Goal: Information Seeking & Learning: Check status

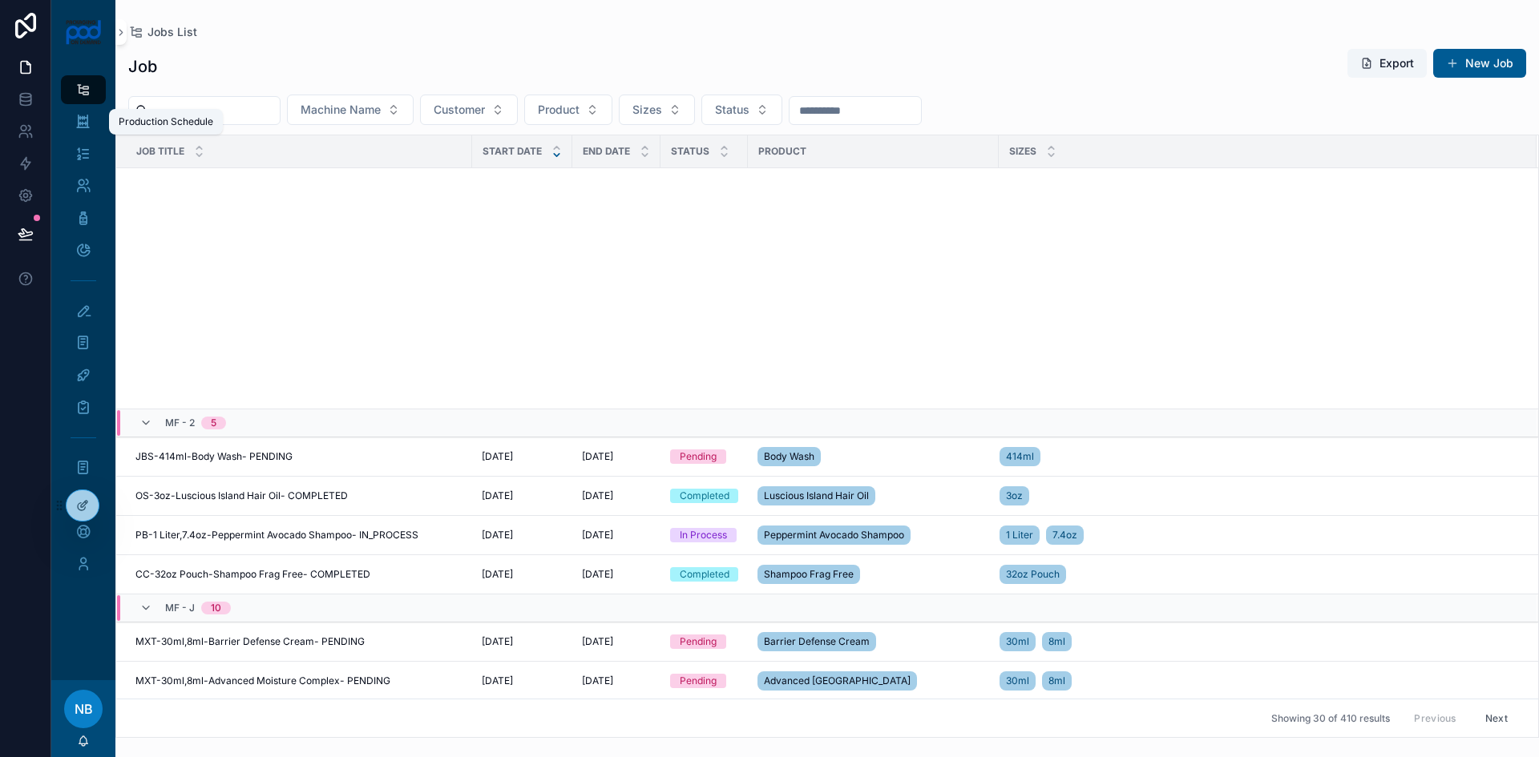
scroll to position [643, 0]
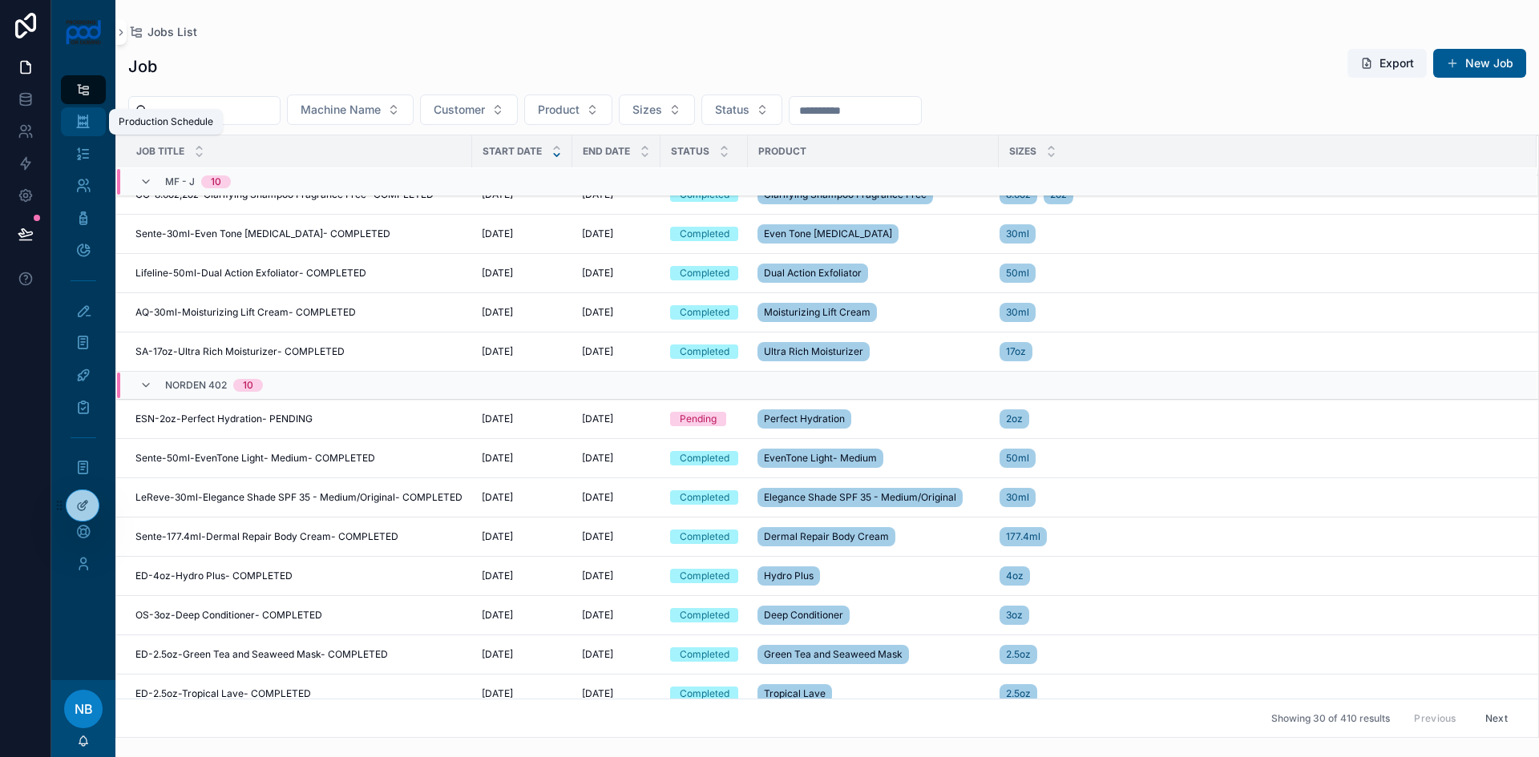
drag, startPoint x: 87, startPoint y: 95, endPoint x: 86, endPoint y: 127, distance: 31.3
click at [87, 95] on icon "scrollable content" at bounding box center [82, 90] width 15 height 16
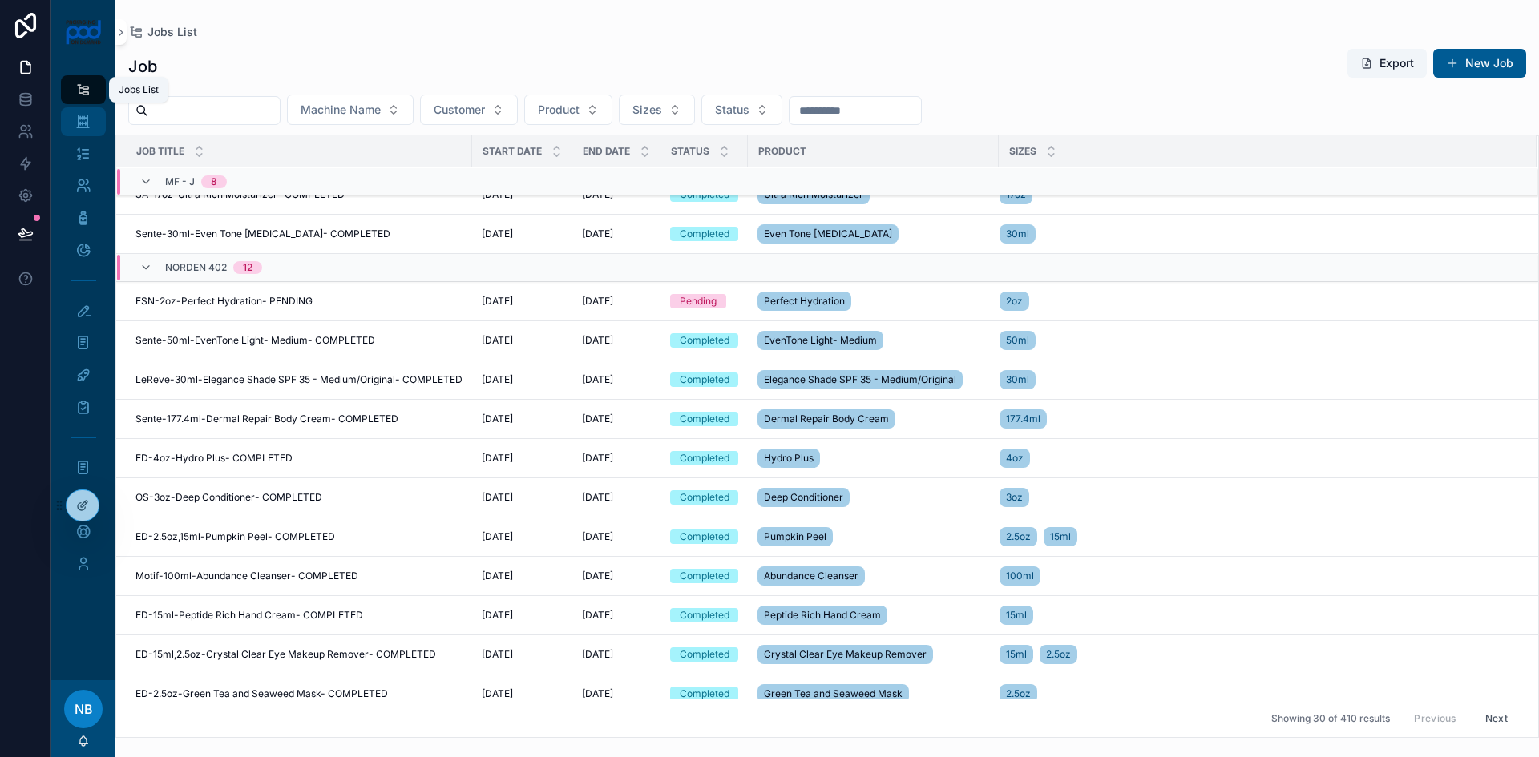
click at [85, 123] on icon "scrollable content" at bounding box center [82, 122] width 15 height 16
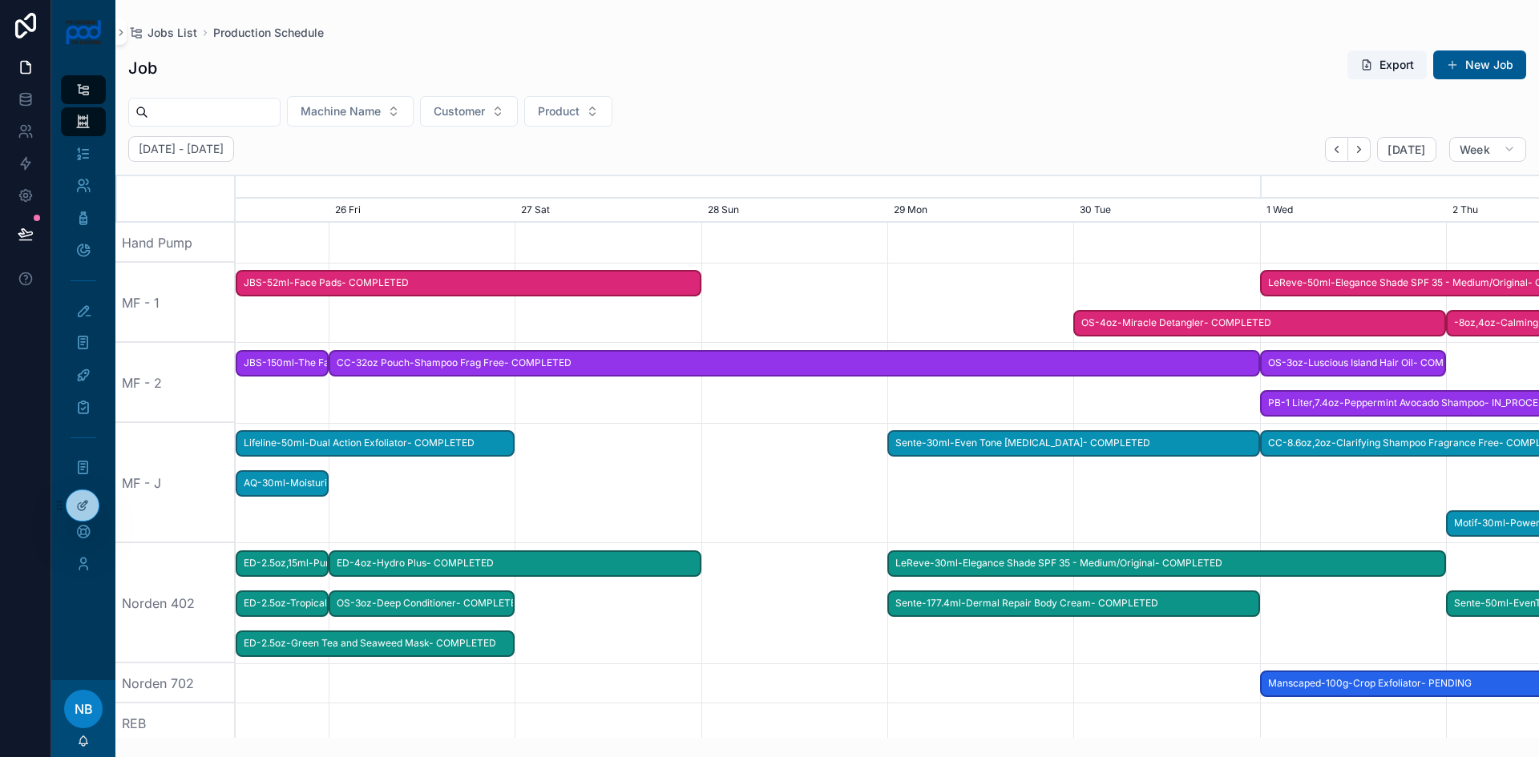
scroll to position [0, 1955]
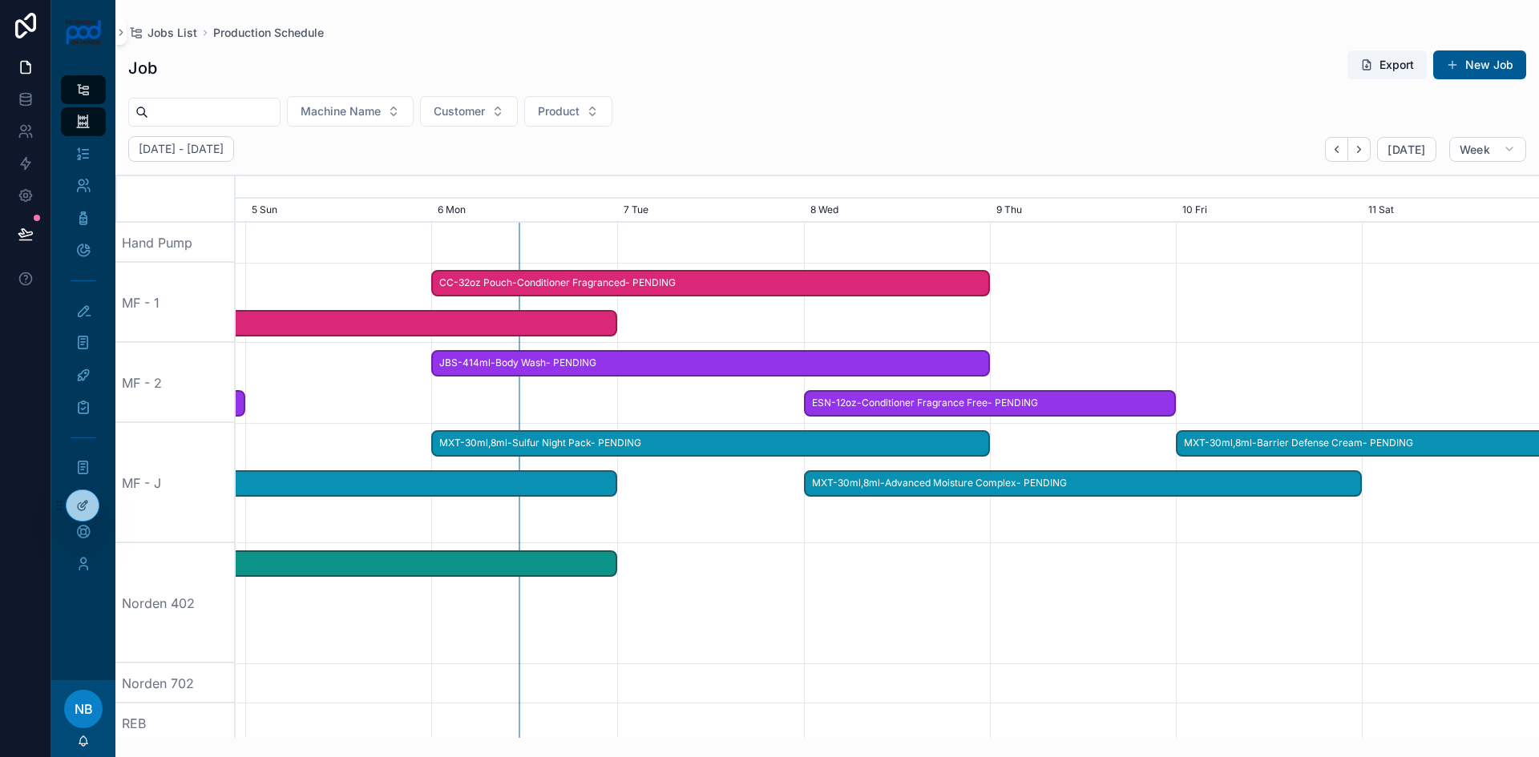
scroll to position [0, 1955]
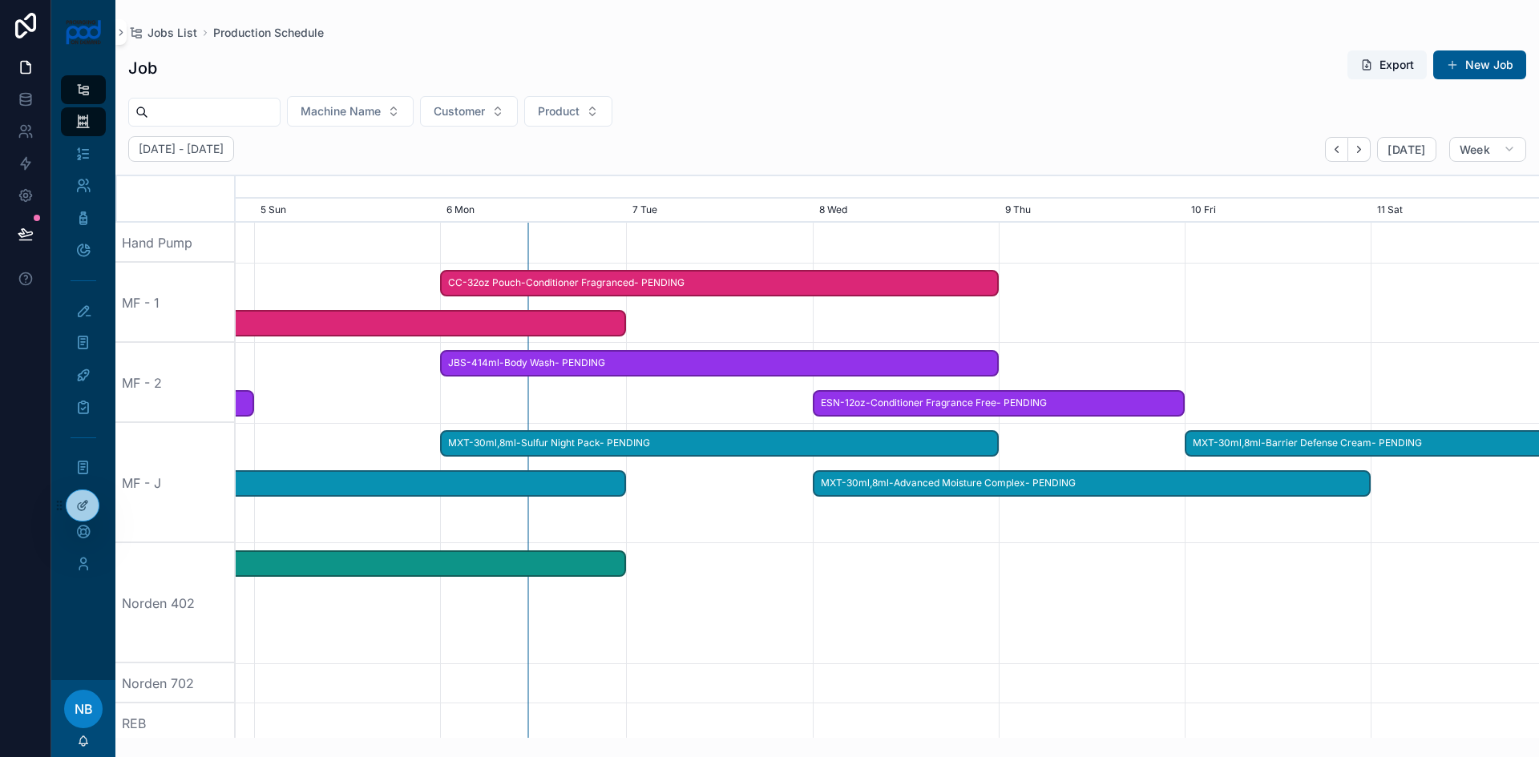
drag, startPoint x: 622, startPoint y: 618, endPoint x: 826, endPoint y: 611, distance: 204.5
click at [826, 611] on div "scrollable content" at bounding box center [887, 603] width 5212 height 120
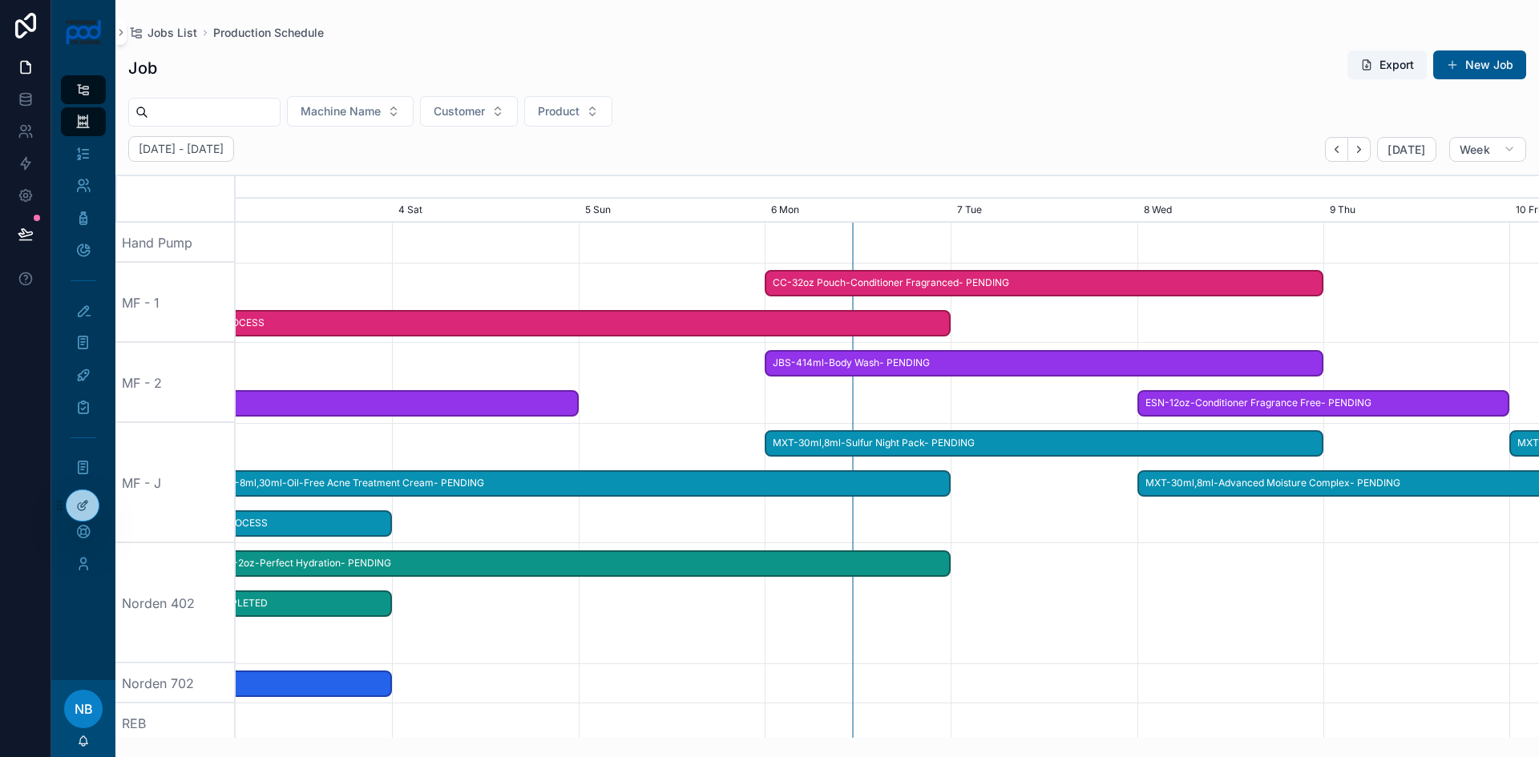
drag, startPoint x: 345, startPoint y: 438, endPoint x: 623, endPoint y: 453, distance: 278.4
click at [615, 462] on div "scrollable content" at bounding box center [887, 483] width 5212 height 120
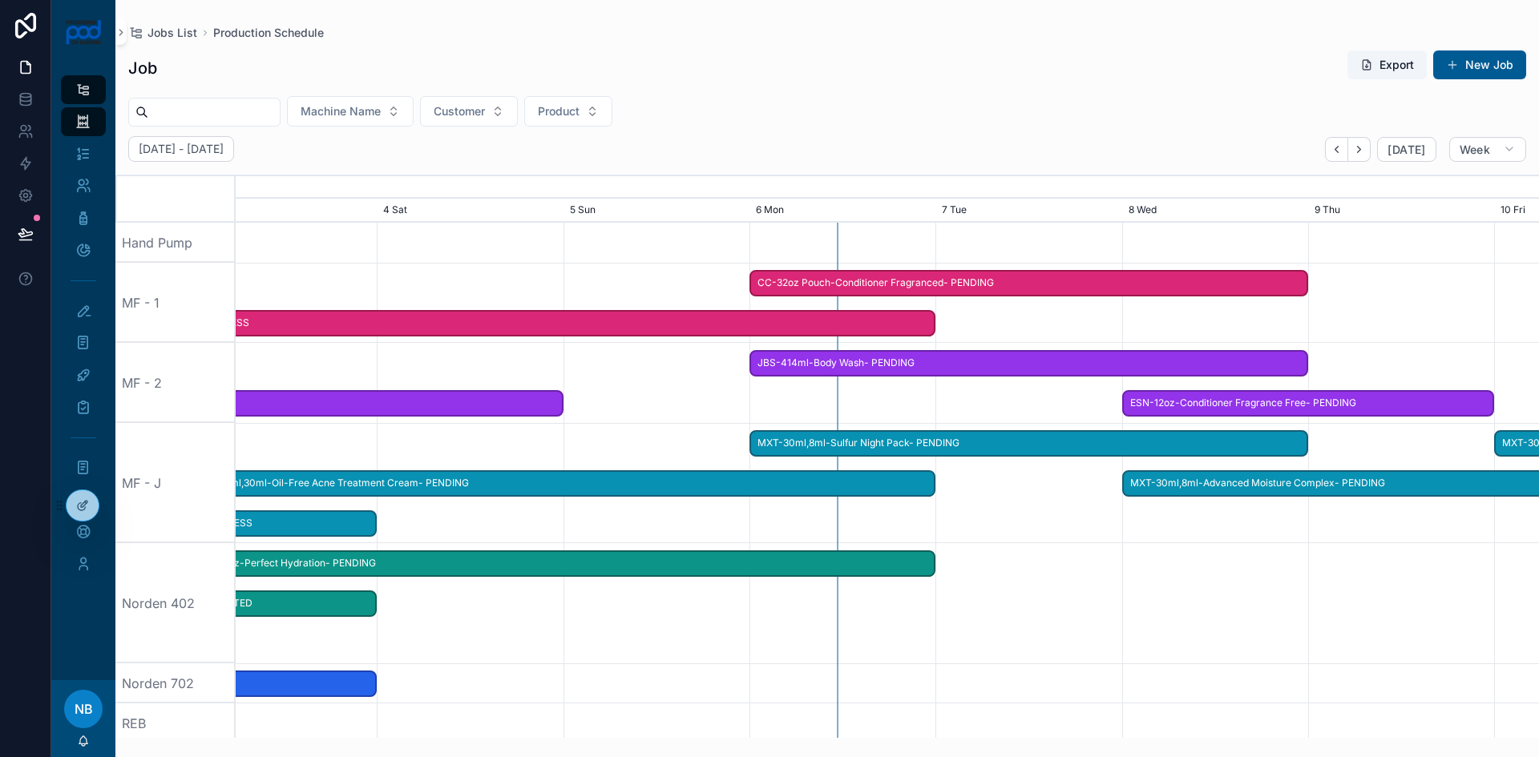
click at [869, 325] on span "-8oz,4oz-Calming Seborrhiec Serum- IN_PROCESS" at bounding box center [469, 323] width 927 height 26
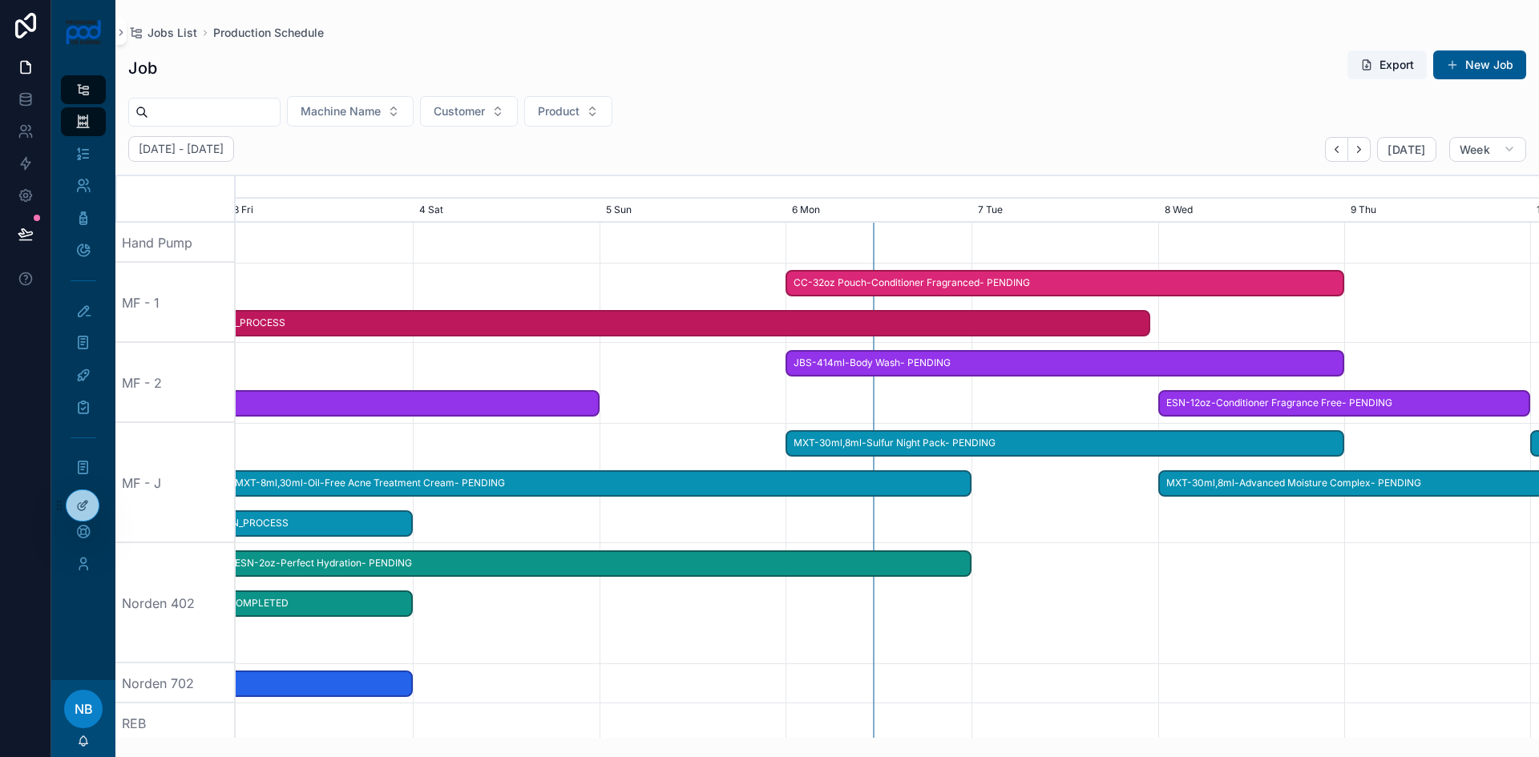
drag, startPoint x: 931, startPoint y: 324, endPoint x: 1152, endPoint y: 338, distance: 220.8
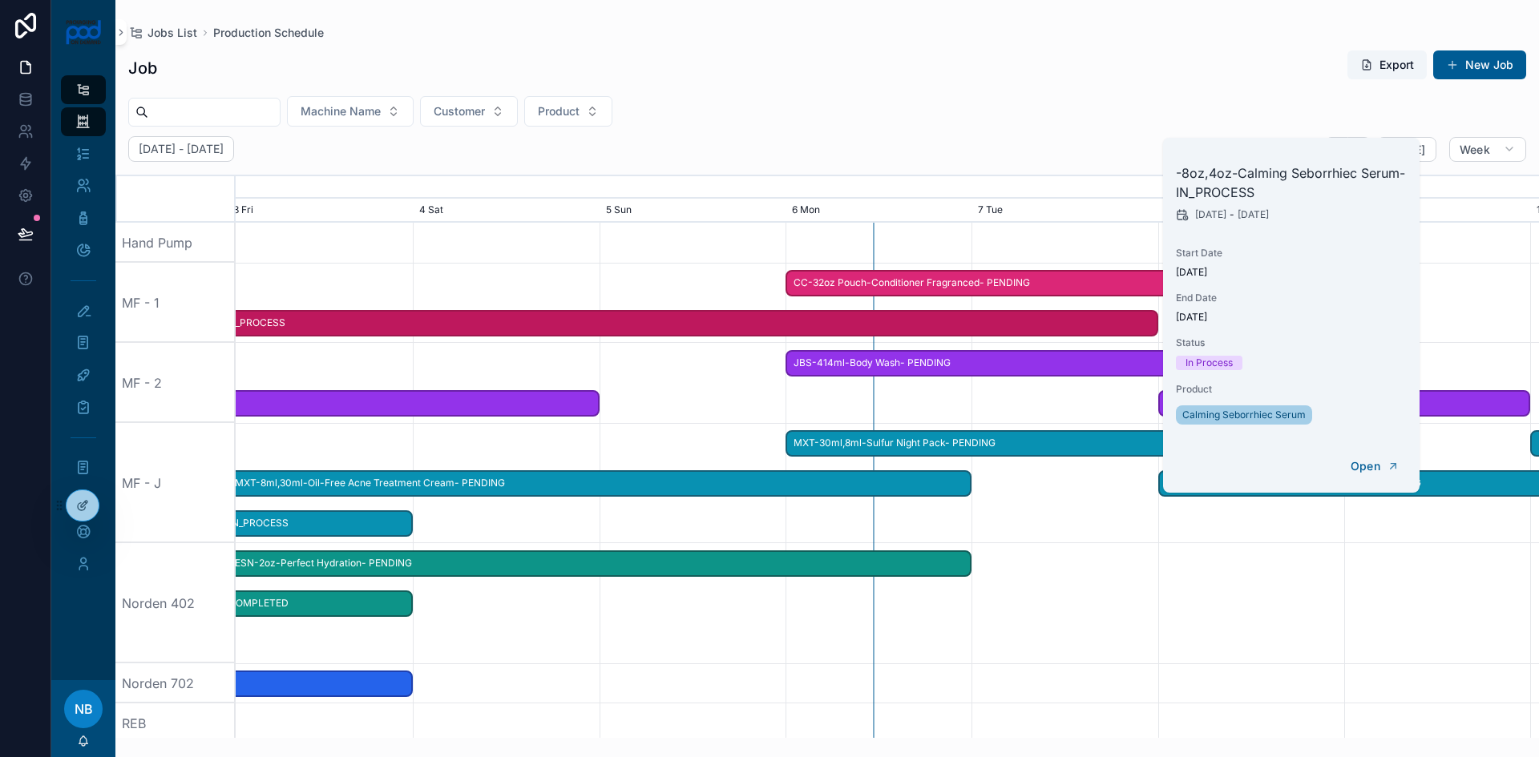
click at [850, 288] on span "CC-32oz Pouch-Conditioner Fragranced- PENDING" at bounding box center [1064, 283] width 555 height 26
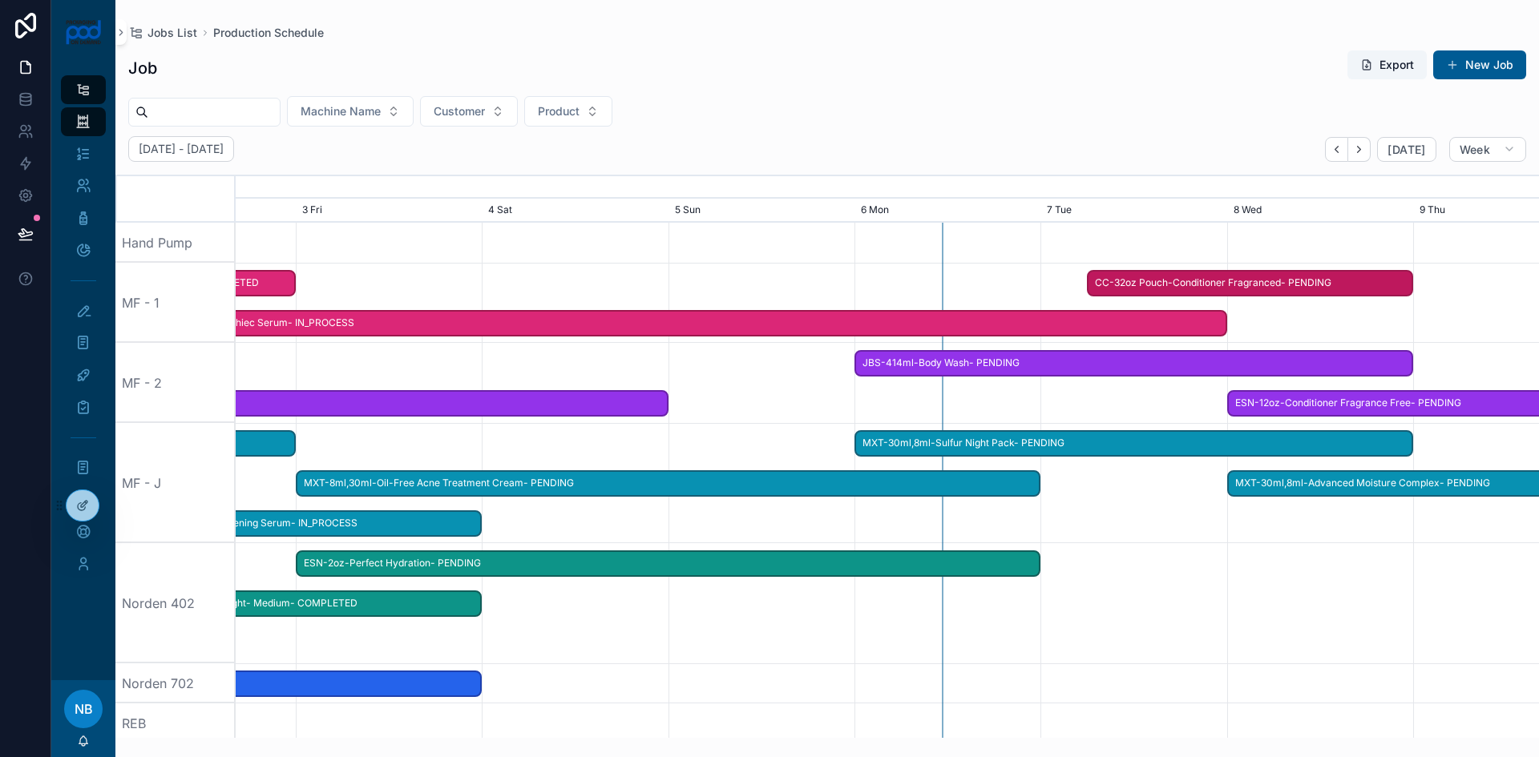
drag, startPoint x: 794, startPoint y: 283, endPoint x: 1086, endPoint y: 297, distance: 292.0
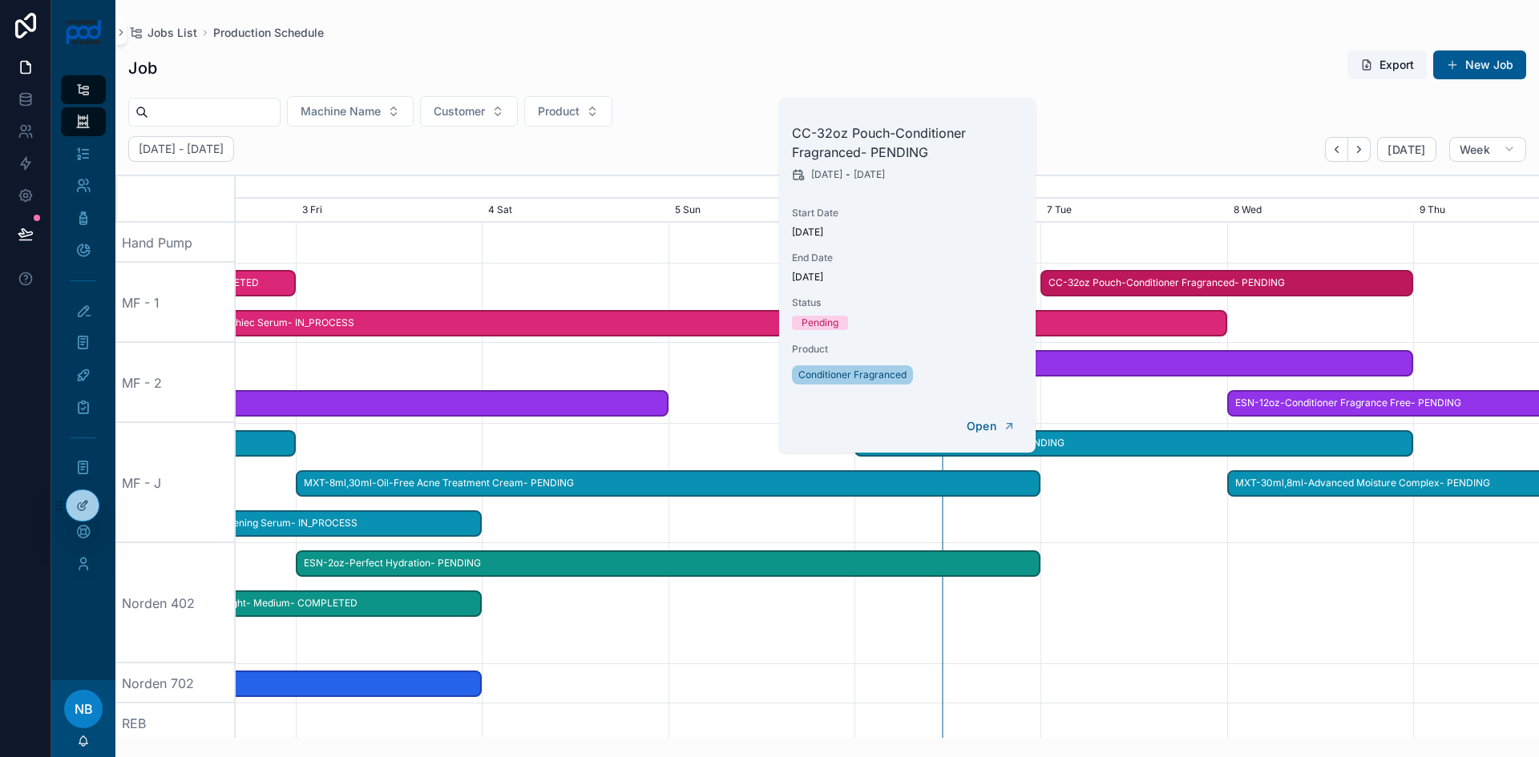
drag, startPoint x: 1135, startPoint y: 438, endPoint x: 1120, endPoint y: 522, distance: 85.4
click at [1135, 438] on span "MXT-30ml,8ml-Sulfur Night Pack- PENDING" at bounding box center [1133, 443] width 555 height 26
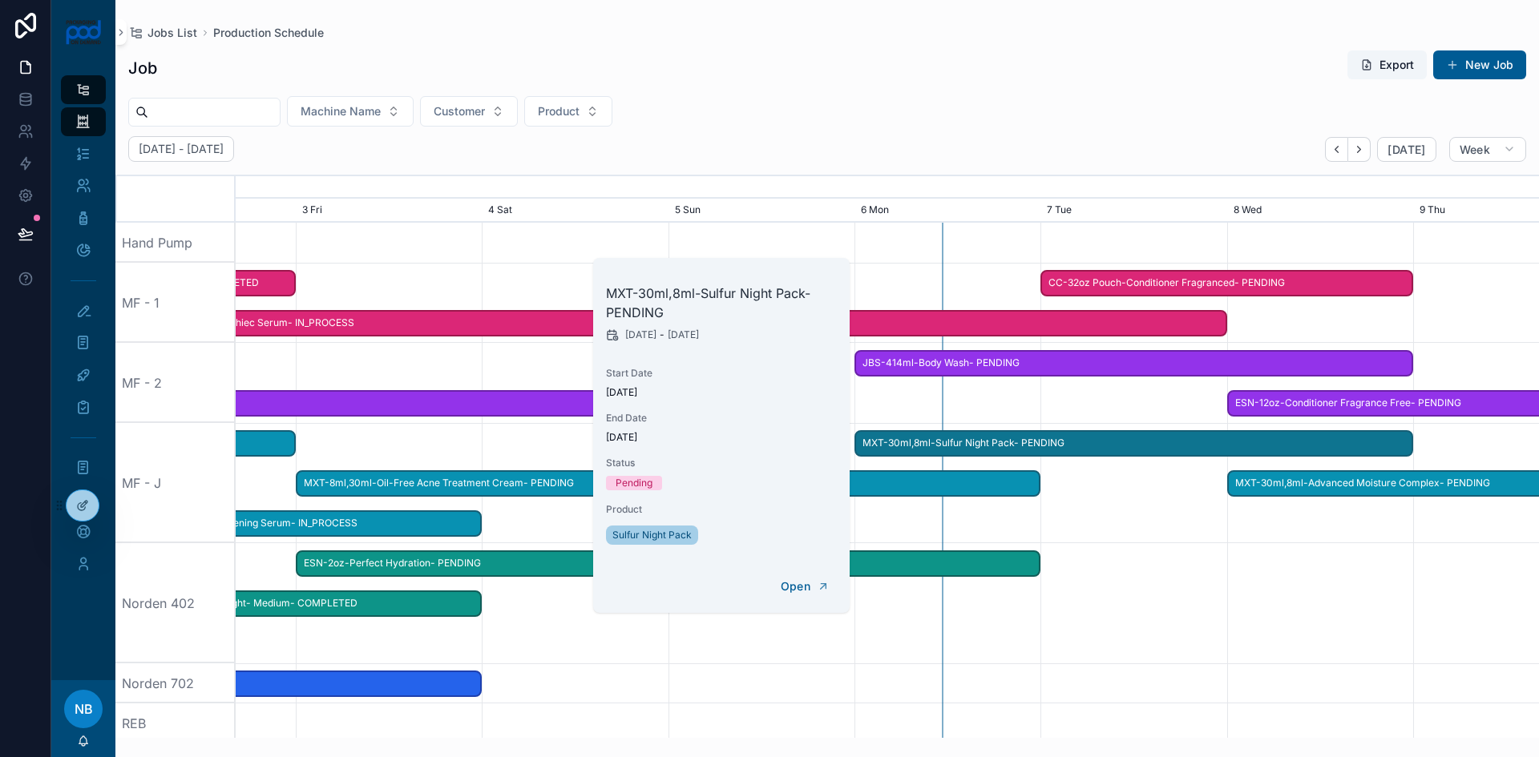
click at [1087, 572] on div "scrollable content" at bounding box center [887, 603] width 5212 height 120
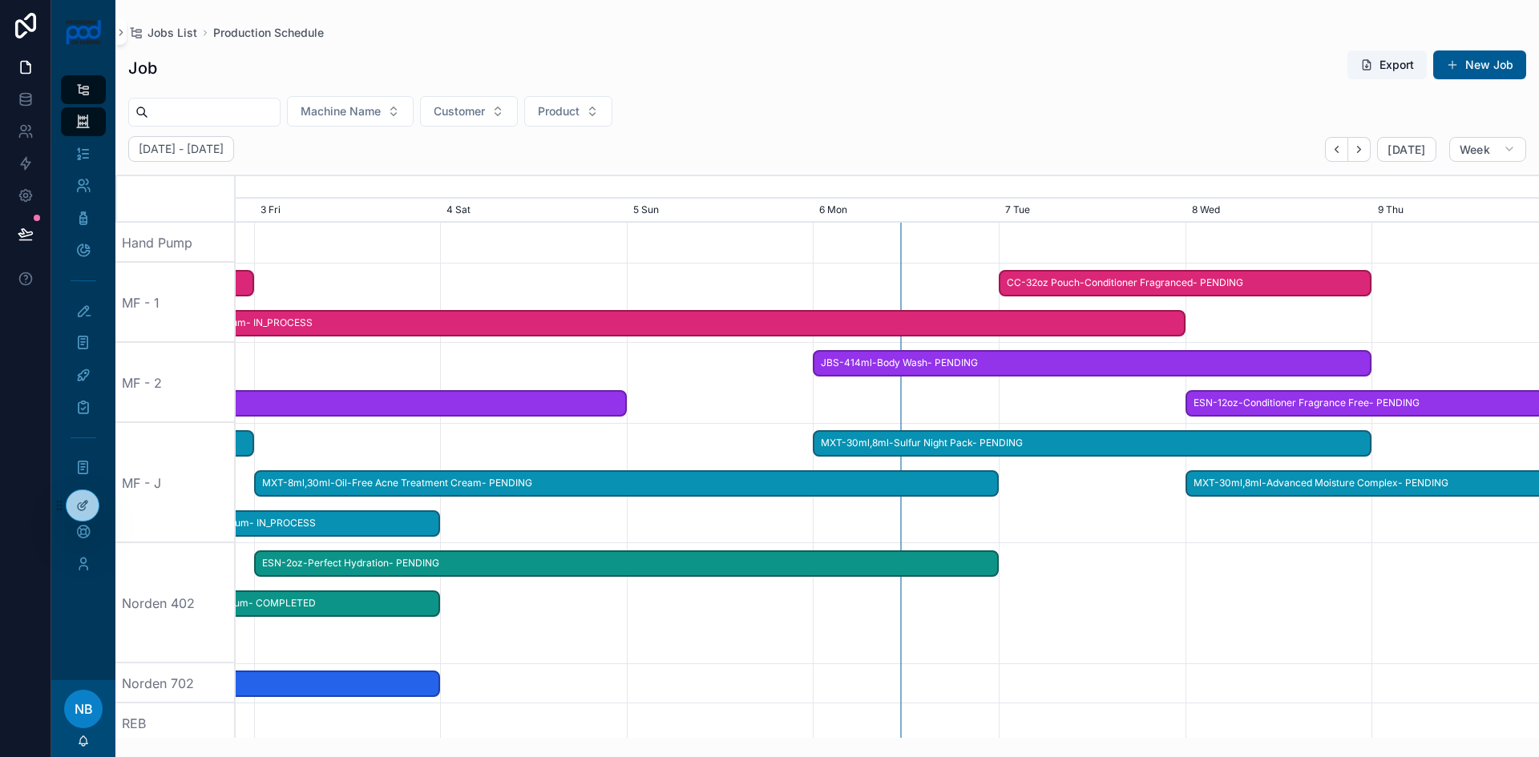
drag, startPoint x: 552, startPoint y: 514, endPoint x: 510, endPoint y: 526, distance: 43.9
click at [510, 526] on div "scrollable content" at bounding box center [887, 483] width 5212 height 120
click at [356, 486] on span "MXT-8ml,30ml-Oil-Free Acne Treatment Cream- PENDING" at bounding box center [626, 483] width 741 height 26
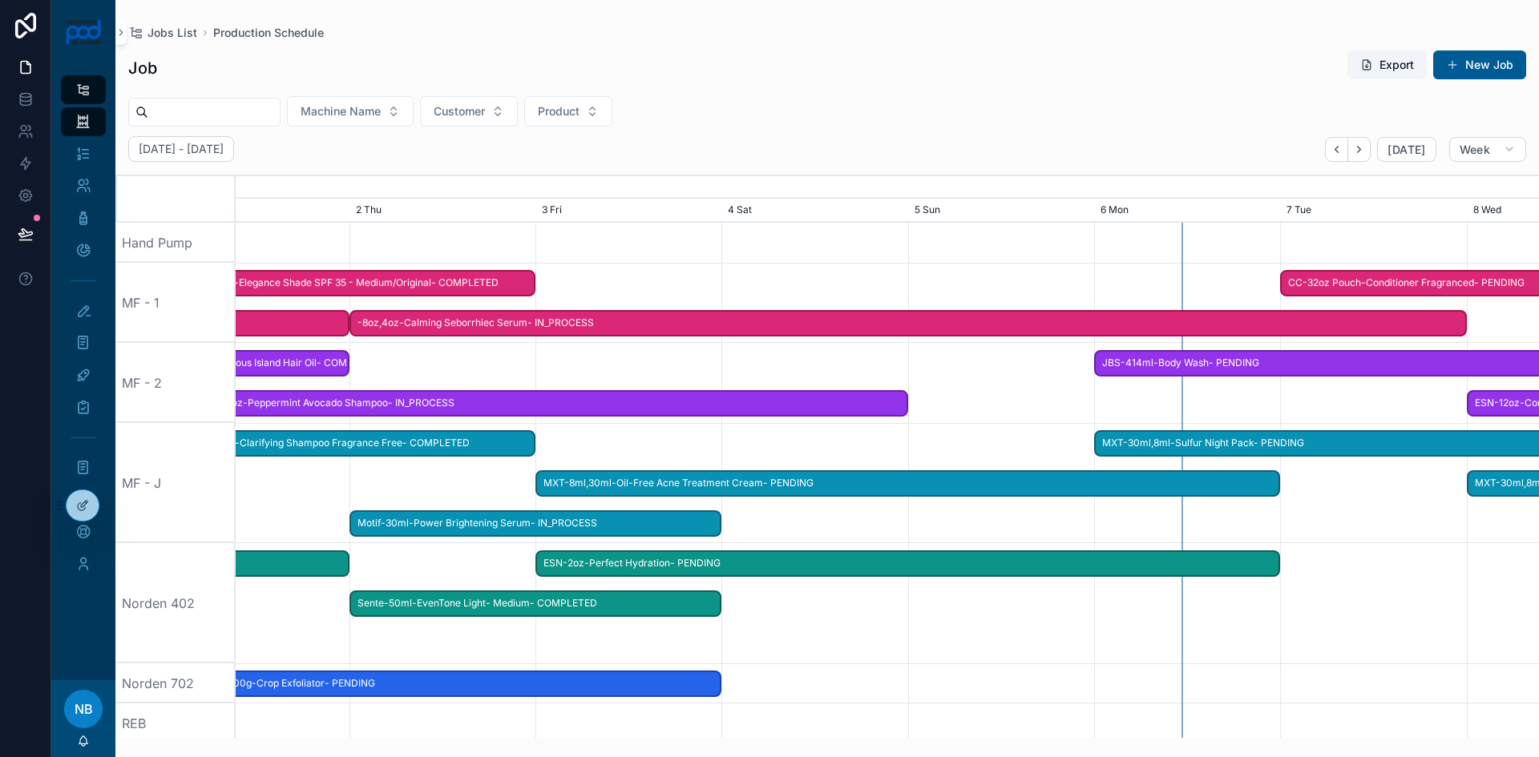
drag, startPoint x: 860, startPoint y: 522, endPoint x: 1141, endPoint y: 516, distance: 281.4
click at [1141, 516] on div "scrollable content" at bounding box center [887, 483] width 5212 height 120
click at [849, 480] on span "MXT-8ml,30ml-Oil-Free Acne Treatment Cream- PENDING" at bounding box center [907, 483] width 741 height 26
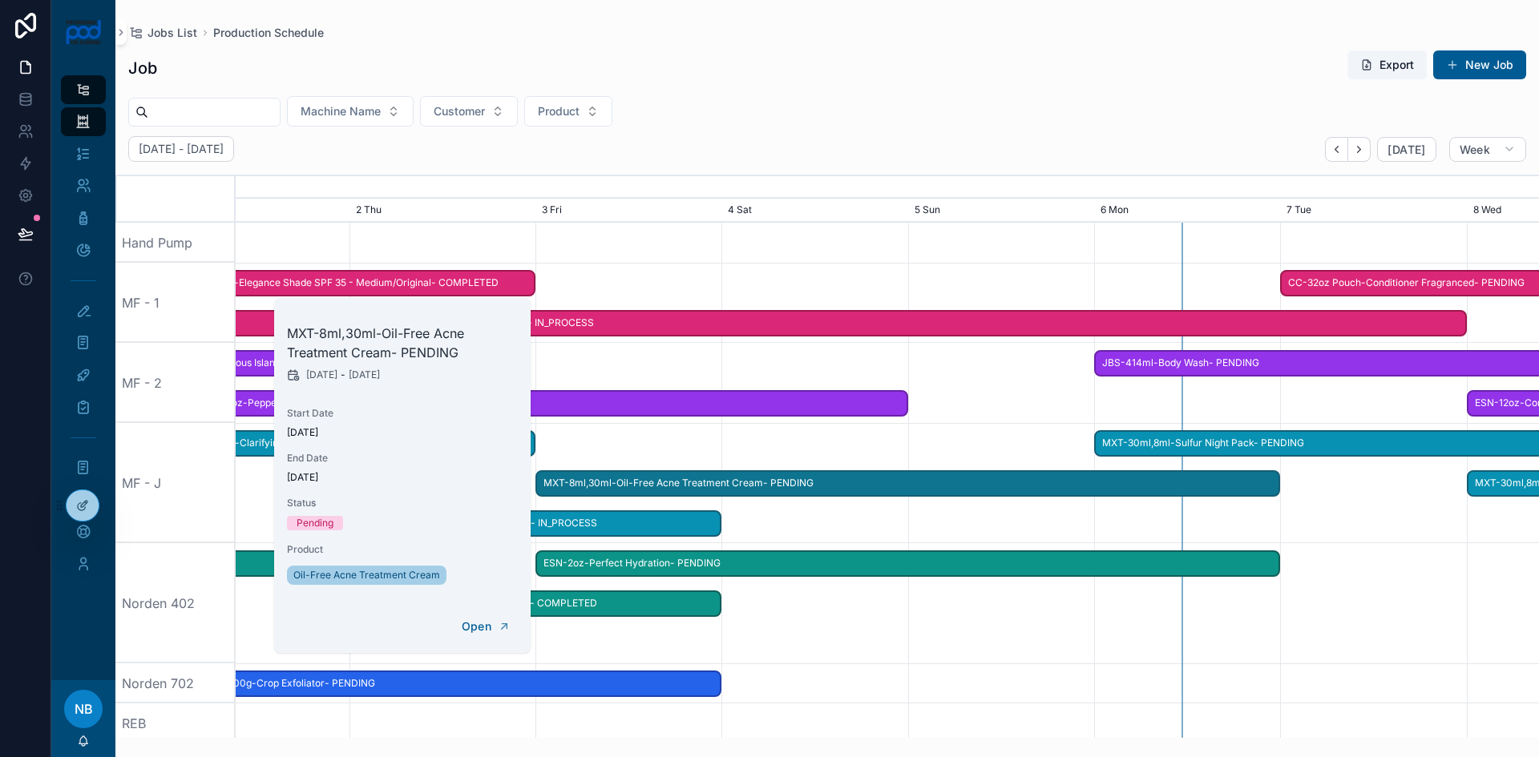
click at [597, 525] on span "Motif-30ml-Power Brightening Serum- IN_PROCESS" at bounding box center [535, 523] width 369 height 26
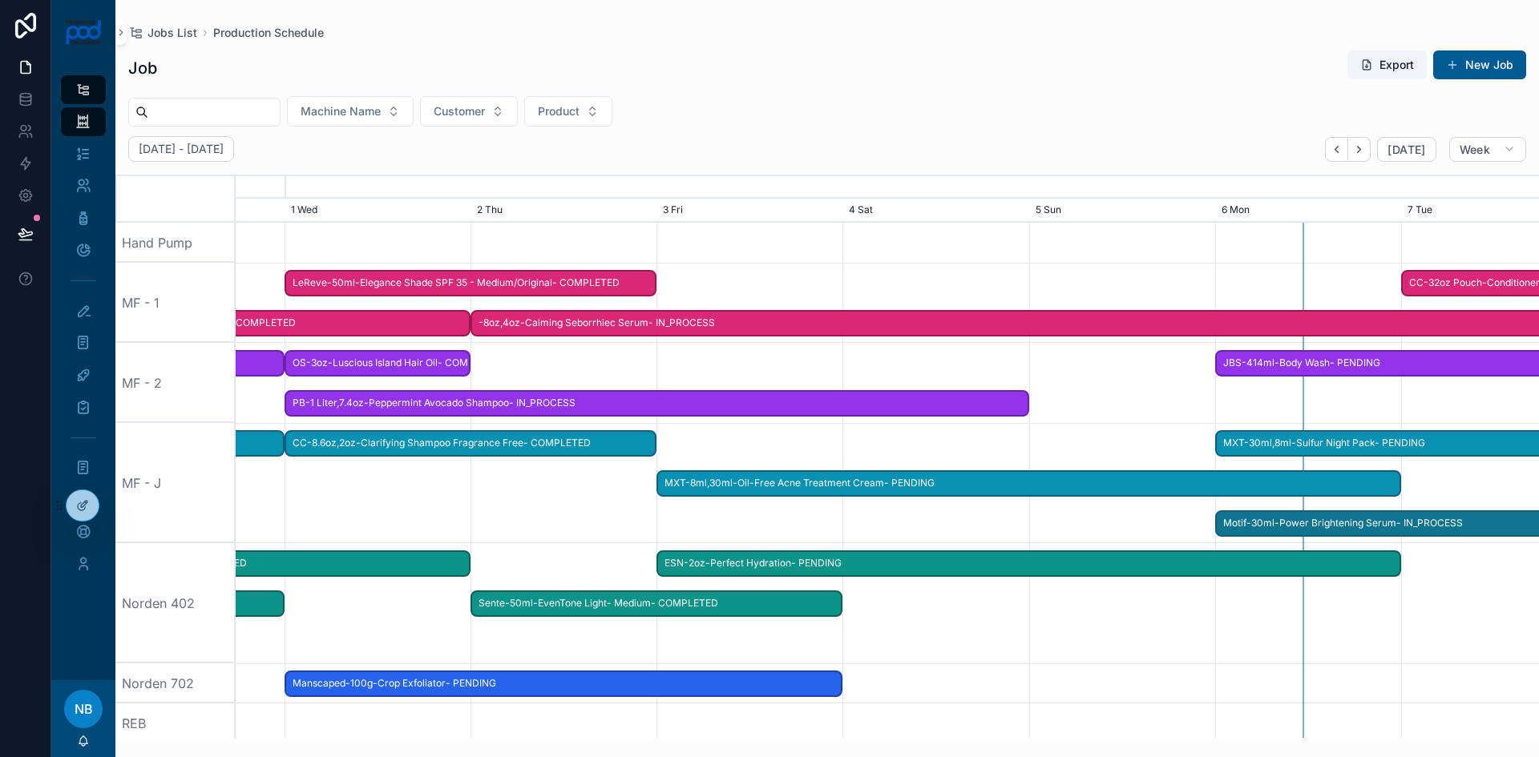
drag, startPoint x: 599, startPoint y: 526, endPoint x: 1462, endPoint y: 497, distance: 864.4
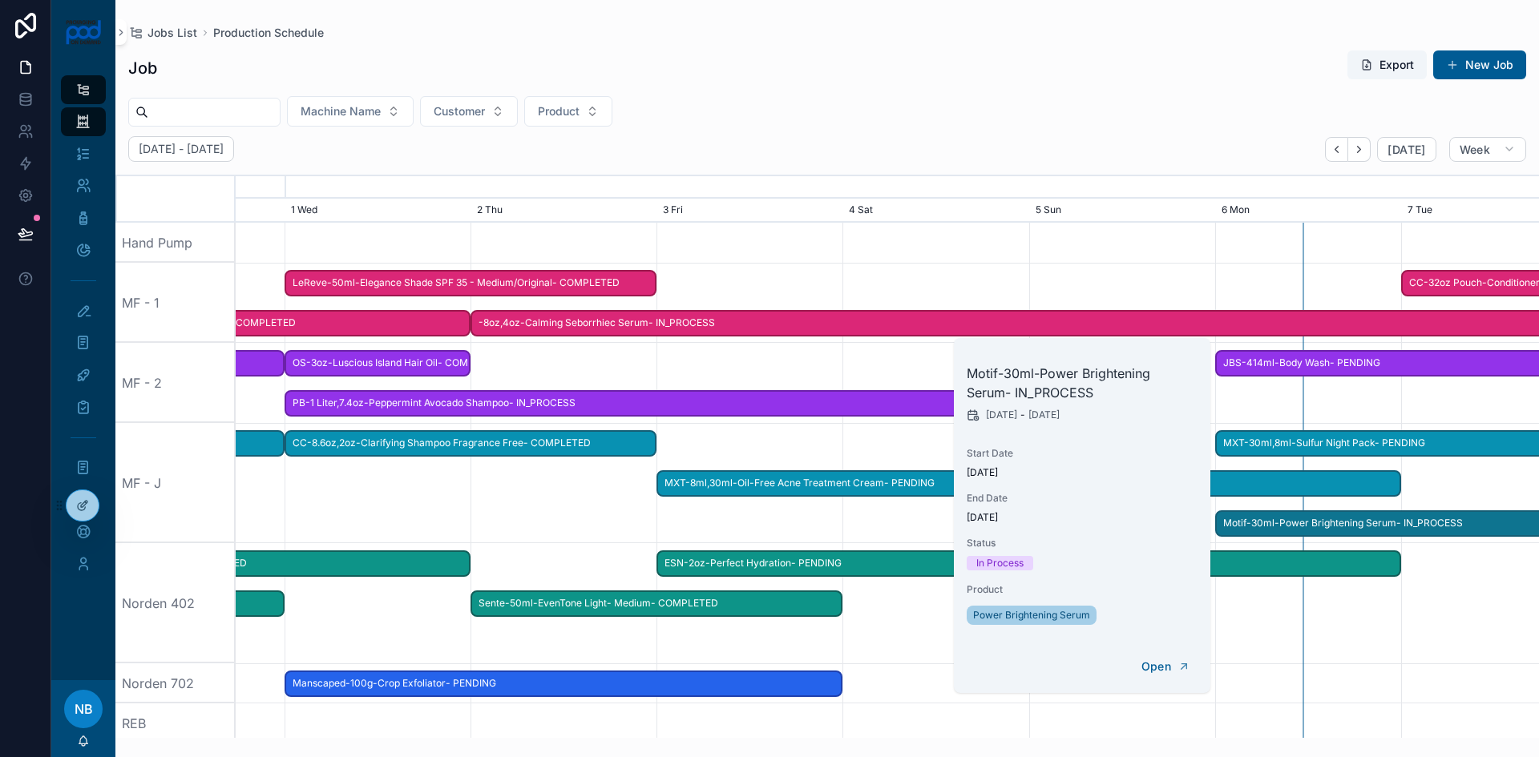
click at [740, 484] on span "MXT-8ml,30ml-Oil-Free Acne Treatment Cream- PENDING" at bounding box center [1028, 483] width 741 height 26
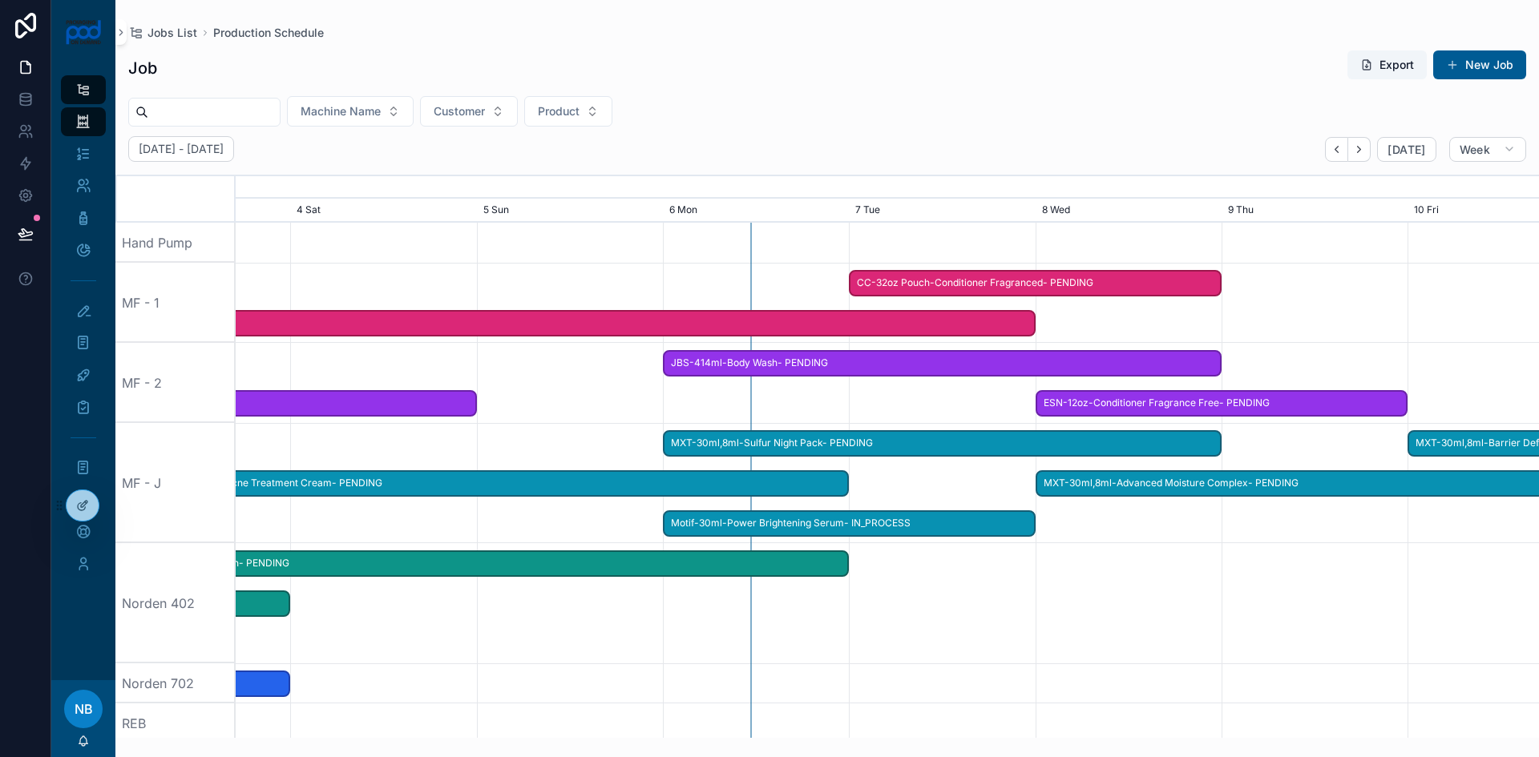
drag, startPoint x: 1083, startPoint y: 530, endPoint x: 624, endPoint y: 513, distance: 458.7
click at [624, 513] on div "scrollable content" at bounding box center [887, 483] width 5212 height 120
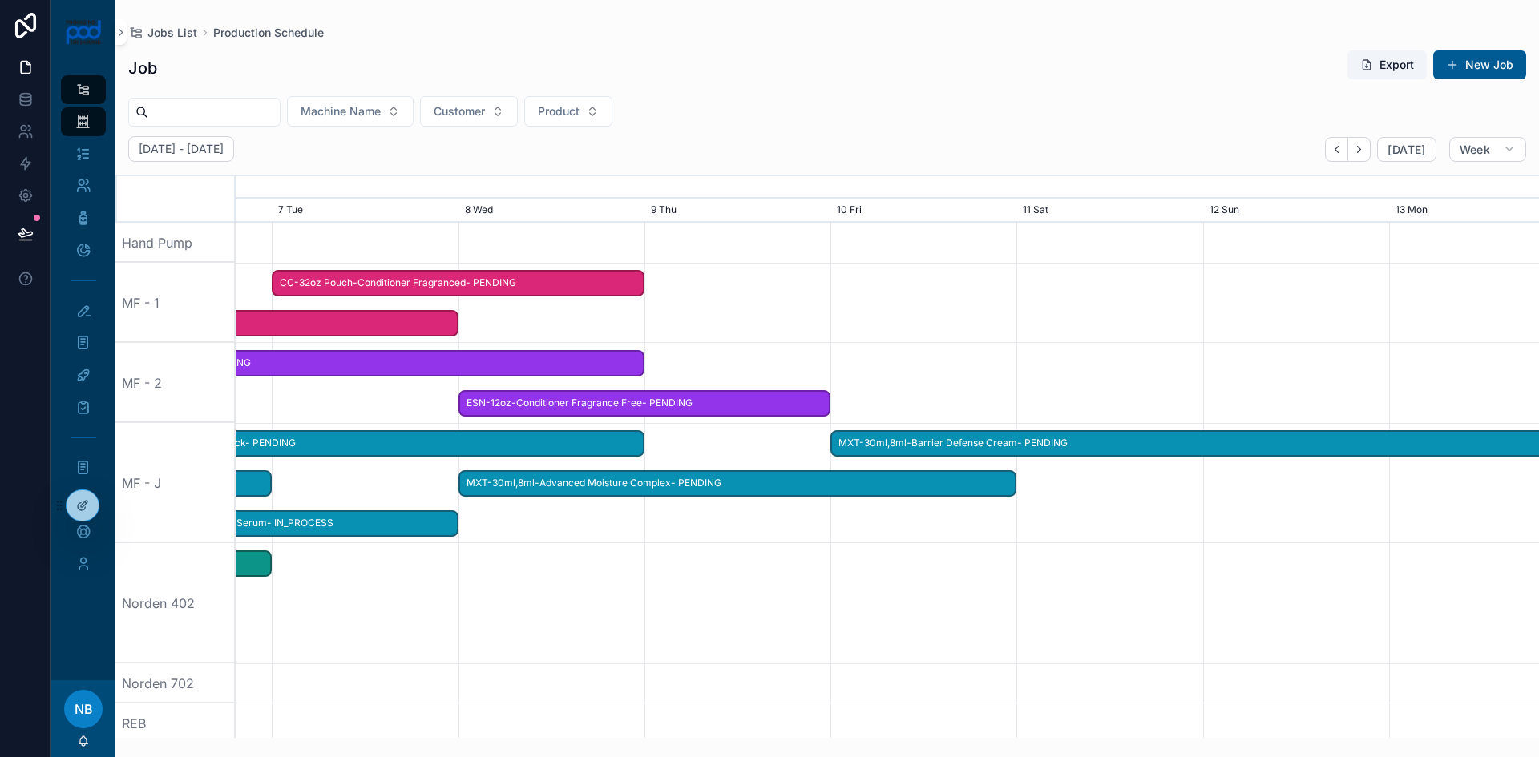
scroll to position [0, 2172]
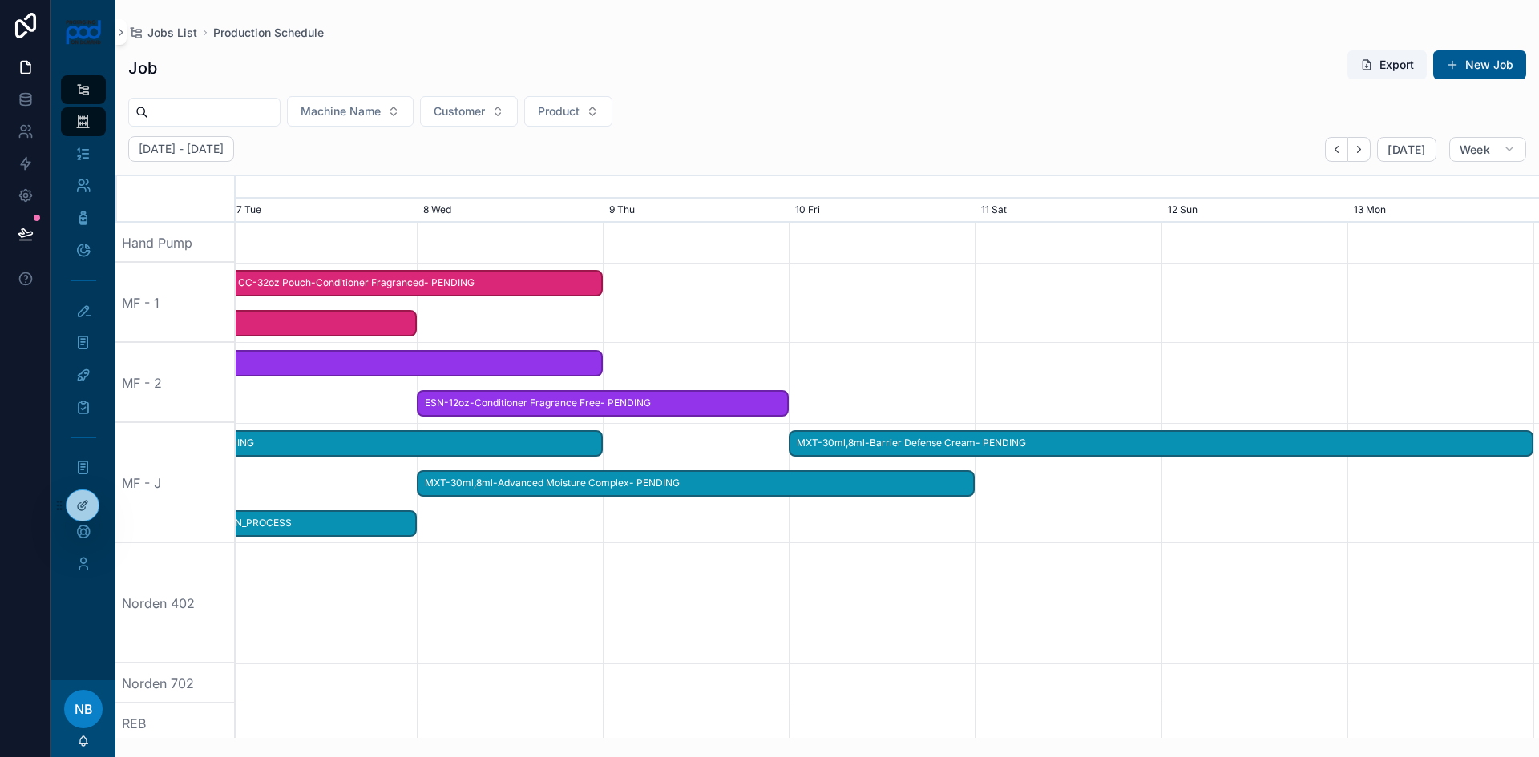
drag, startPoint x: 1074, startPoint y: 547, endPoint x: 678, endPoint y: 538, distance: 396.0
click at [678, 538] on div "scrollable content" at bounding box center [670, 483] width 5212 height 120
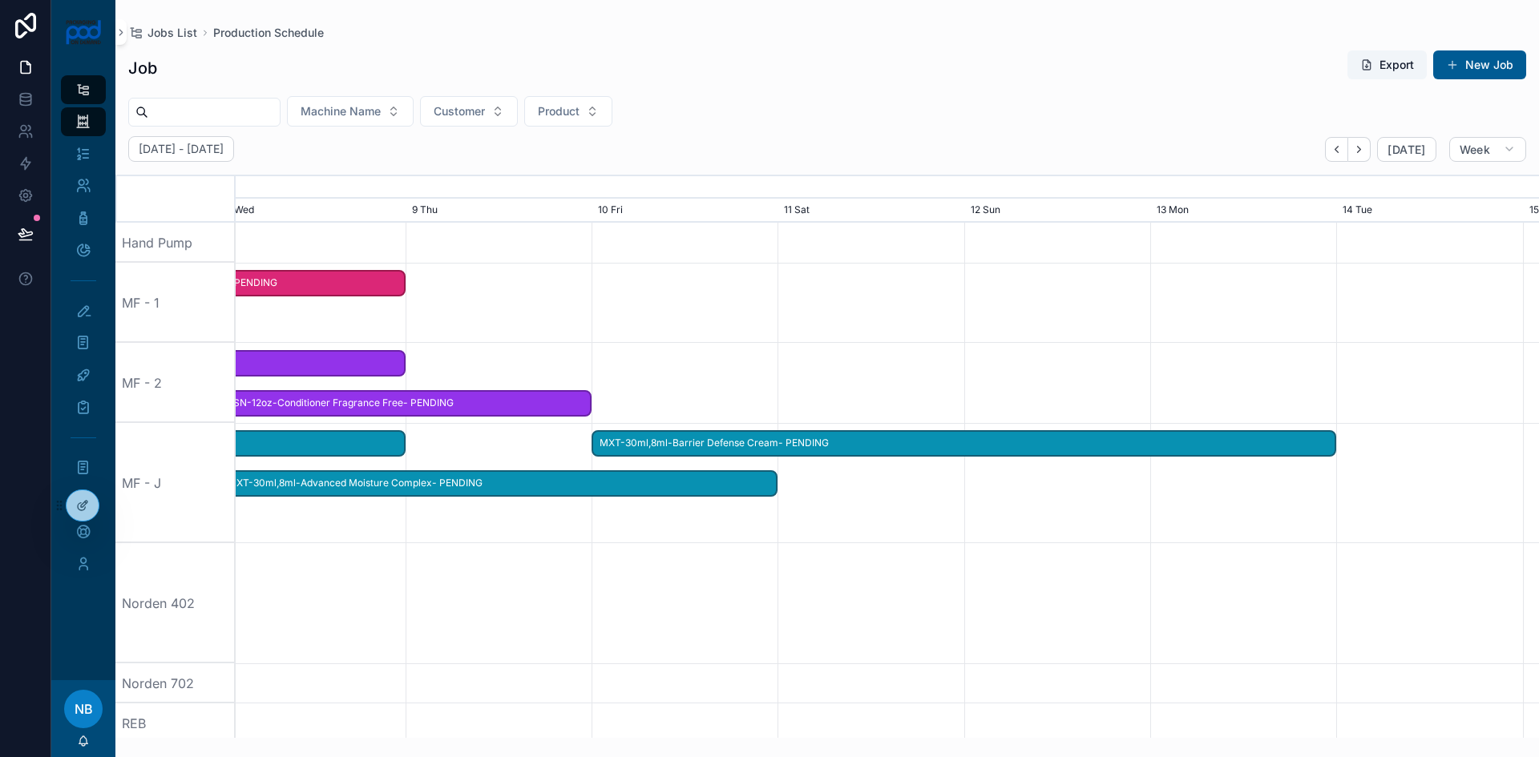
scroll to position [0, 2421]
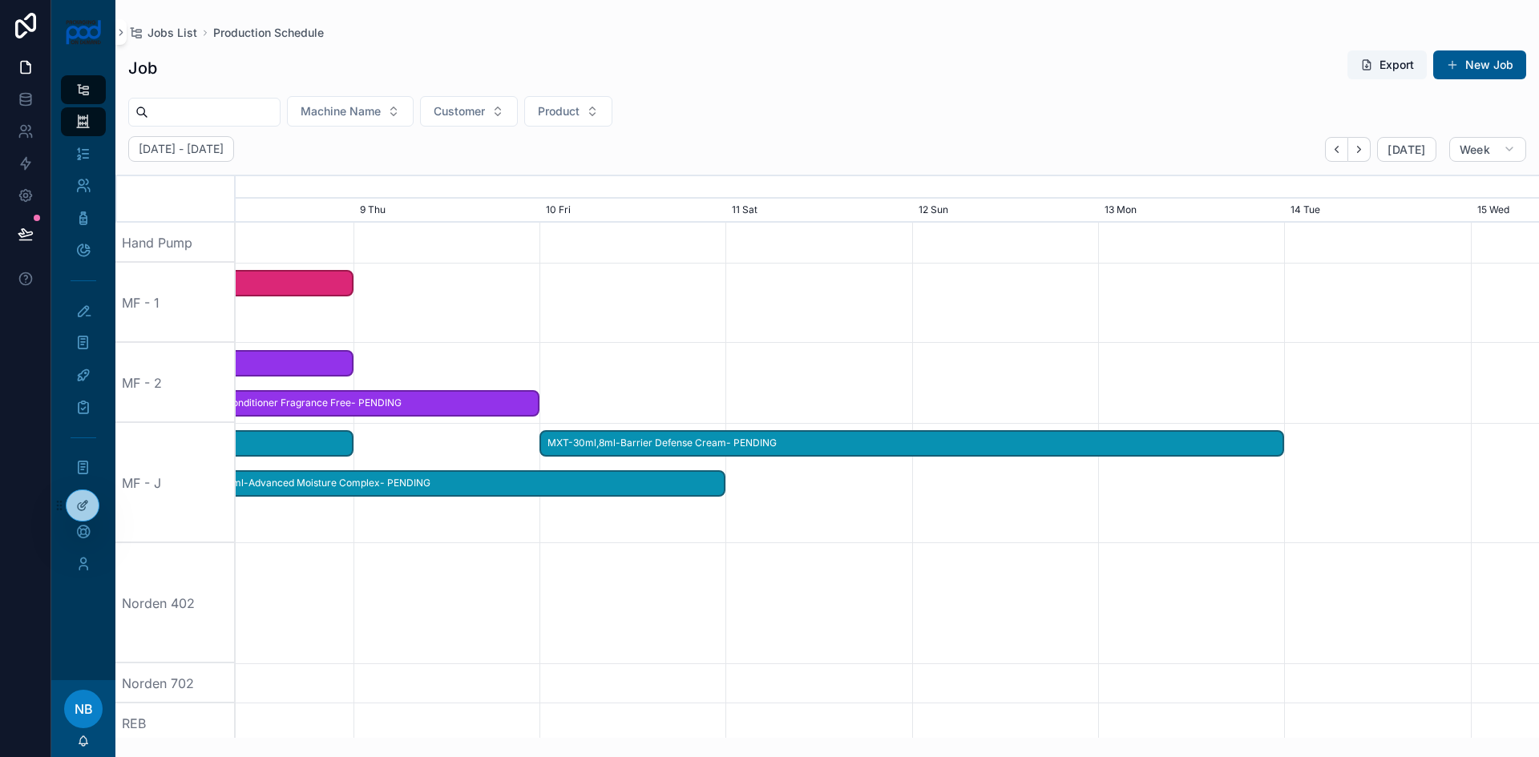
drag, startPoint x: 1232, startPoint y: 545, endPoint x: 927, endPoint y: 520, distance: 305.5
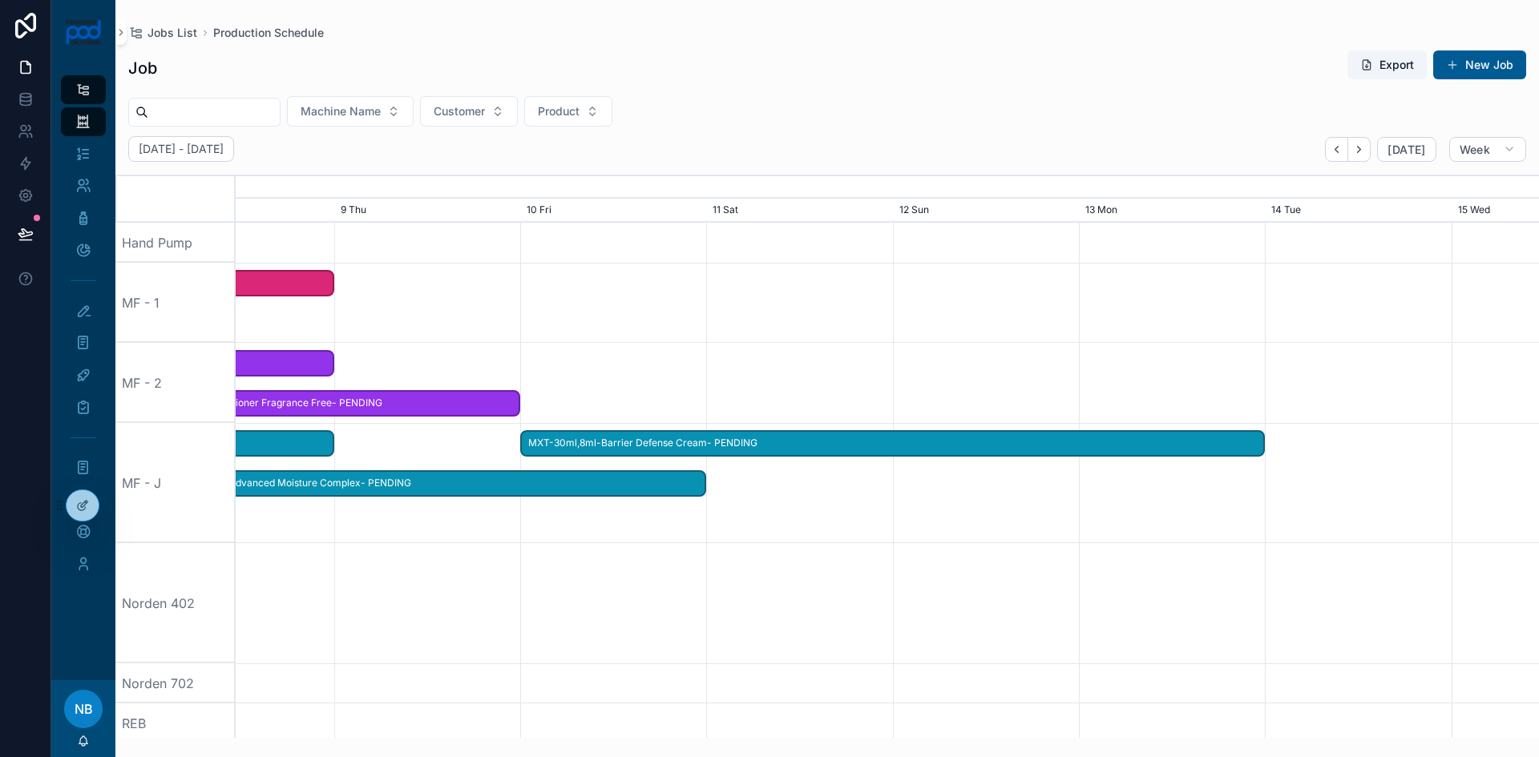
click at [818, 447] on span "MXT-30ml,8ml-Barrier Defense Cream- PENDING" at bounding box center [892, 443] width 741 height 26
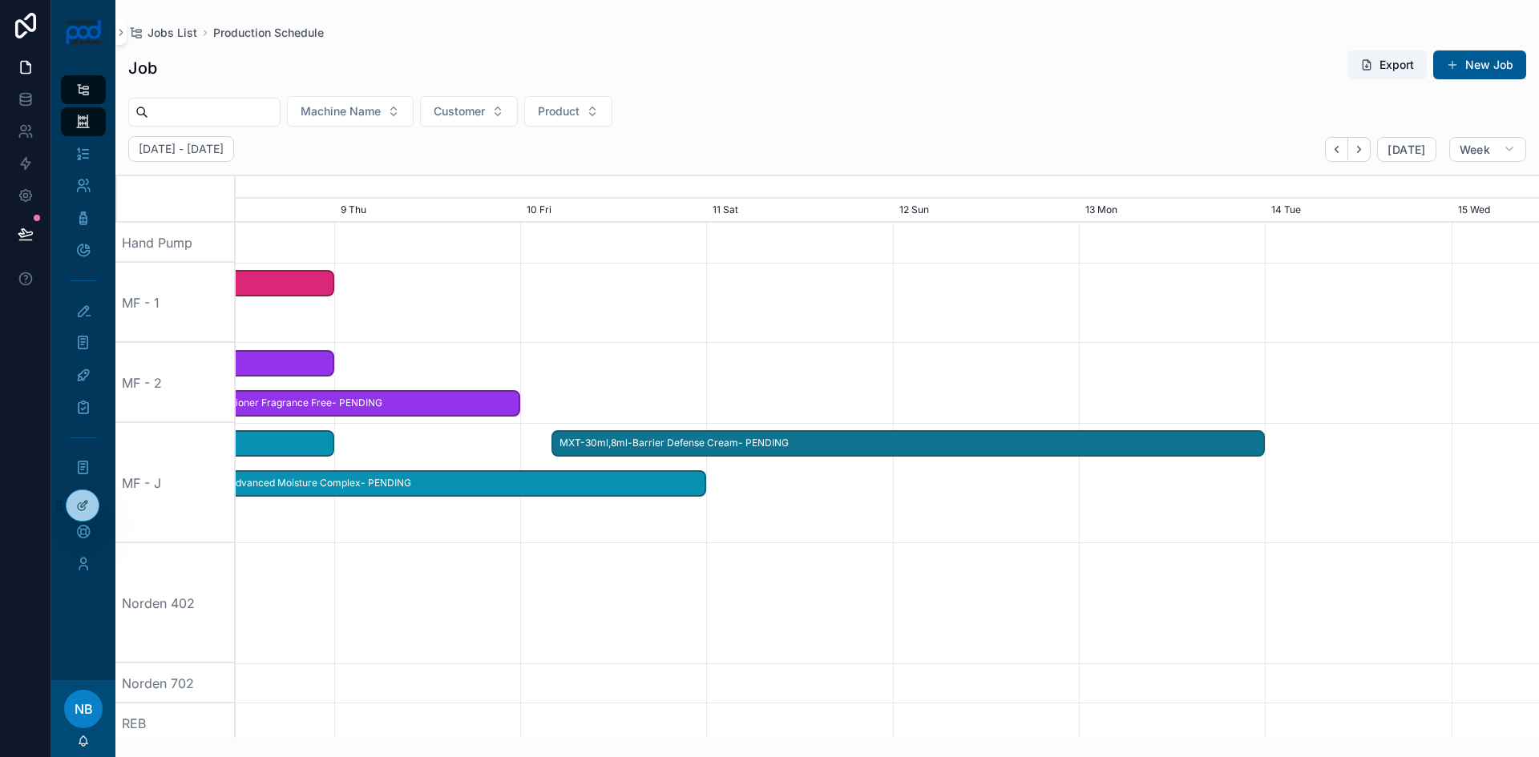
scroll to position [0, 2430]
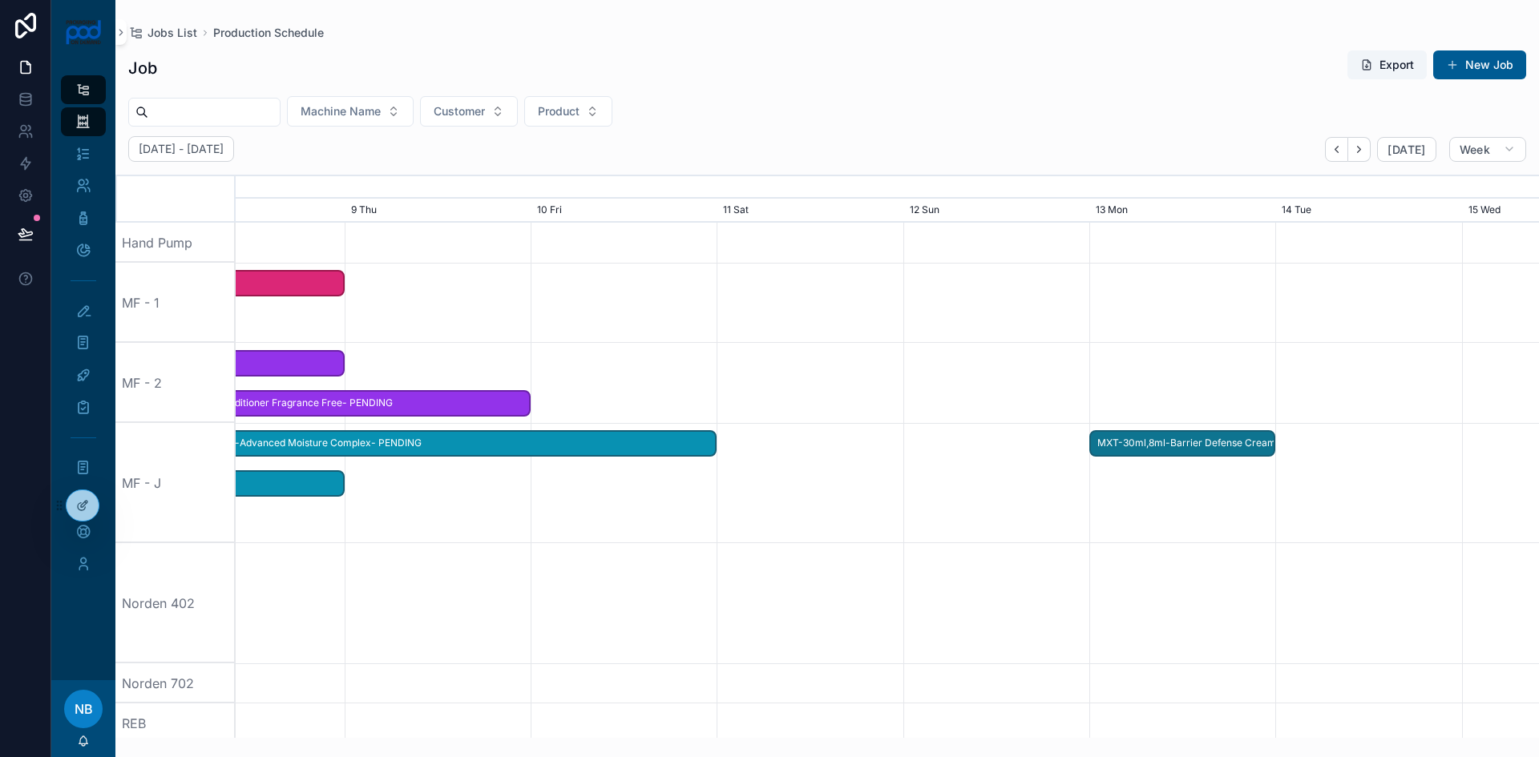
drag, startPoint x: 531, startPoint y: 446, endPoint x: 1089, endPoint y: 470, distance: 559.0
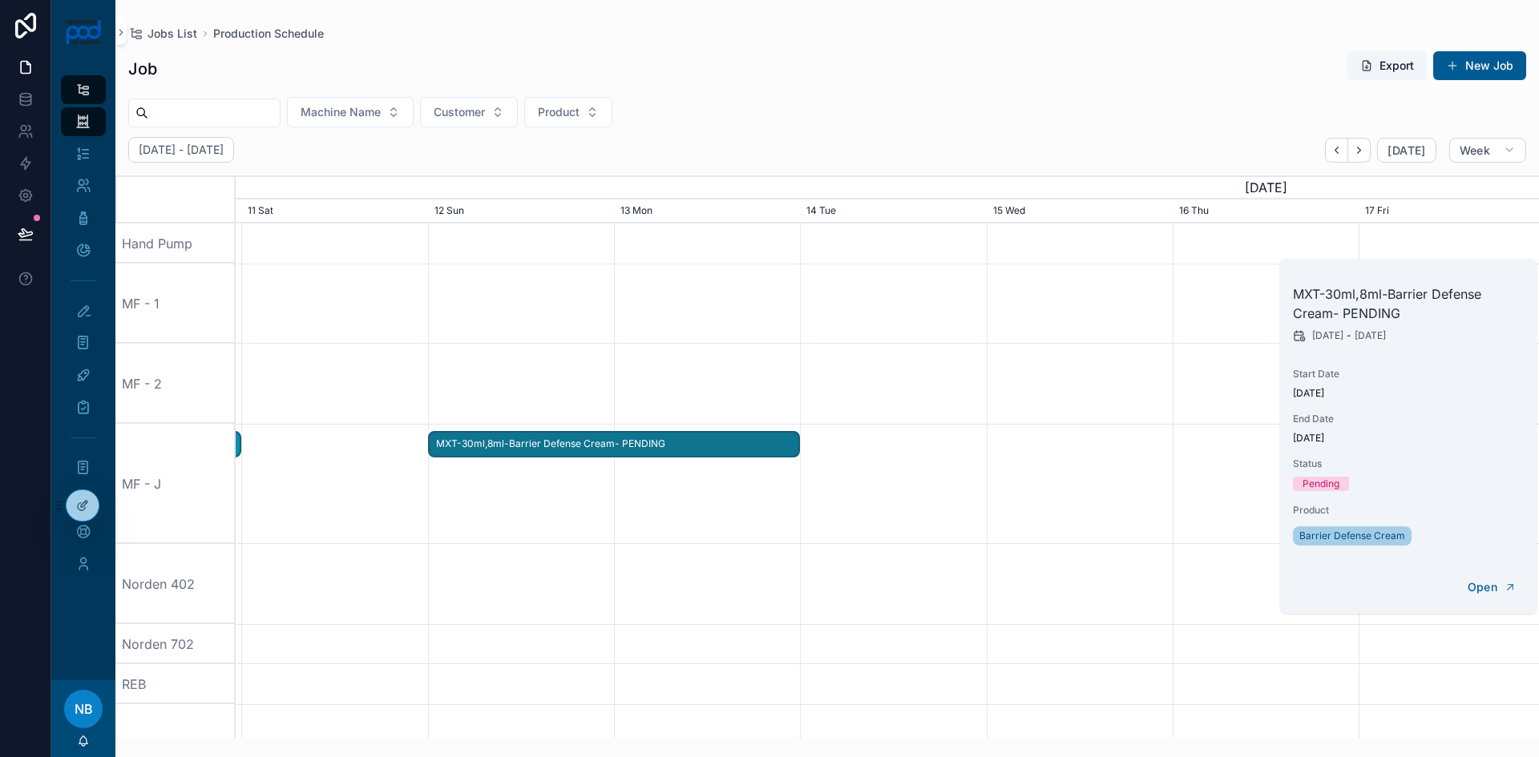
scroll to position [0, 1955]
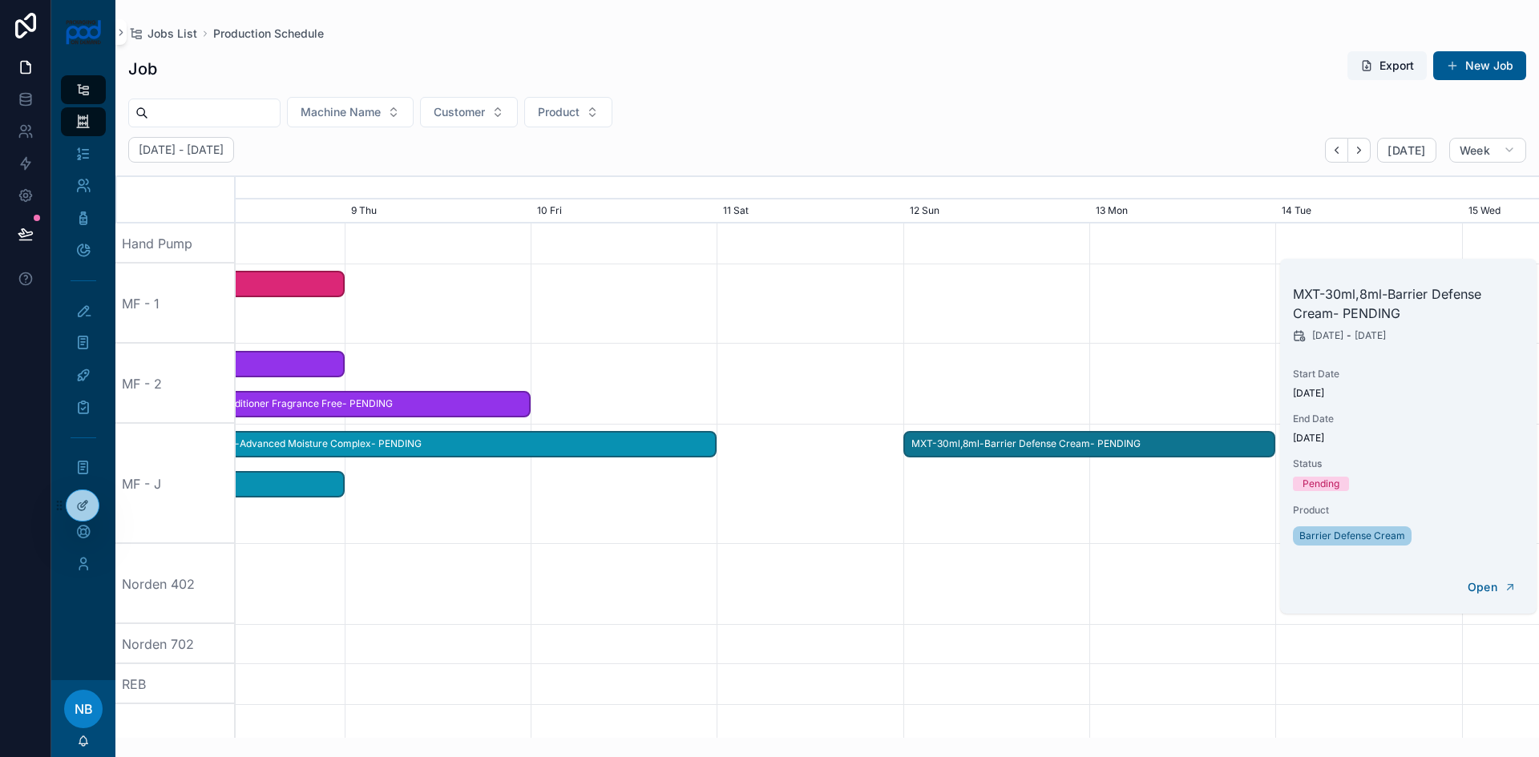
click at [1188, 444] on span "MXT-30ml,8ml-Barrier Defense Cream- PENDING" at bounding box center [1089, 444] width 369 height 26
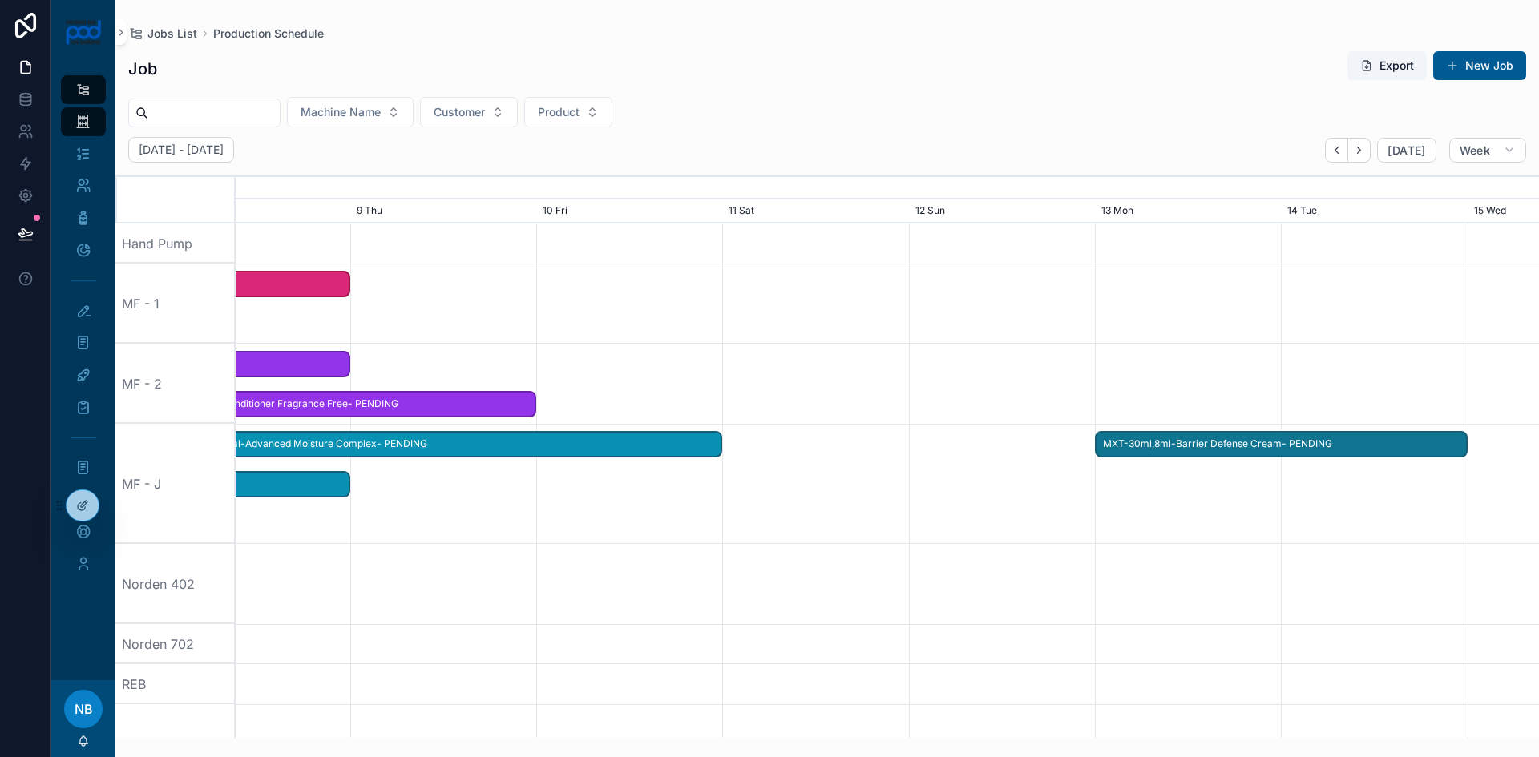
drag, startPoint x: 1147, startPoint y: 449, endPoint x: 1337, endPoint y: 450, distance: 190.7
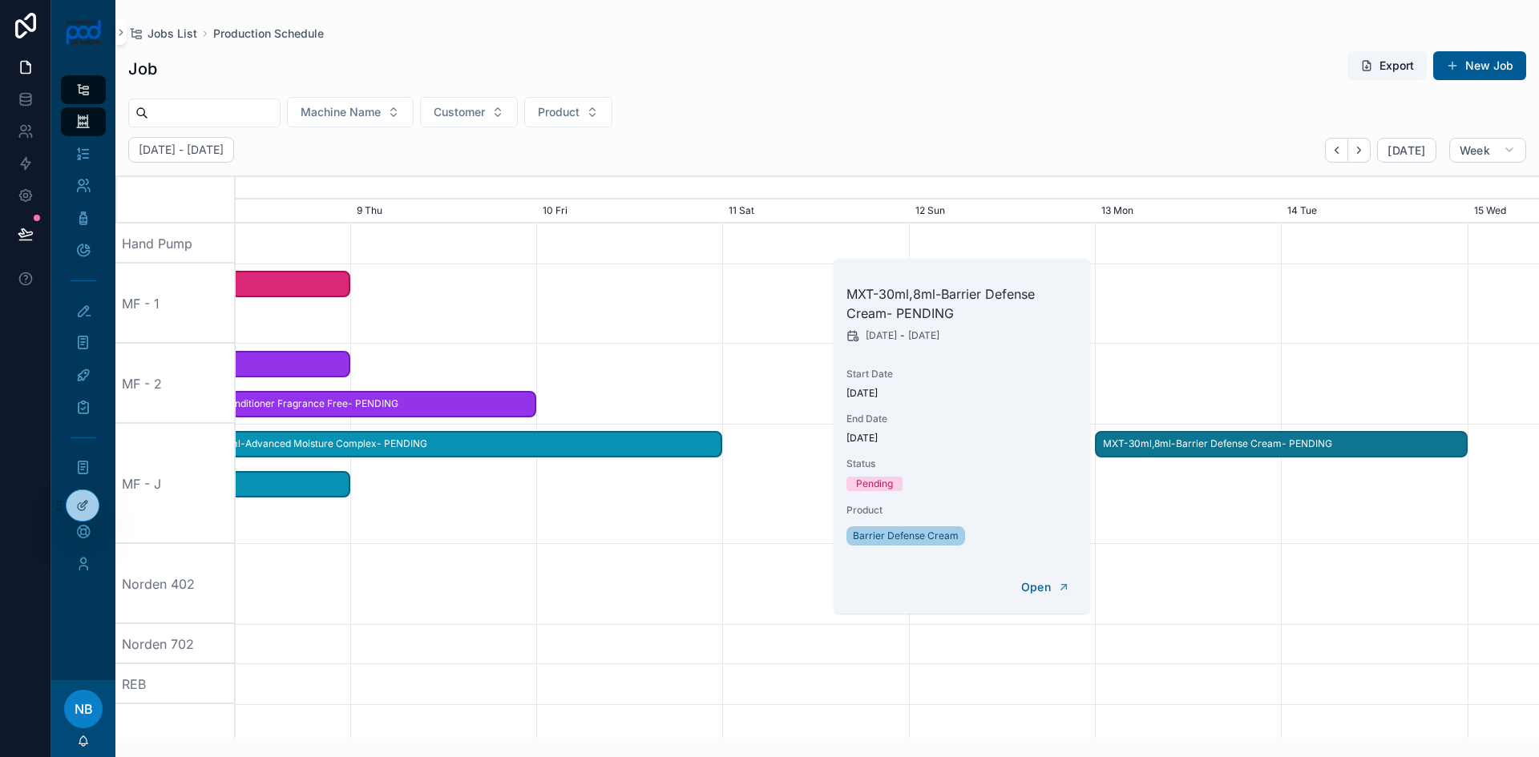
drag, startPoint x: 707, startPoint y: 512, endPoint x: 553, endPoint y: 510, distance: 153.9
click at [706, 512] on div "scrollable content" at bounding box center [887, 484] width 5212 height 120
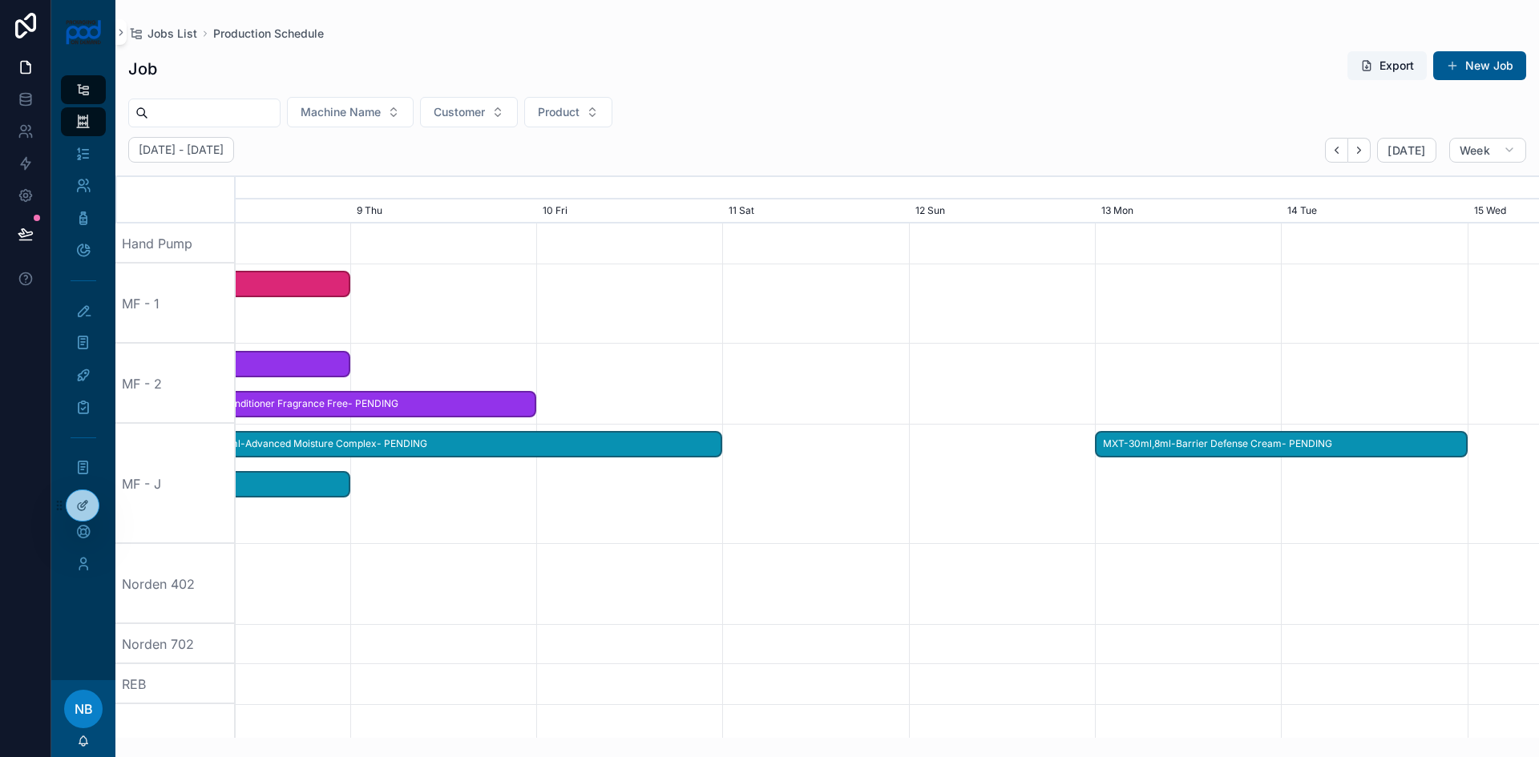
scroll to position [0, 1955]
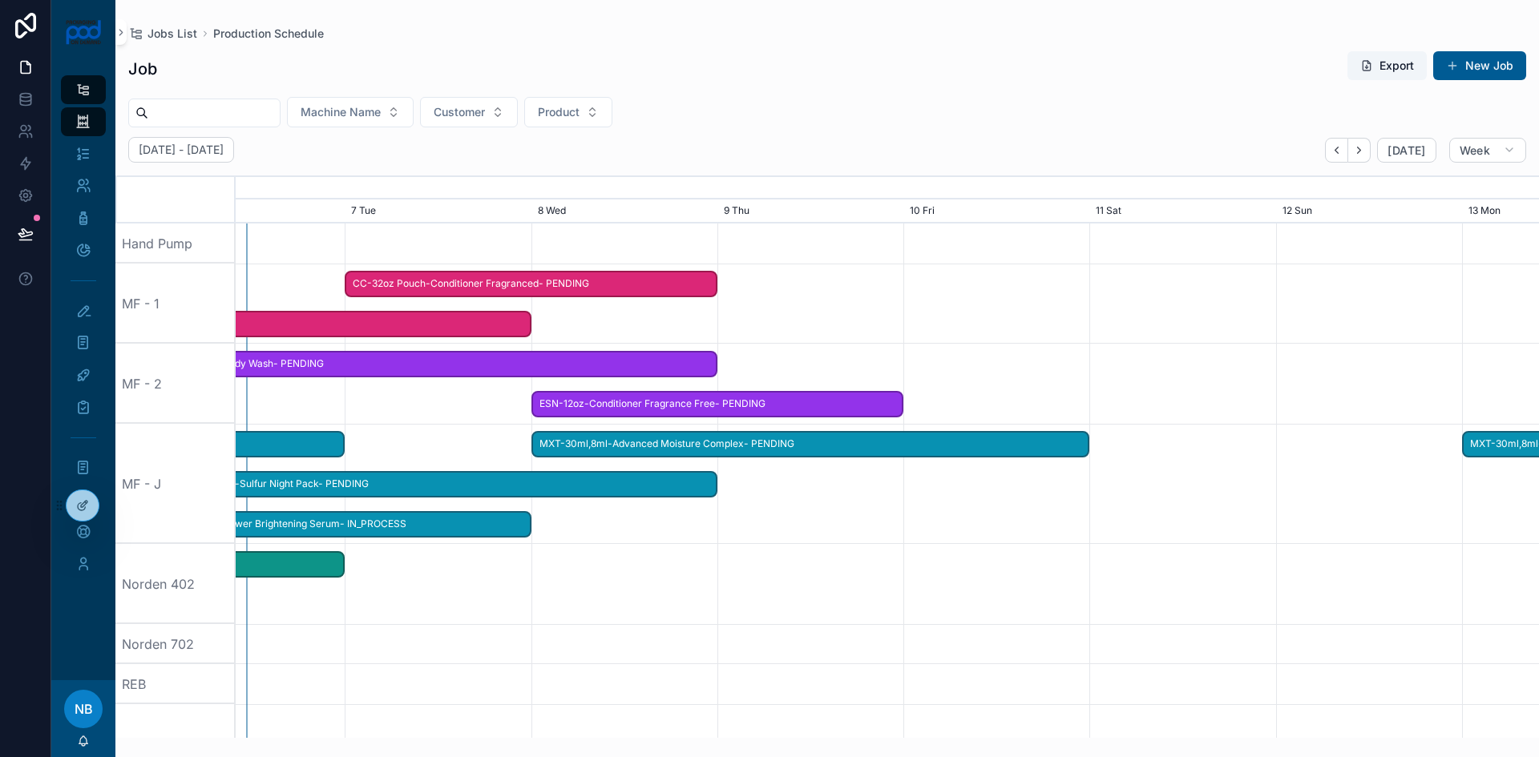
drag, startPoint x: 537, startPoint y: 510, endPoint x: 904, endPoint y: 523, distance: 367.3
click at [910, 526] on div "scrollable content" at bounding box center [1254, 484] width 5212 height 120
click at [559, 438] on span "MXT-30ml,8ml-Advanced Moisture Complex- PENDING" at bounding box center [816, 444] width 555 height 26
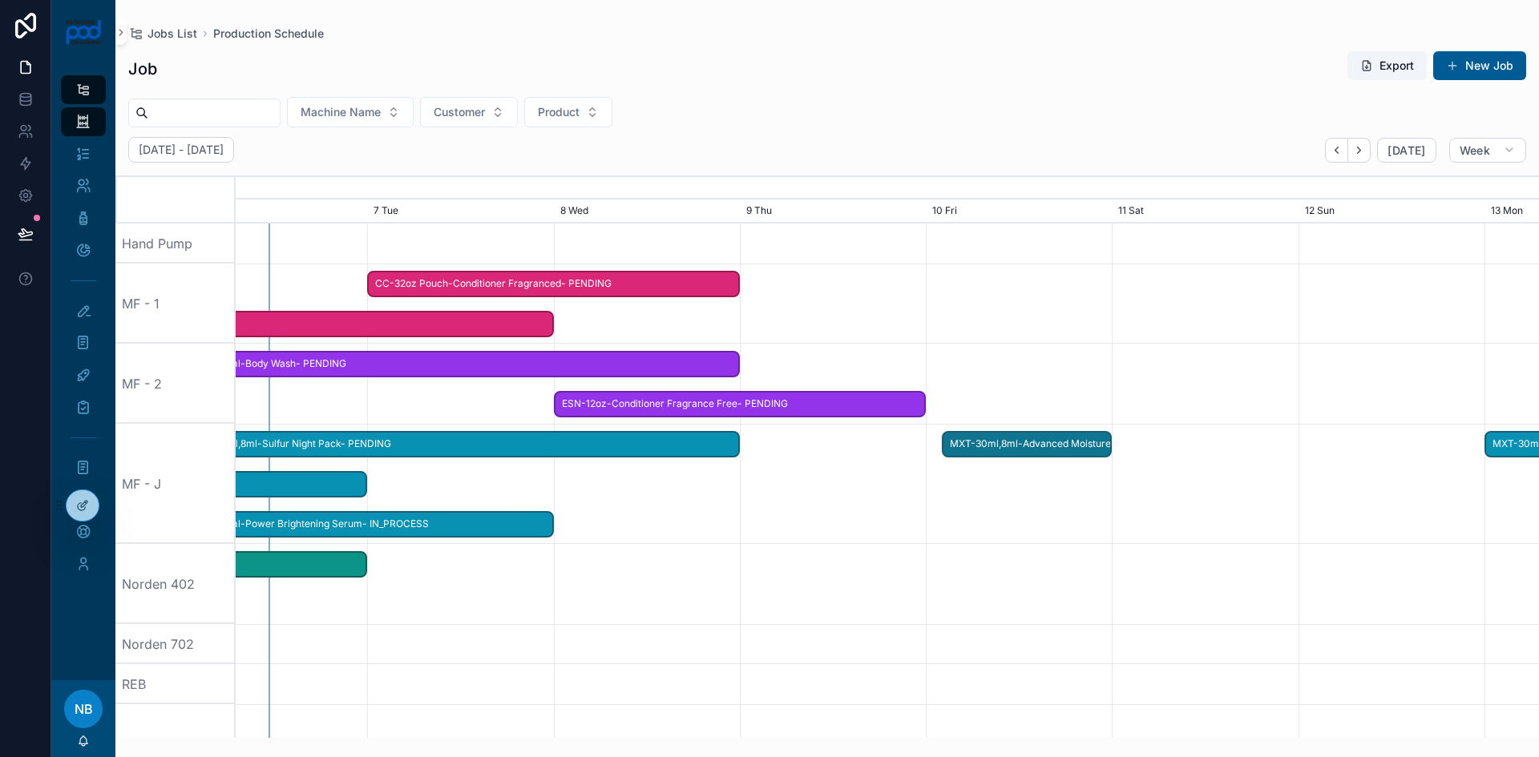
drag, startPoint x: 543, startPoint y: 439, endPoint x: 946, endPoint y: 454, distance: 403.4
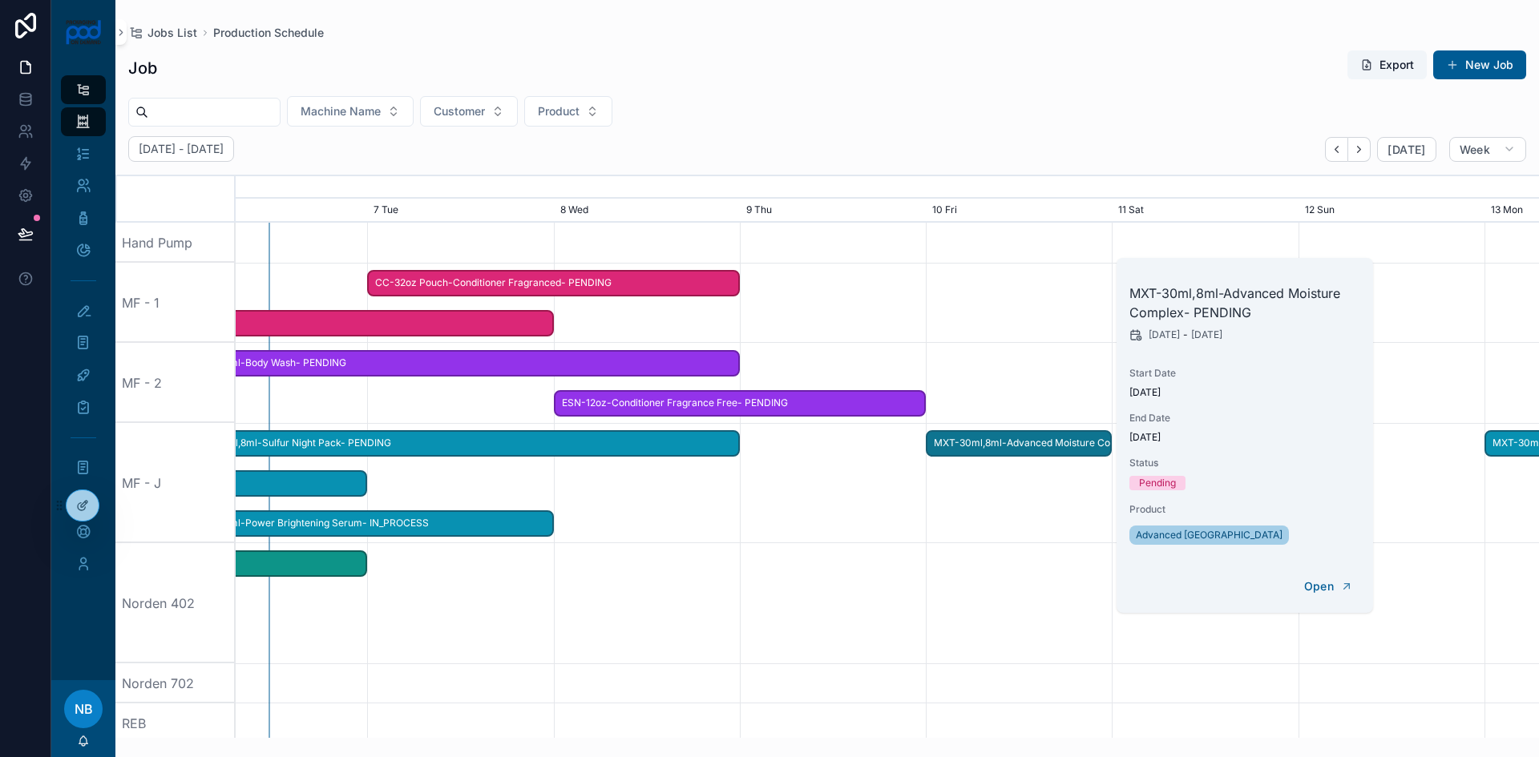
click at [942, 509] on div "scrollable content" at bounding box center [887, 483] width 5212 height 120
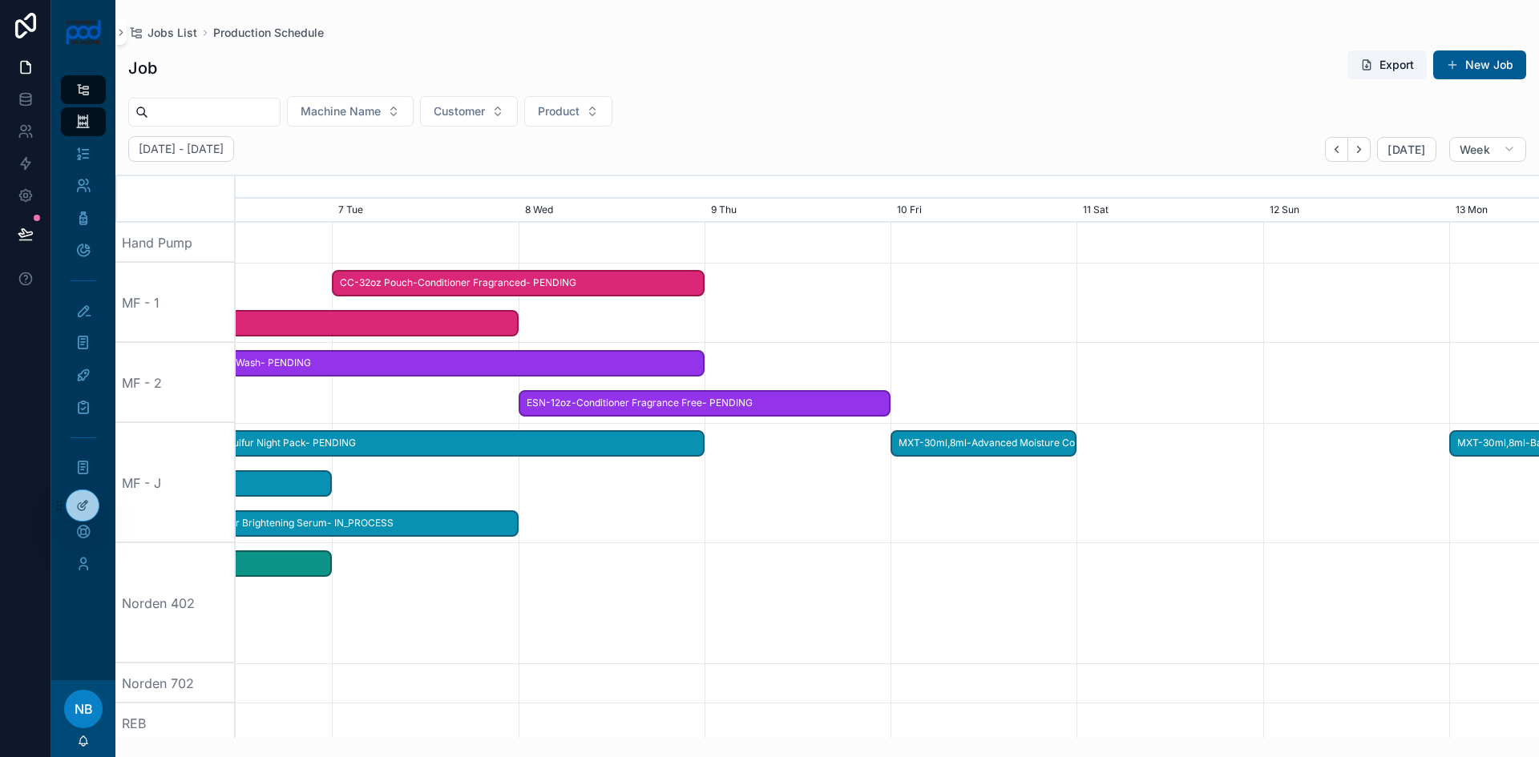
drag, startPoint x: 1014, startPoint y: 516, endPoint x: 668, endPoint y: 494, distance: 346.9
click at [669, 500] on div "scrollable content" at bounding box center [852, 483] width 5212 height 120
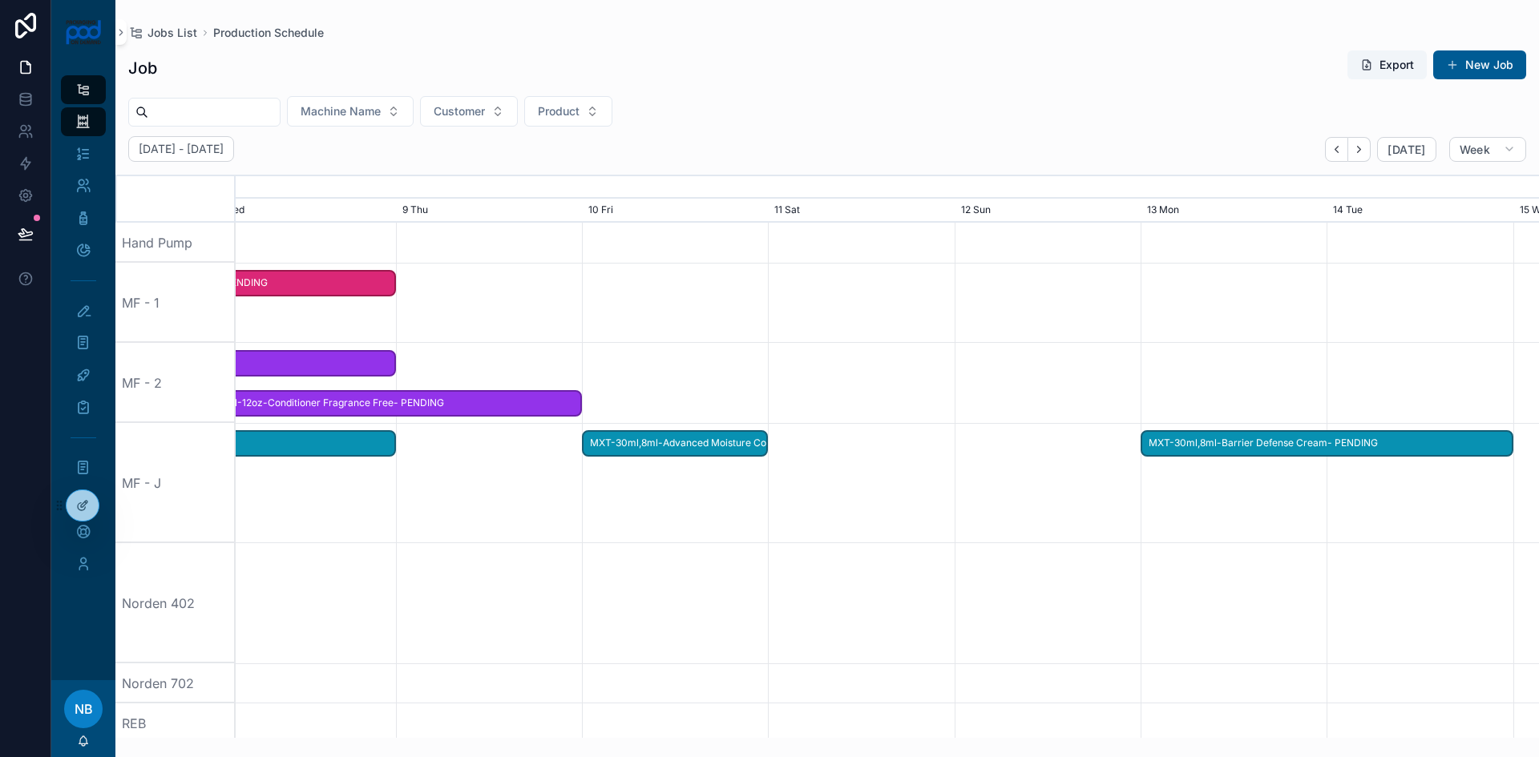
click at [679, 454] on span "MXT-30ml,8ml-Advanced Moisture Complex- PENDING" at bounding box center [674, 443] width 183 height 26
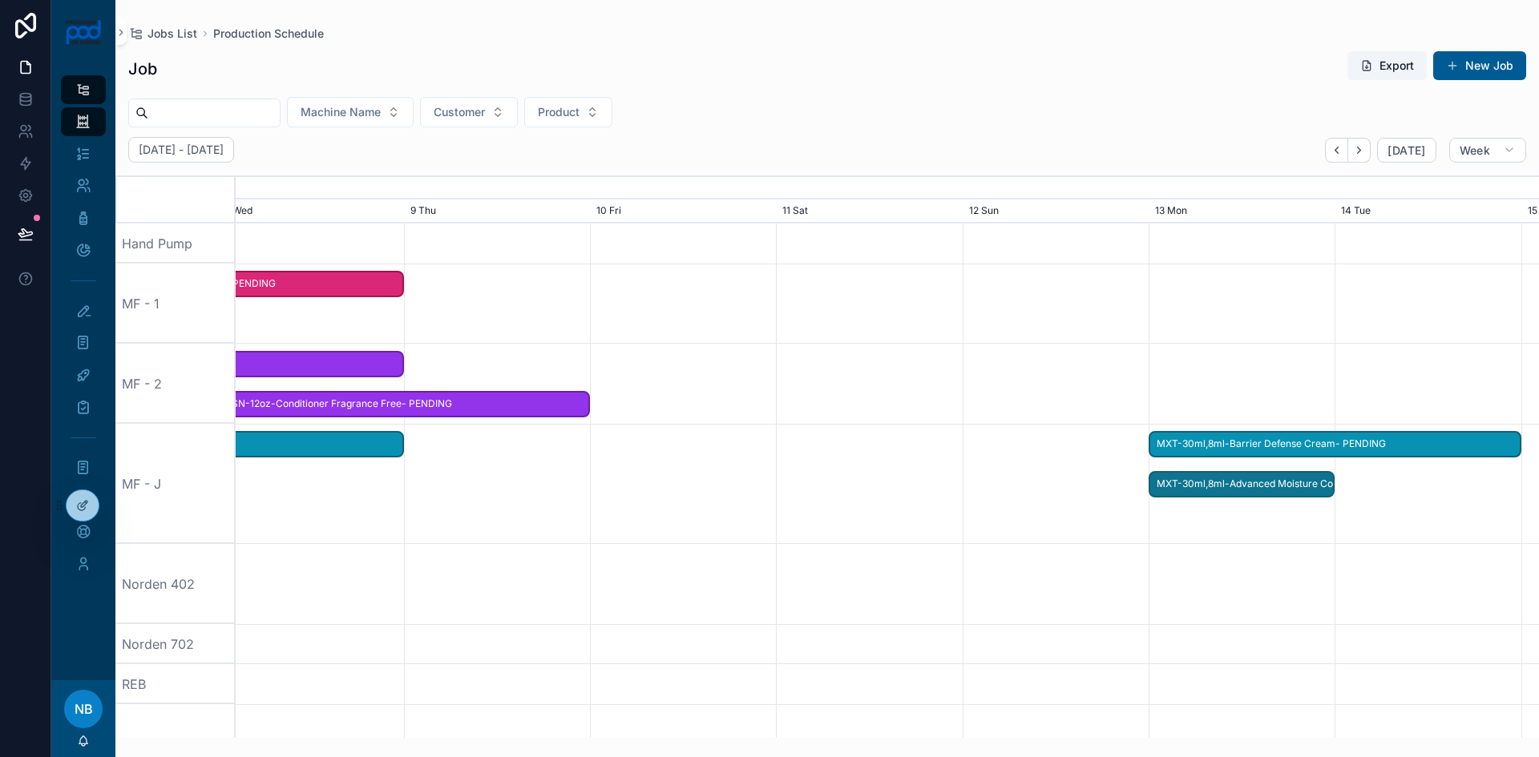
drag, startPoint x: 688, startPoint y: 445, endPoint x: 1253, endPoint y: 525, distance: 570.6
click at [726, 493] on div "scrollable content" at bounding box center [887, 484] width 5212 height 120
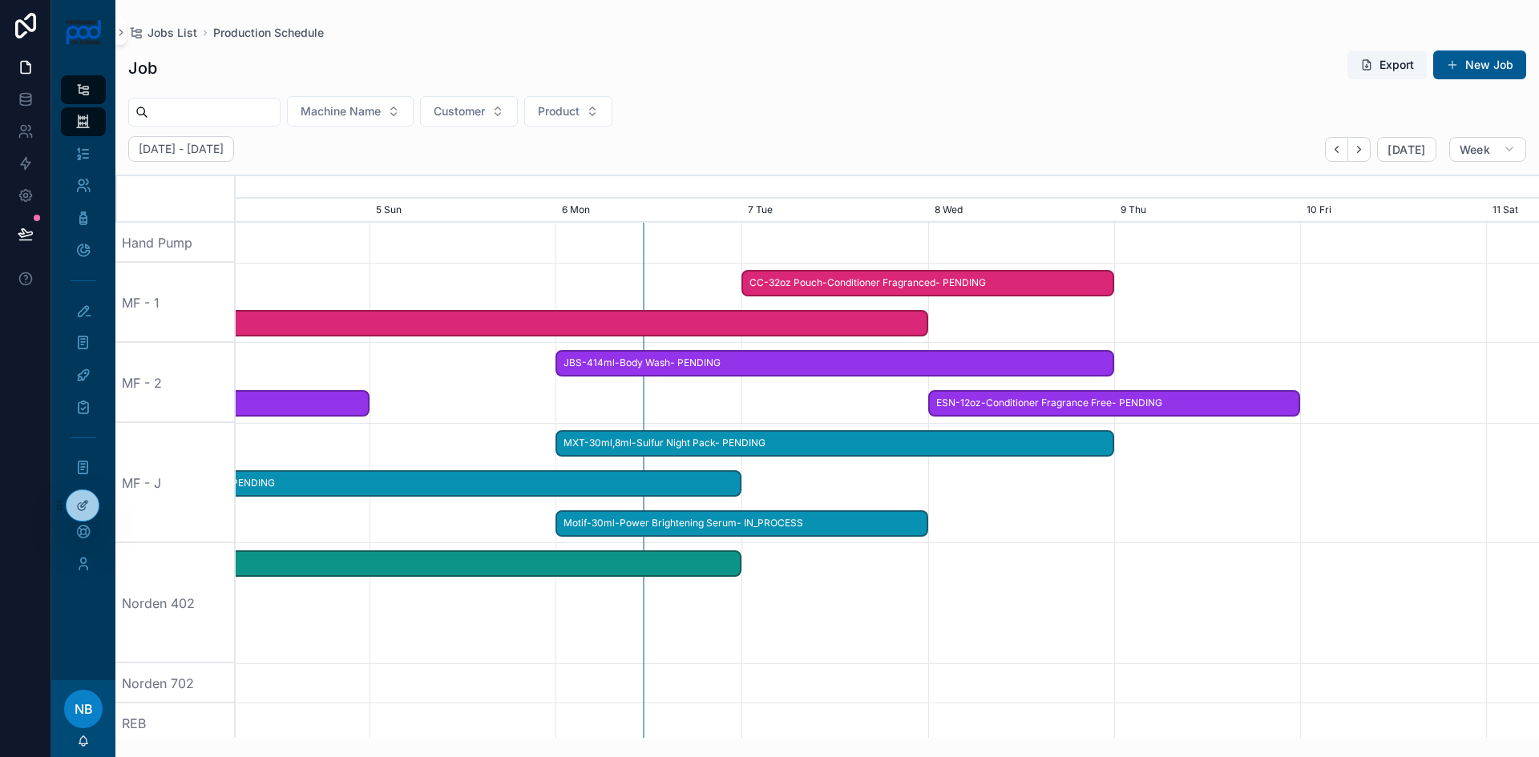
drag, startPoint x: 772, startPoint y: 498, endPoint x: 1313, endPoint y: 510, distance: 541.9
click at [1313, 510] on div "scrollable content" at bounding box center [887, 483] width 5212 height 120
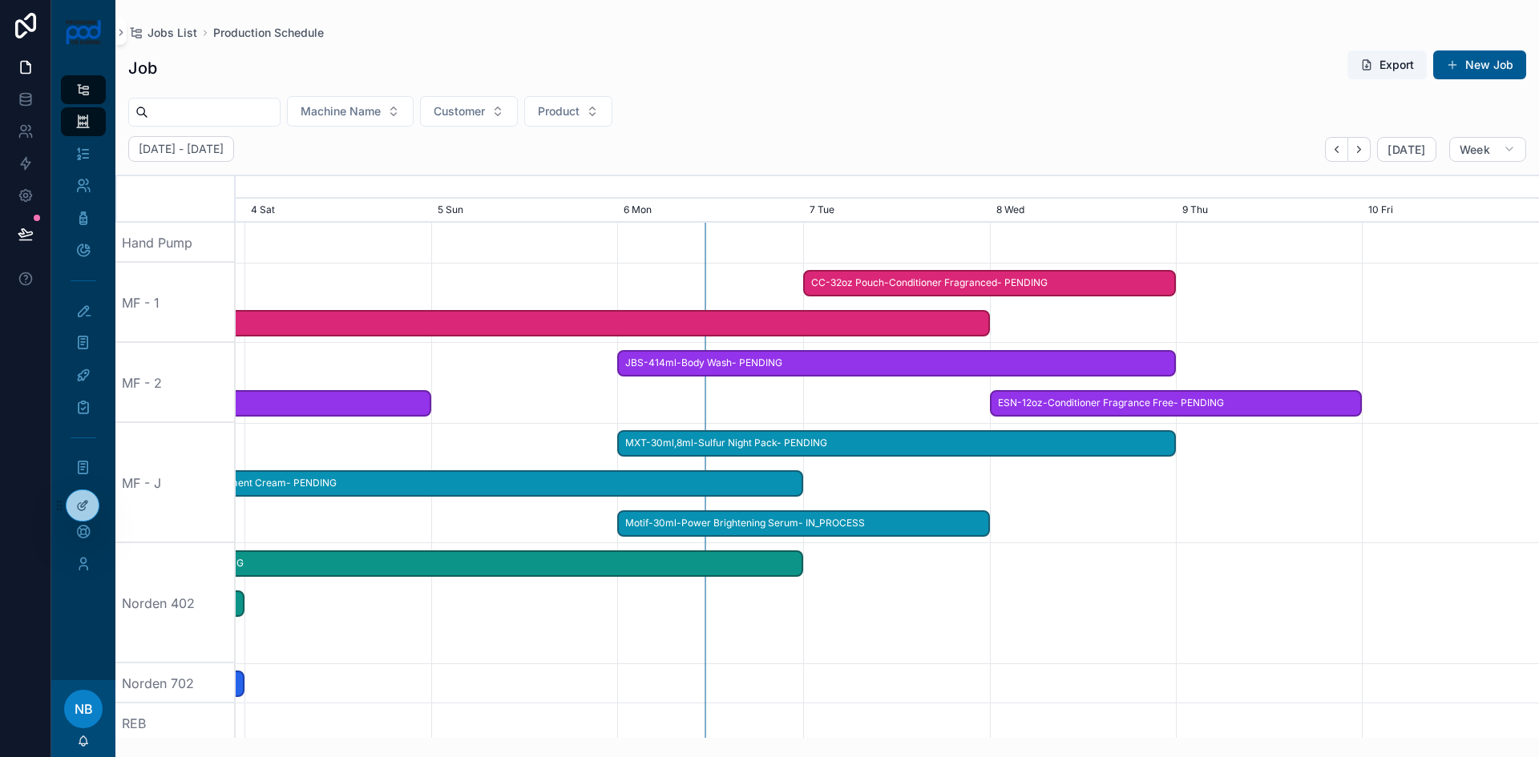
click at [874, 448] on span "MXT-30ml,8ml-Sulfur Night Pack- PENDING" at bounding box center [896, 443] width 555 height 26
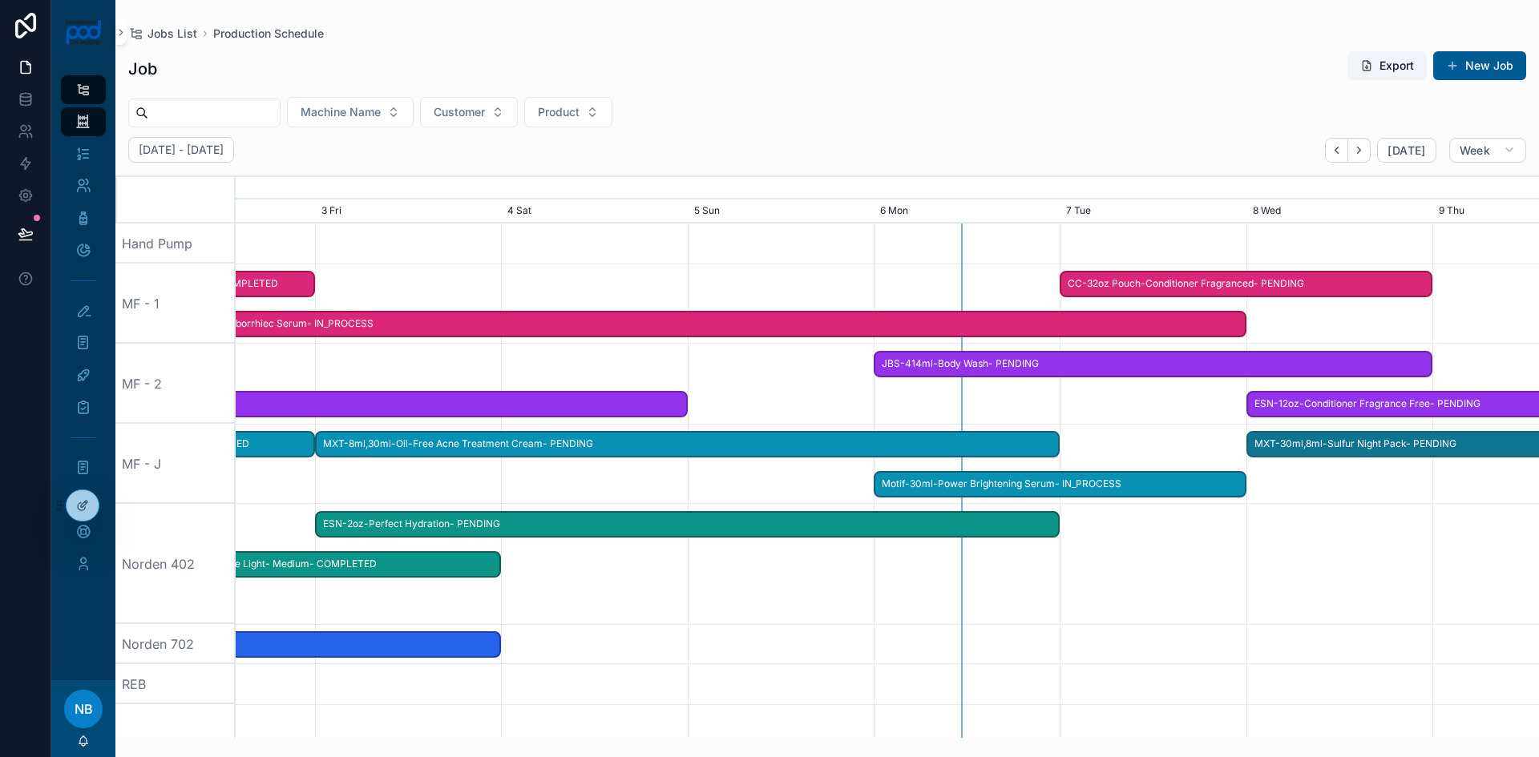
drag, startPoint x: 841, startPoint y: 451, endPoint x: 1470, endPoint y: 460, distance: 629.1
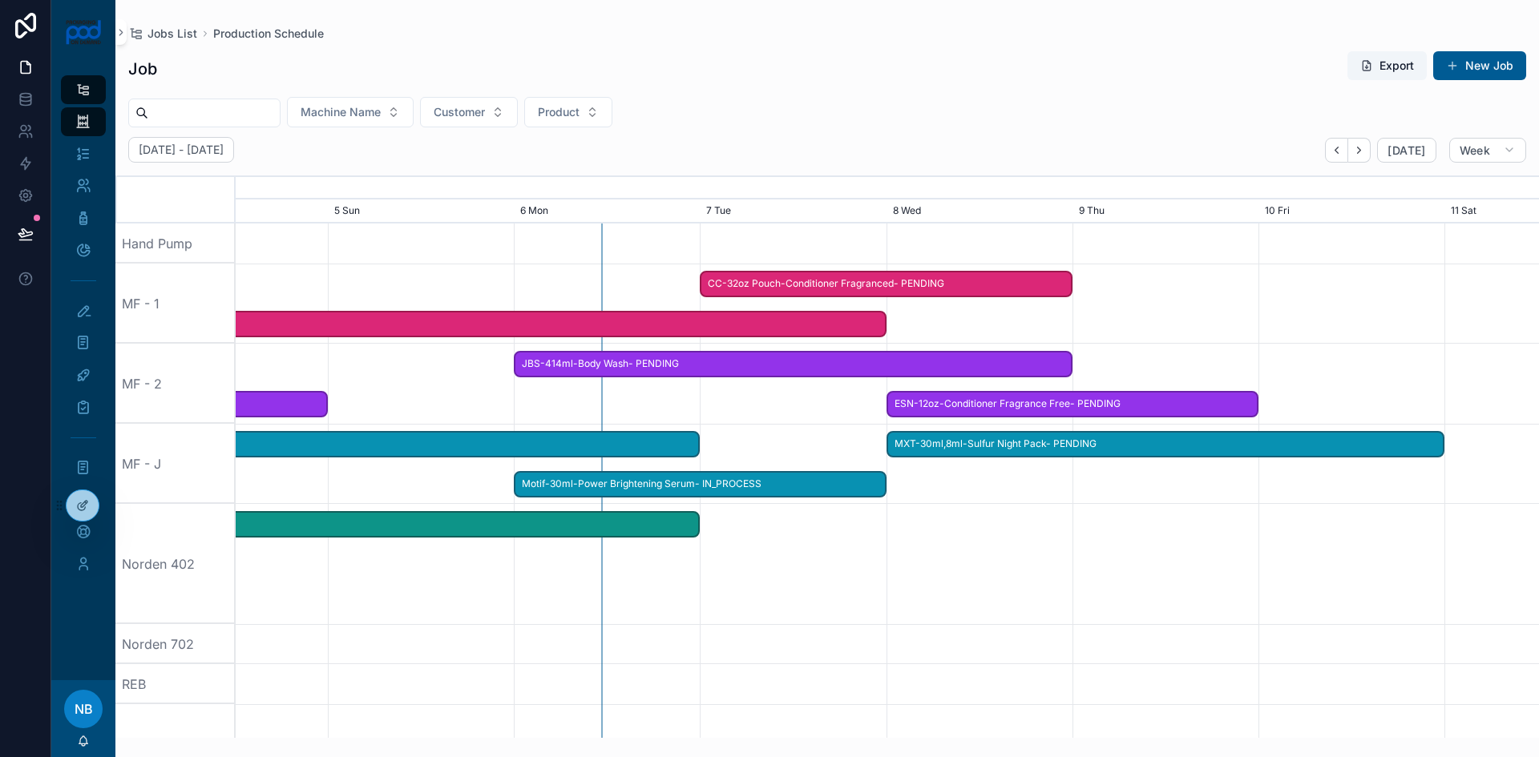
drag, startPoint x: 1446, startPoint y: 504, endPoint x: 795, endPoint y: 495, distance: 651.6
click at [907, 528] on div "scrollable content" at bounding box center [887, 564] width 5212 height 120
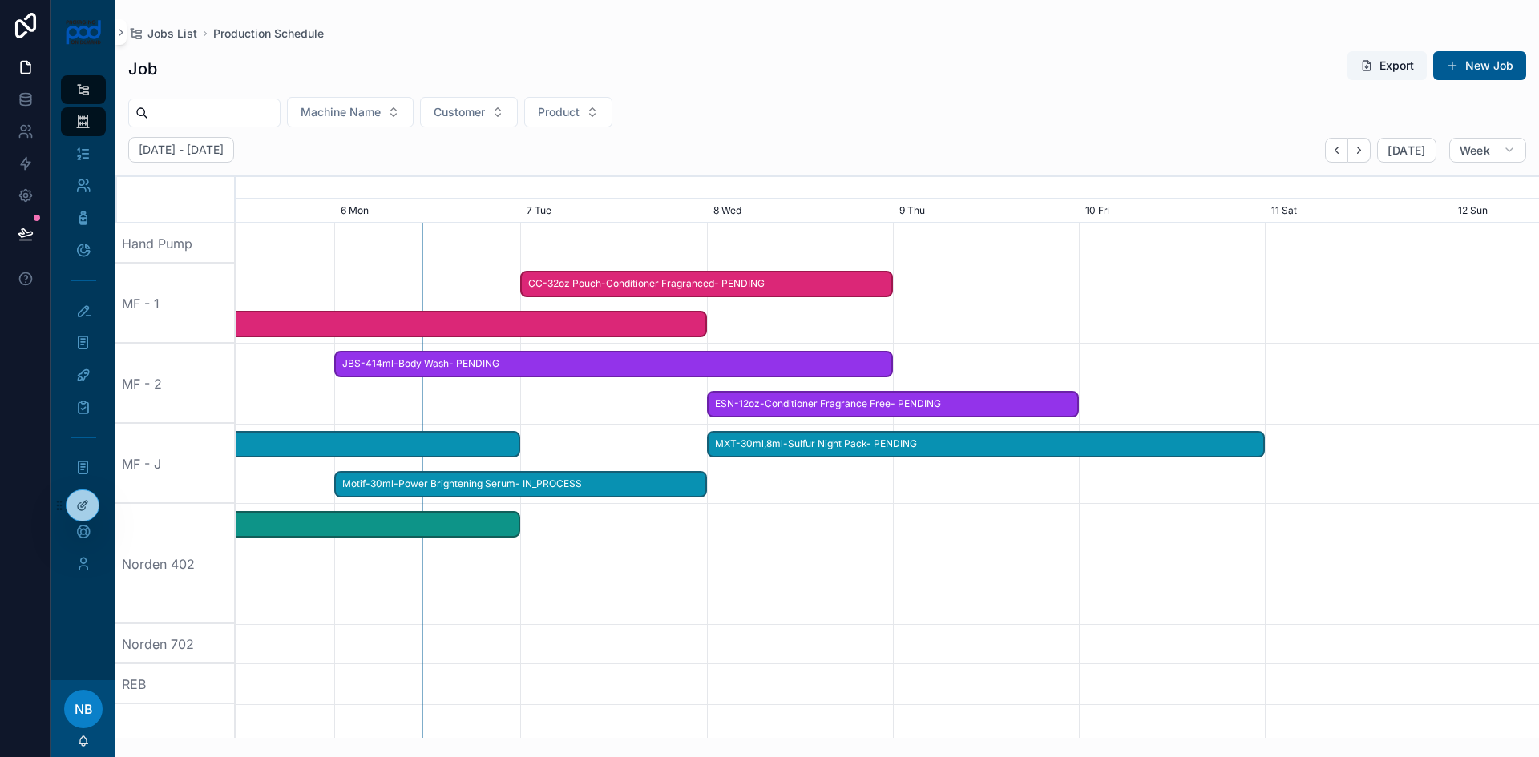
click at [435, 439] on span "MXT-8ml,30ml-Oil-Free Acne Treatment Cream- PENDING" at bounding box center [147, 444] width 741 height 26
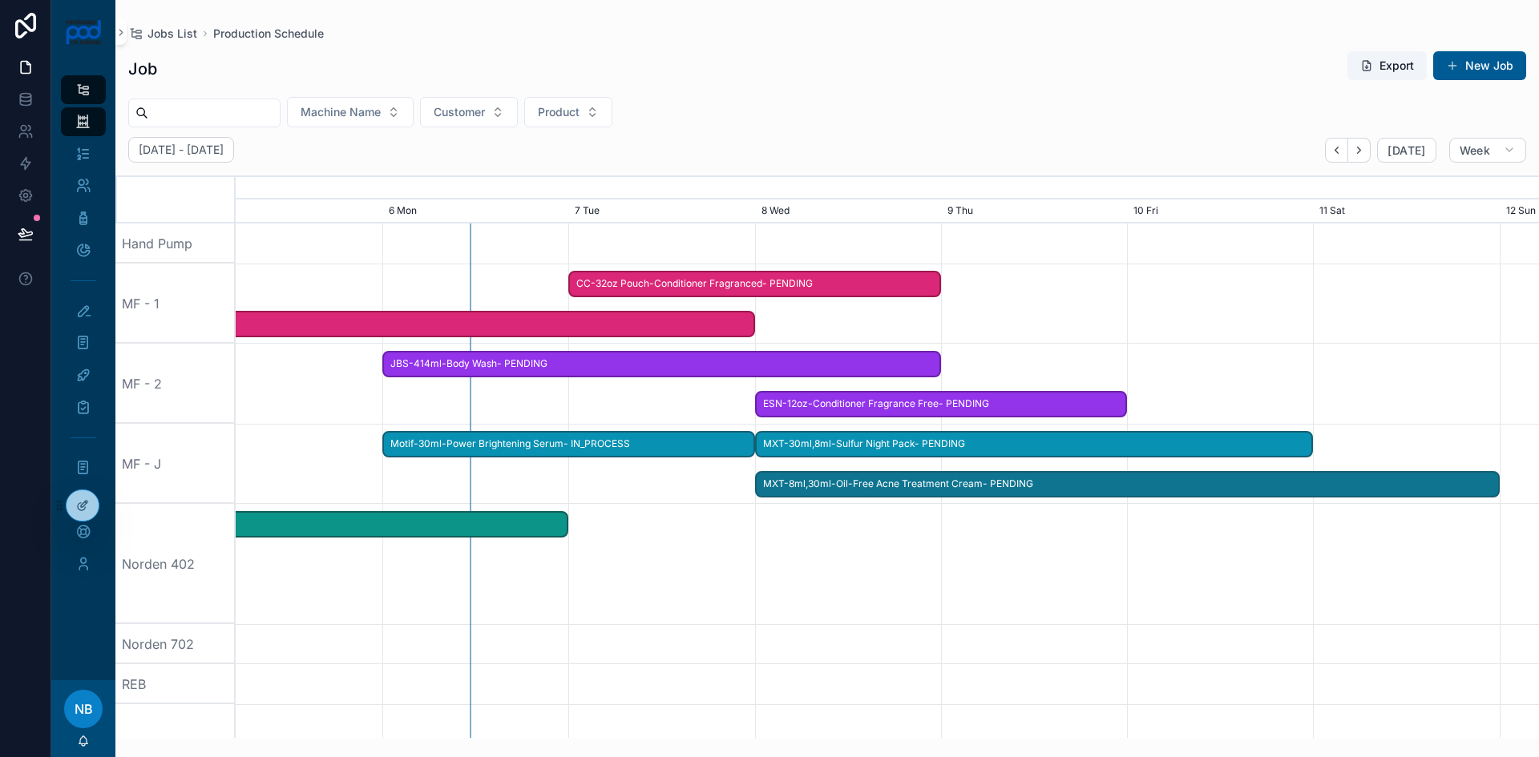
drag, startPoint x: 390, startPoint y: 445, endPoint x: 1370, endPoint y: 450, distance: 979.3
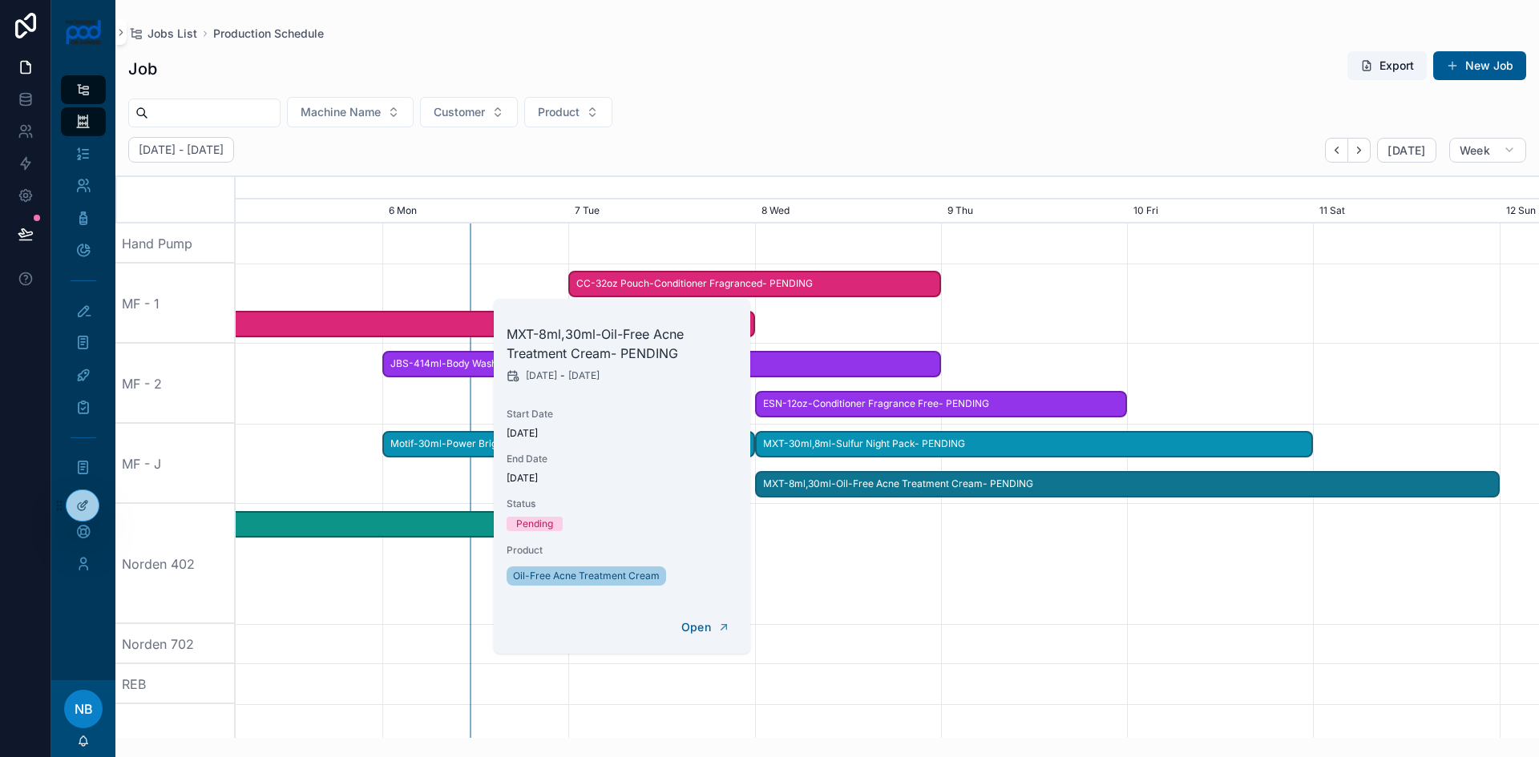
click at [949, 576] on div "scrollable content" at bounding box center [887, 564] width 5212 height 120
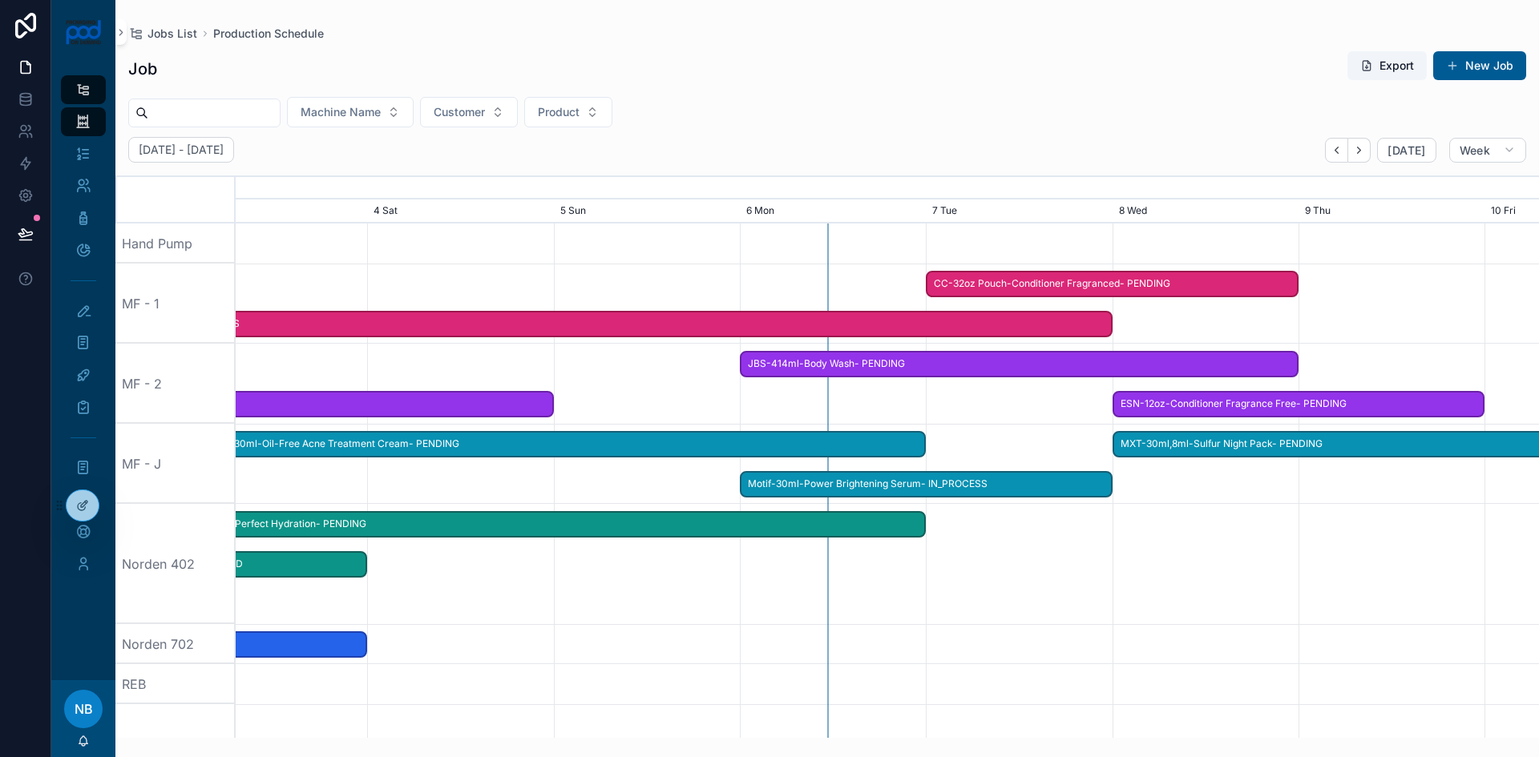
drag, startPoint x: 851, startPoint y: 544, endPoint x: 1150, endPoint y: 545, distance: 298.9
click at [1150, 545] on div "scrollable content" at bounding box center [887, 564] width 5212 height 120
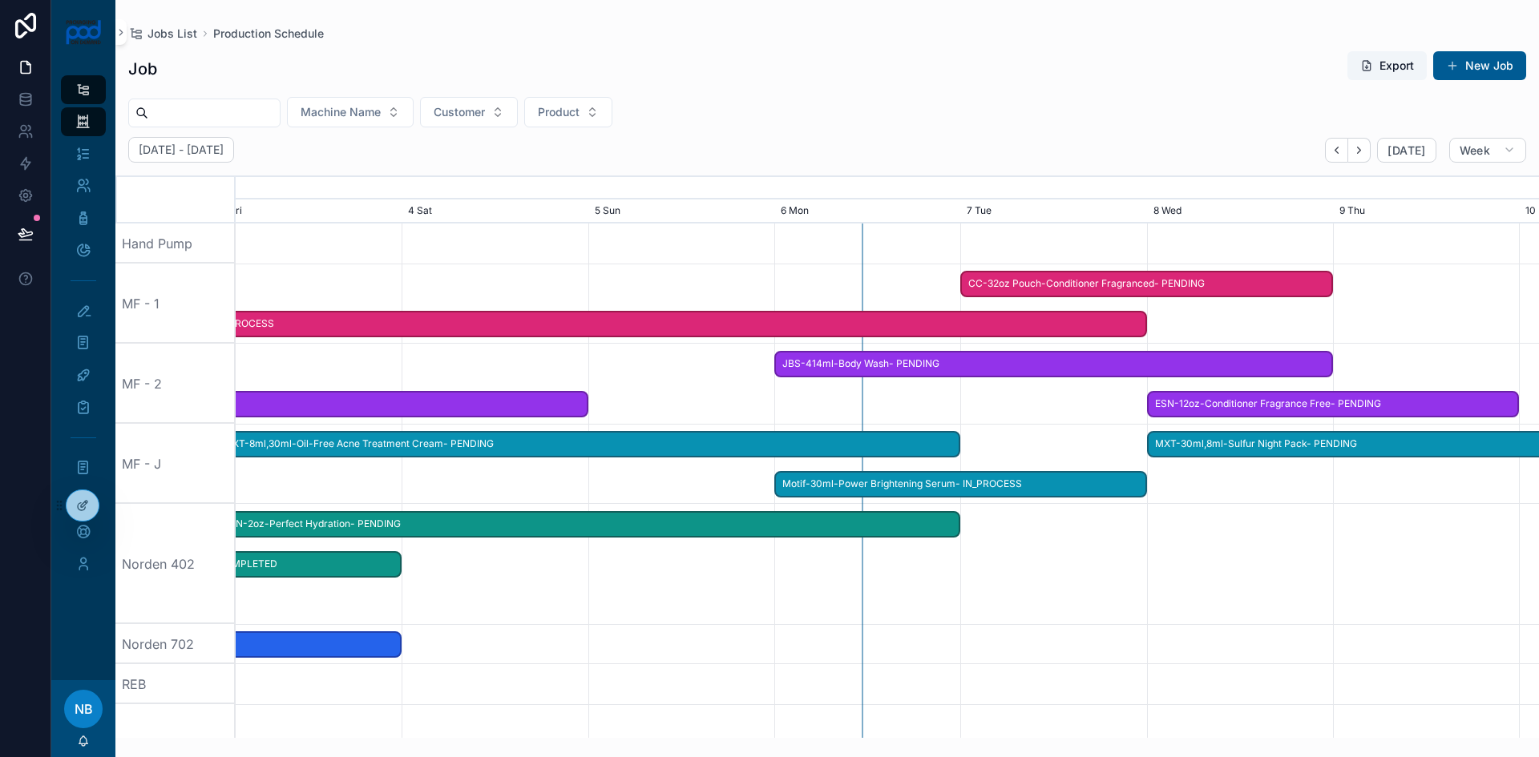
click at [551, 438] on span "MXT-8ml,30ml-Oil-Free Acne Treatment Cream- PENDING" at bounding box center [587, 444] width 741 height 26
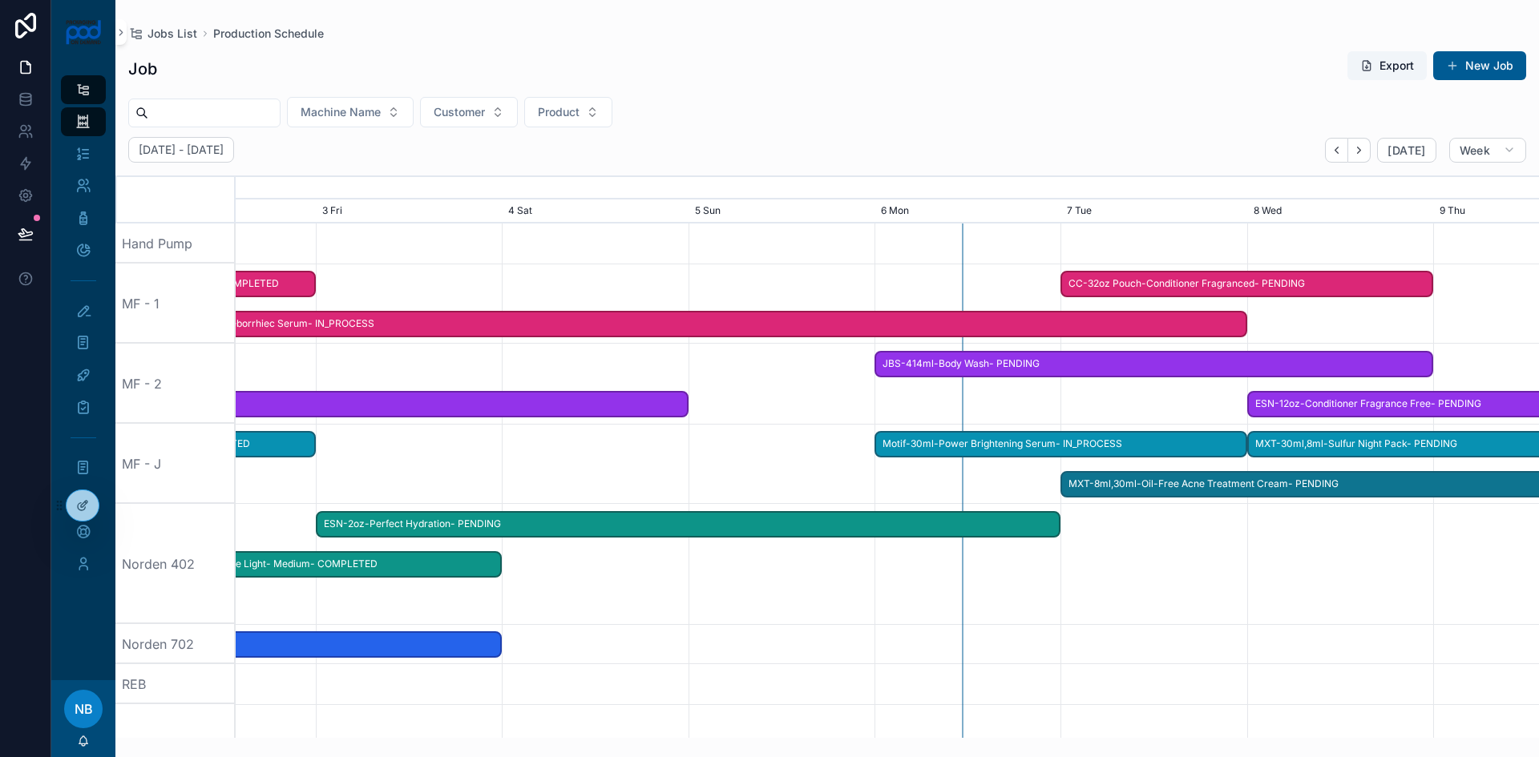
drag, startPoint x: 550, startPoint y: 446, endPoint x: 1395, endPoint y: 481, distance: 846.1
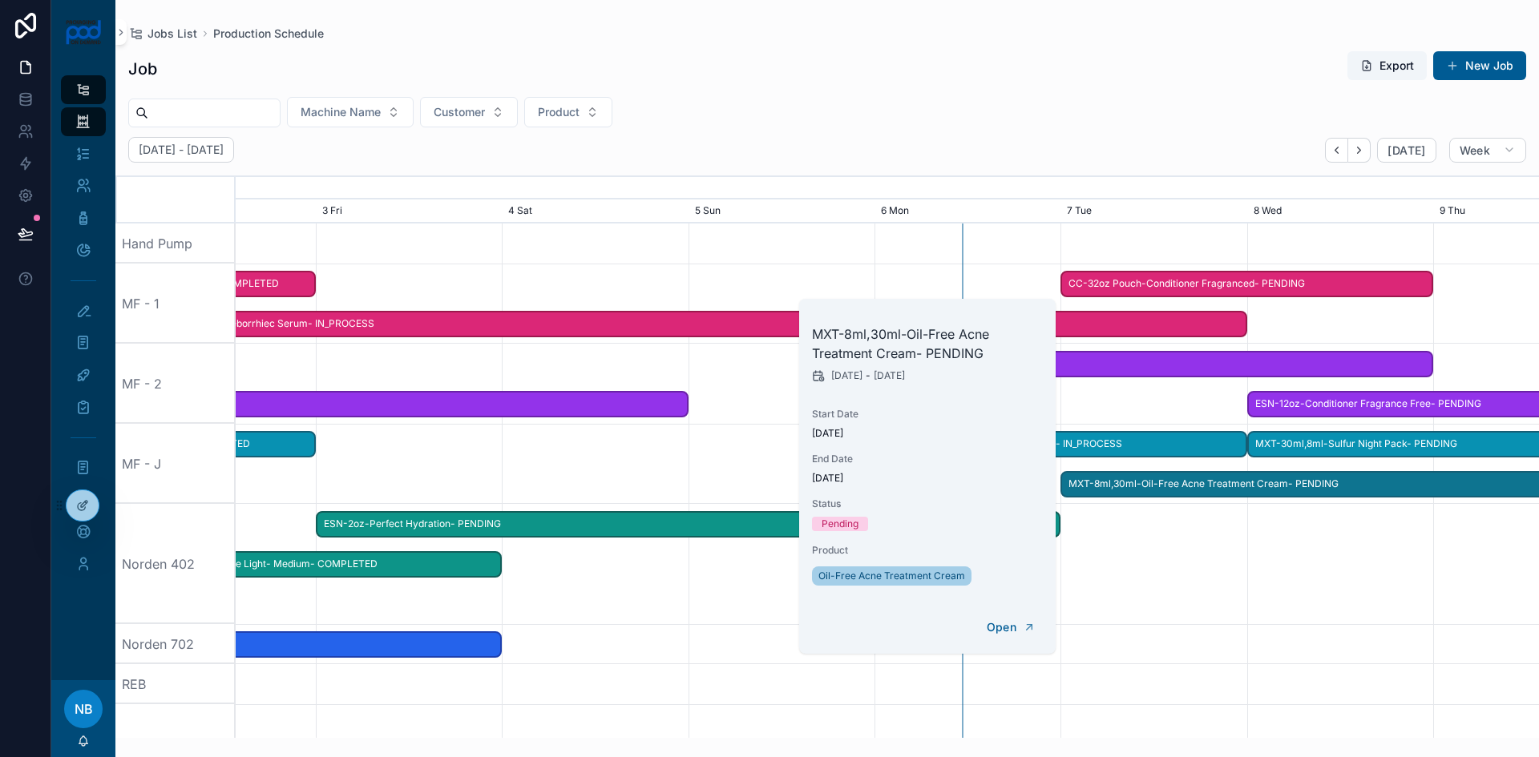
drag, startPoint x: 1418, startPoint y: 567, endPoint x: 1433, endPoint y: 573, distance: 15.8
click at [1419, 566] on div "scrollable content" at bounding box center [887, 564] width 5212 height 120
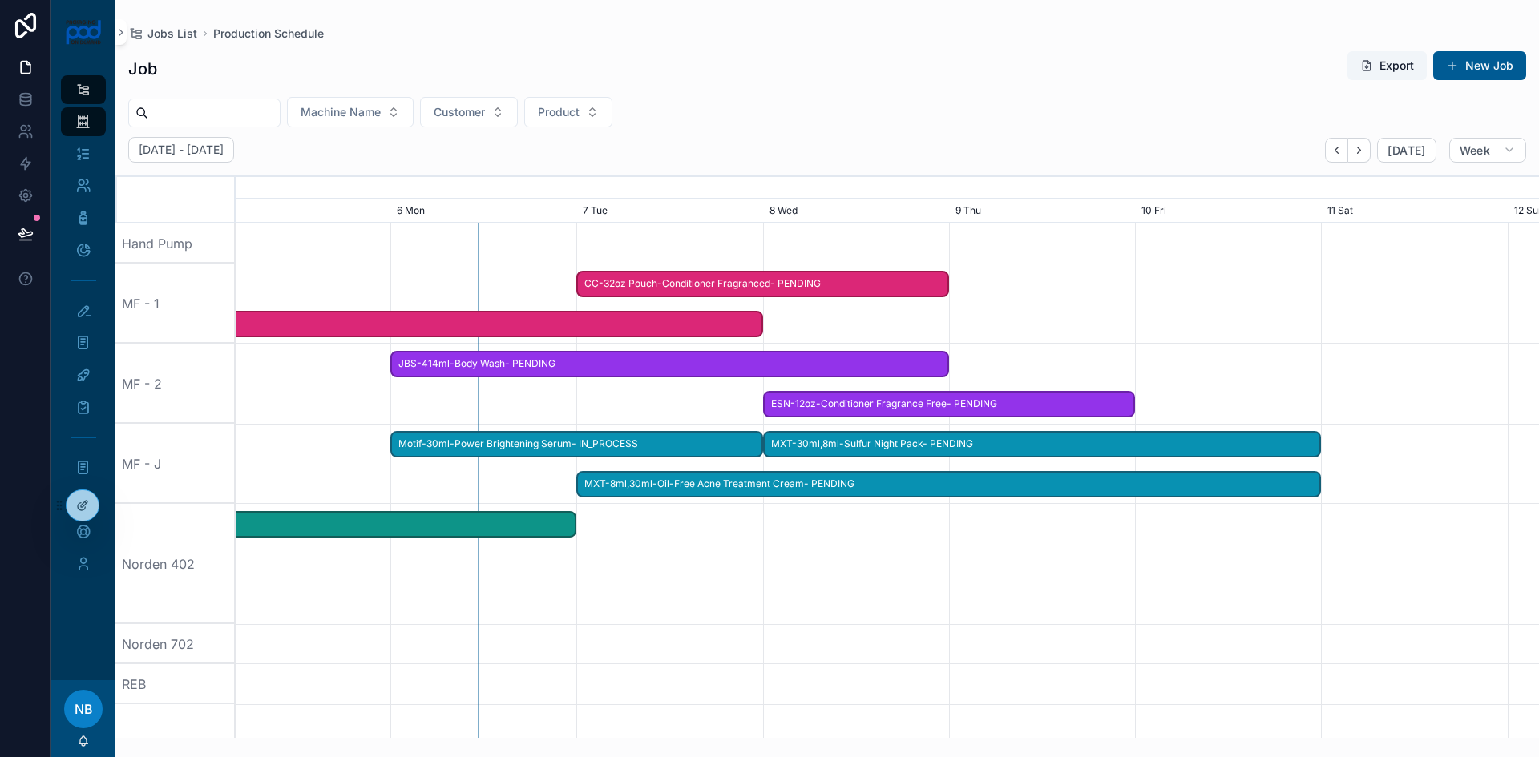
drag, startPoint x: 1454, startPoint y: 579, endPoint x: 966, endPoint y: 589, distance: 488.1
click at [966, 589] on div "scrollable content" at bounding box center [887, 564] width 5212 height 120
click at [1305, 480] on span "MXT-8ml,30ml-Oil-Free Acne Treatment Cream- PENDING" at bounding box center [945, 484] width 741 height 26
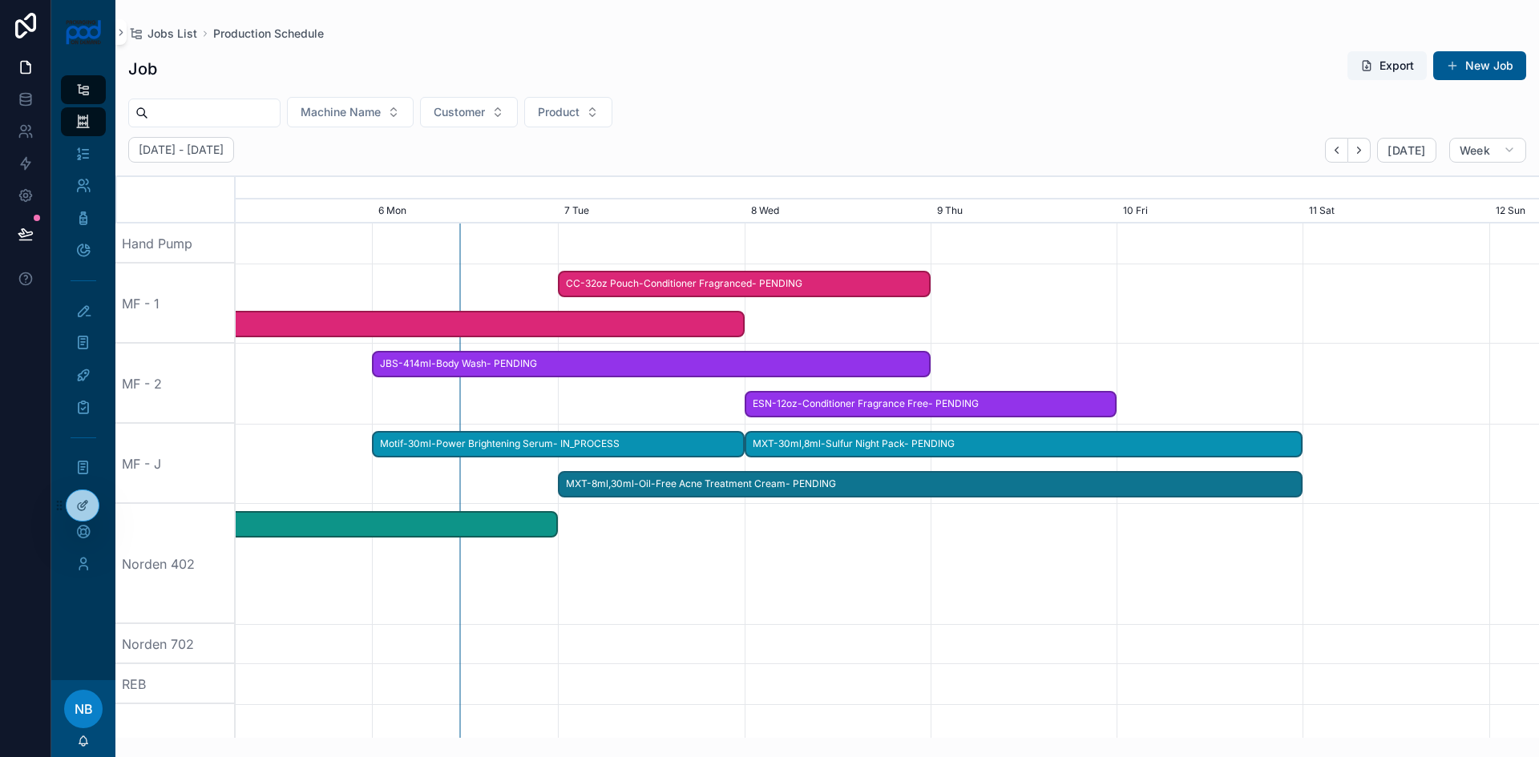
drag, startPoint x: 1317, startPoint y: 489, endPoint x: 1302, endPoint y: 501, distance: 19.4
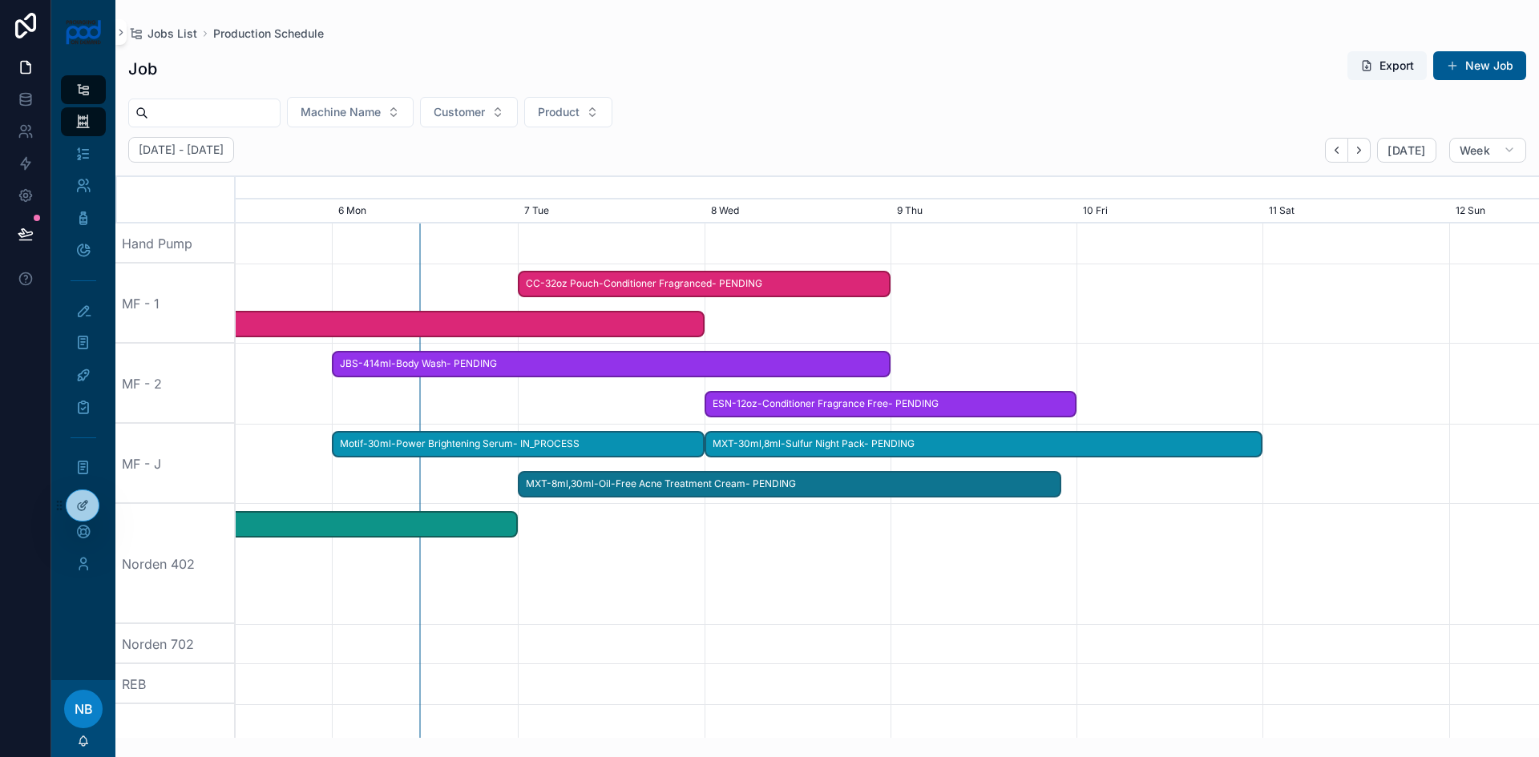
drag, startPoint x: 1298, startPoint y: 482, endPoint x: 1060, endPoint y: 482, distance: 238.0
click at [1060, 482] on div "MXT-8ml,30ml-Oil-Free Acne Treatment Cream- PENDING" at bounding box center [789, 484] width 543 height 26
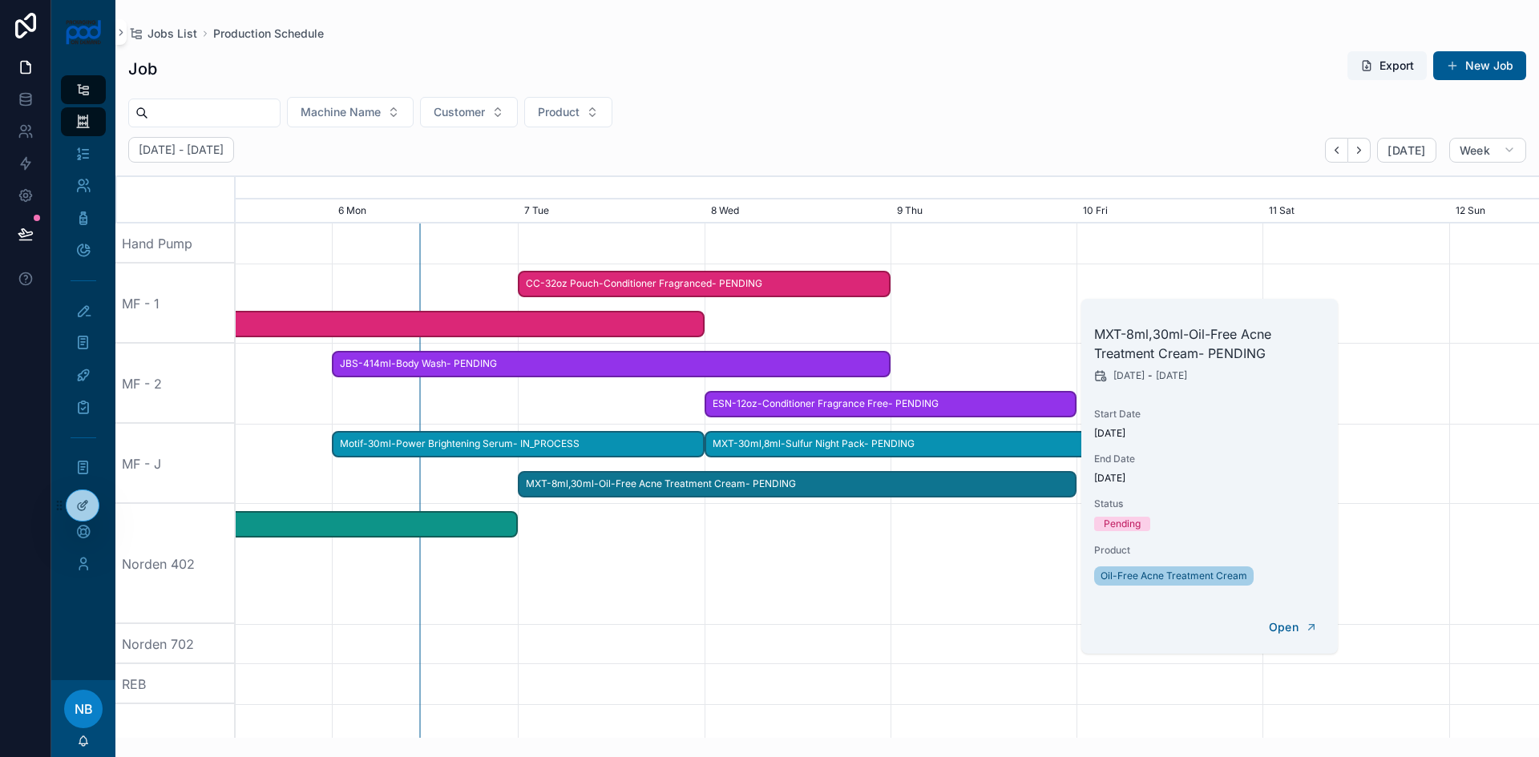
click at [1009, 448] on span "MXT-30ml,8ml-Sulfur Night Pack- PENDING" at bounding box center [983, 444] width 555 height 26
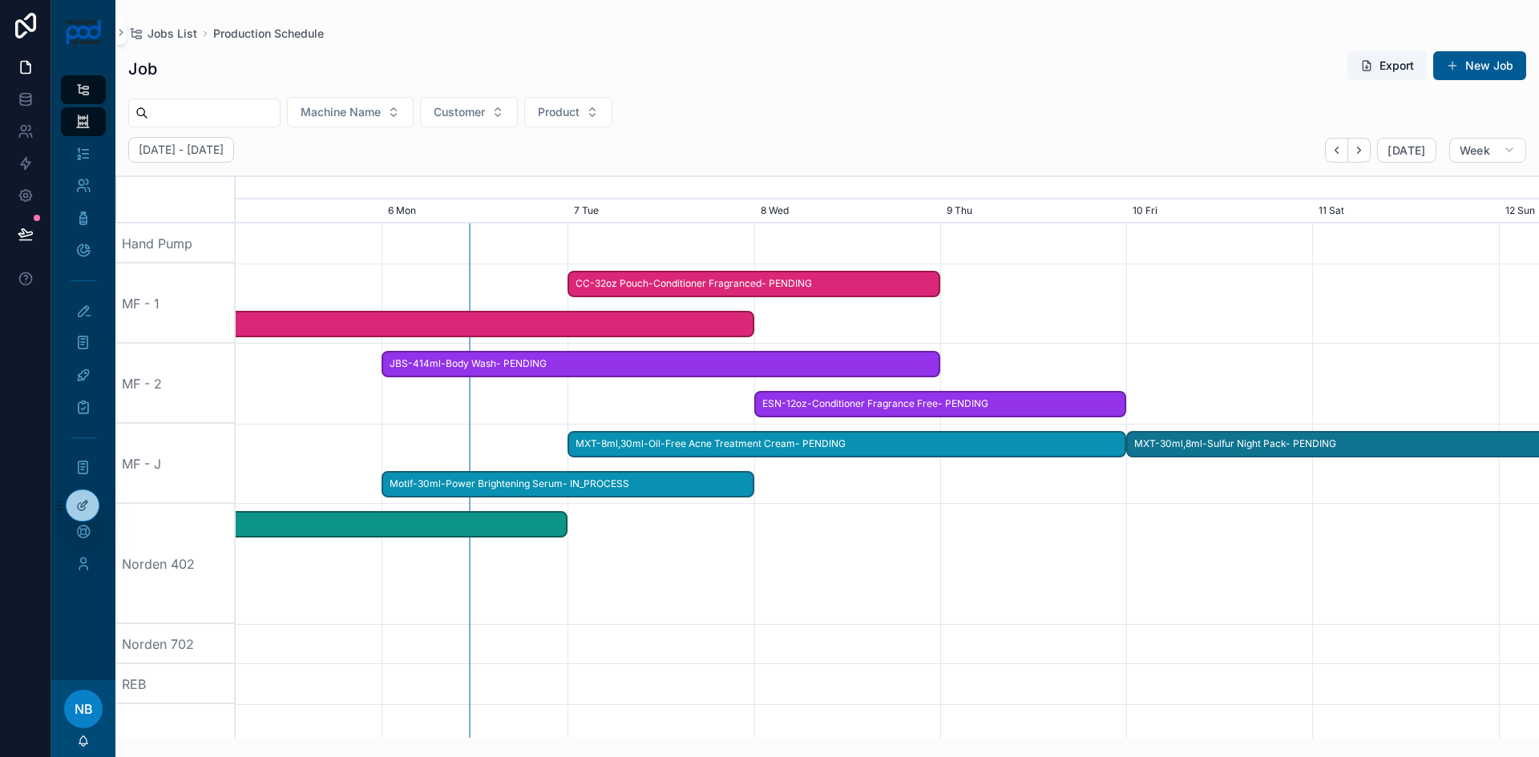
drag, startPoint x: 953, startPoint y: 445, endPoint x: 1371, endPoint y: 459, distance: 418.6
click at [1302, 559] on div "scrollable content" at bounding box center [887, 564] width 5212 height 120
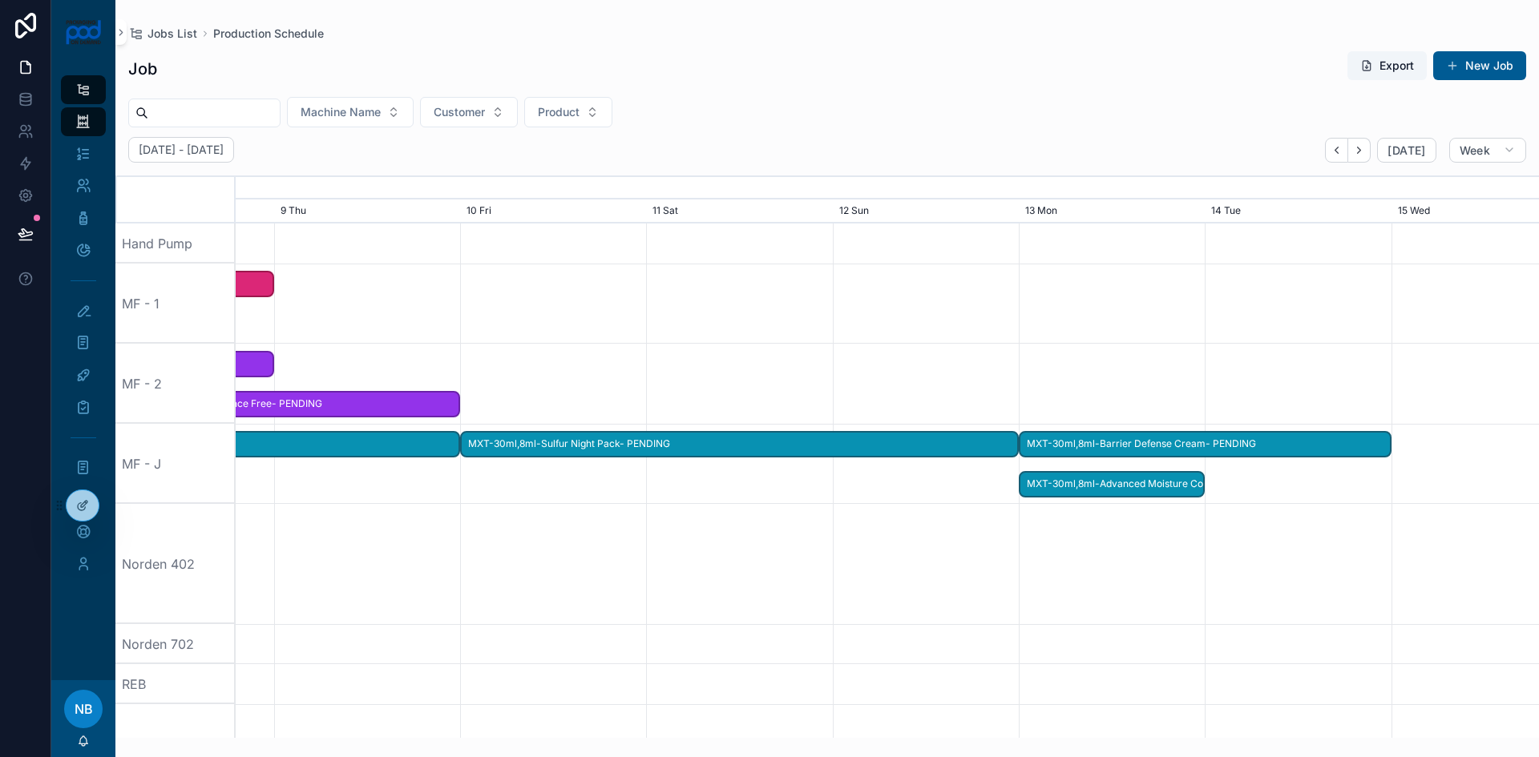
drag, startPoint x: 1396, startPoint y: 567, endPoint x: 730, endPoint y: 555, distance: 666.1
click at [730, 555] on div "scrollable content" at bounding box center [581, 564] width 5212 height 120
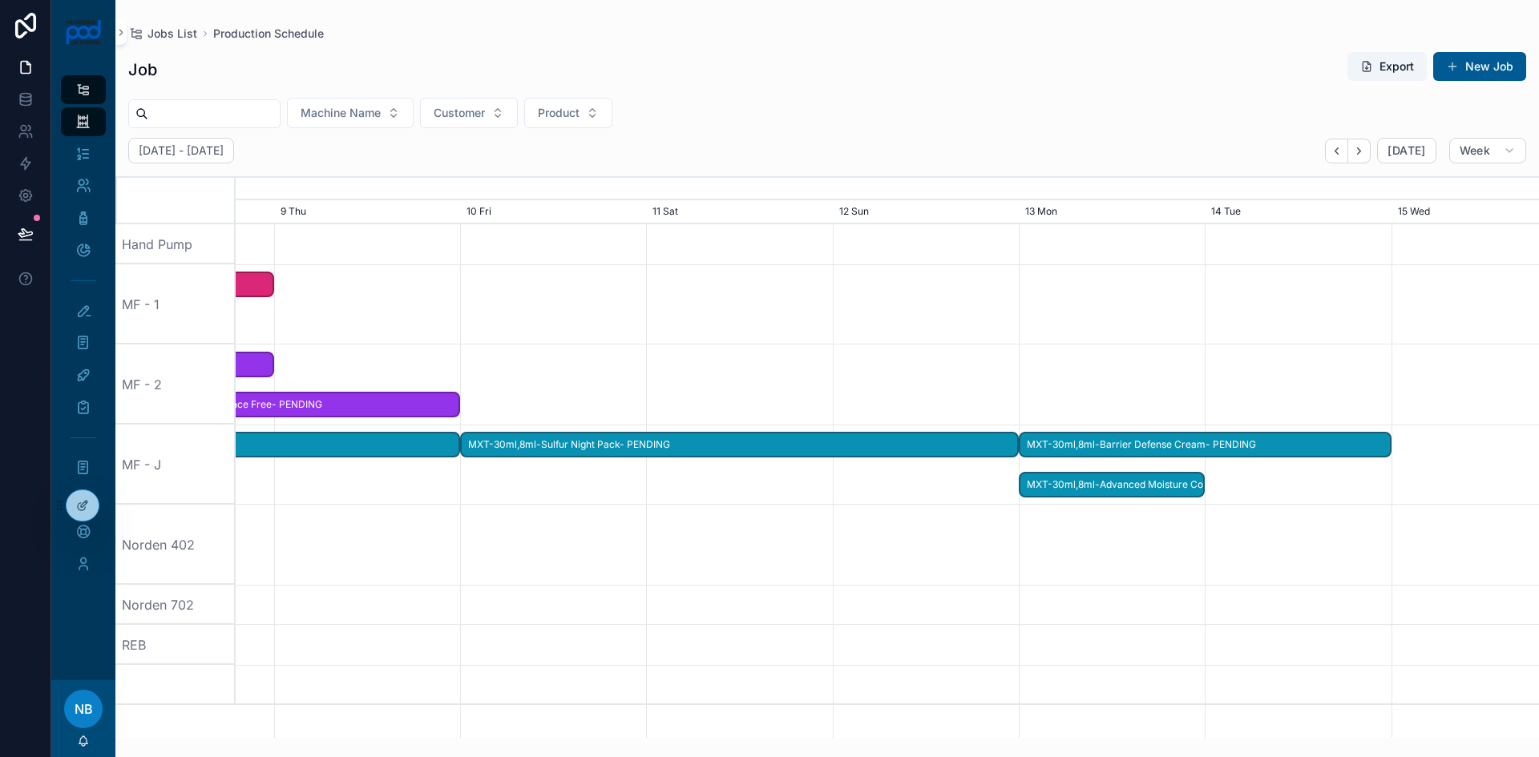
click at [1093, 445] on span "MXT-30ml,8ml-Barrier Defense Cream- PENDING" at bounding box center [1204, 445] width 369 height 26
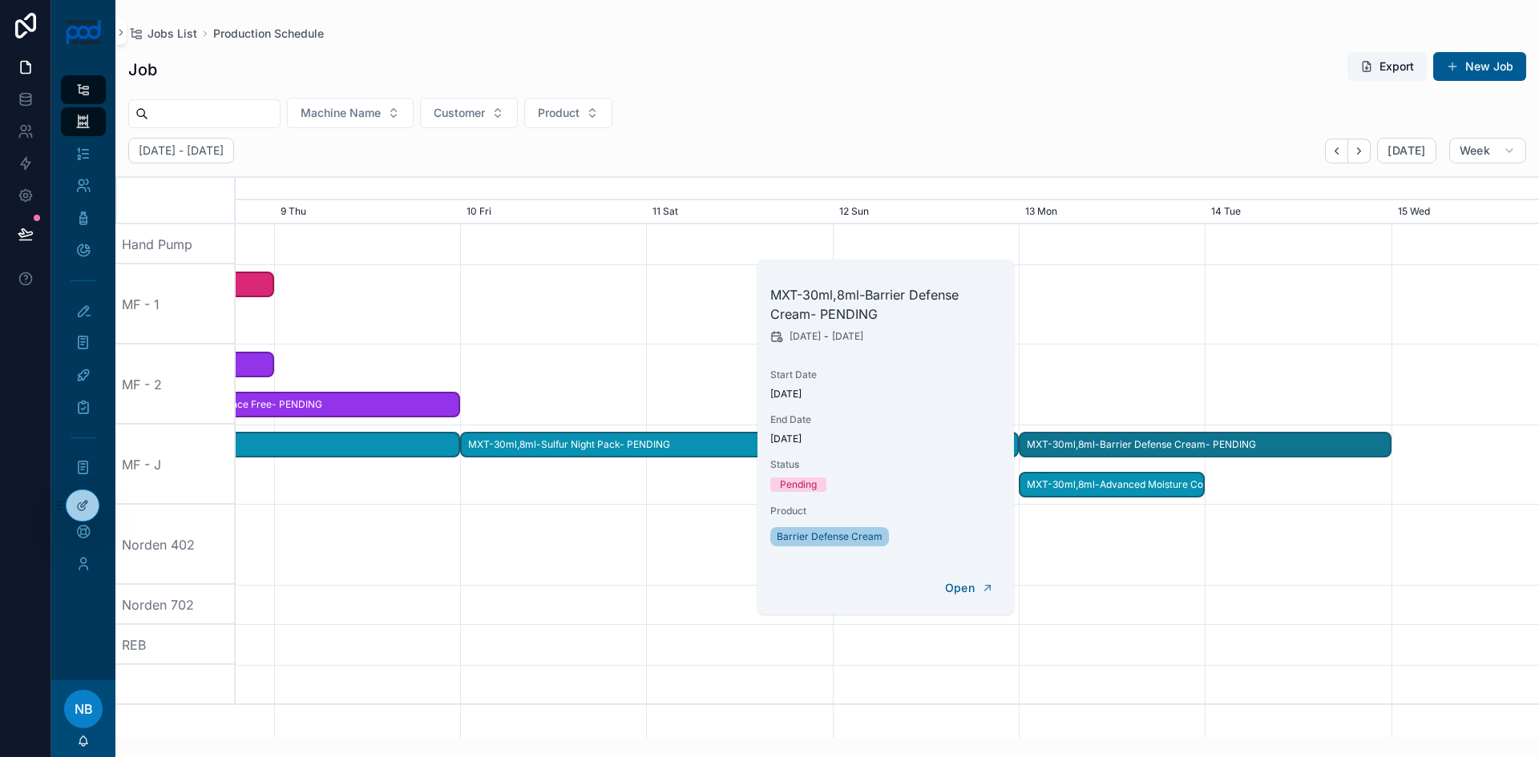
click at [1093, 482] on span "MXT-30ml,8ml-Advanced Moisture Complex- PENDING" at bounding box center [1111, 485] width 183 height 26
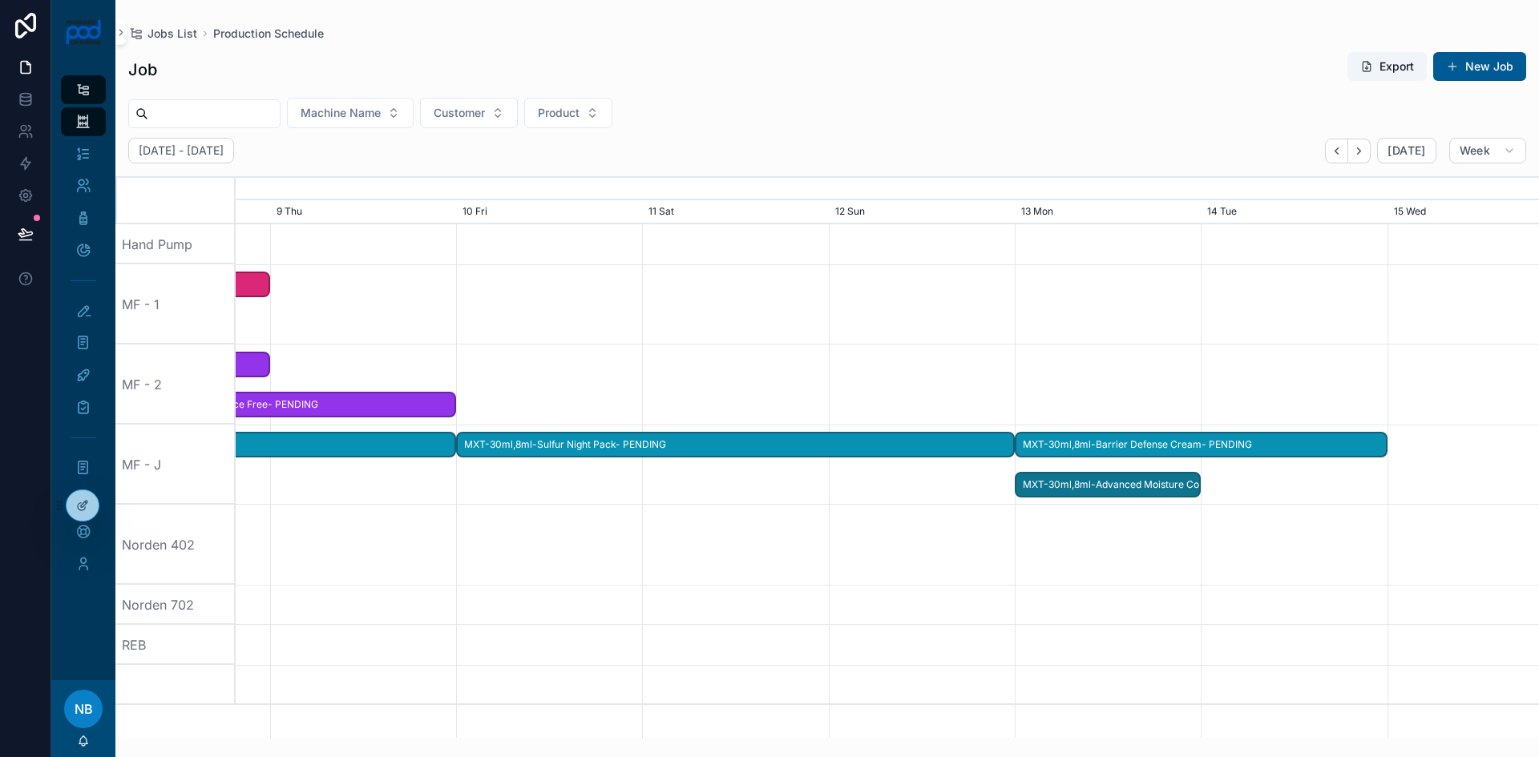
drag, startPoint x: 1095, startPoint y: 486, endPoint x: 1089, endPoint y: 493, distance: 8.5
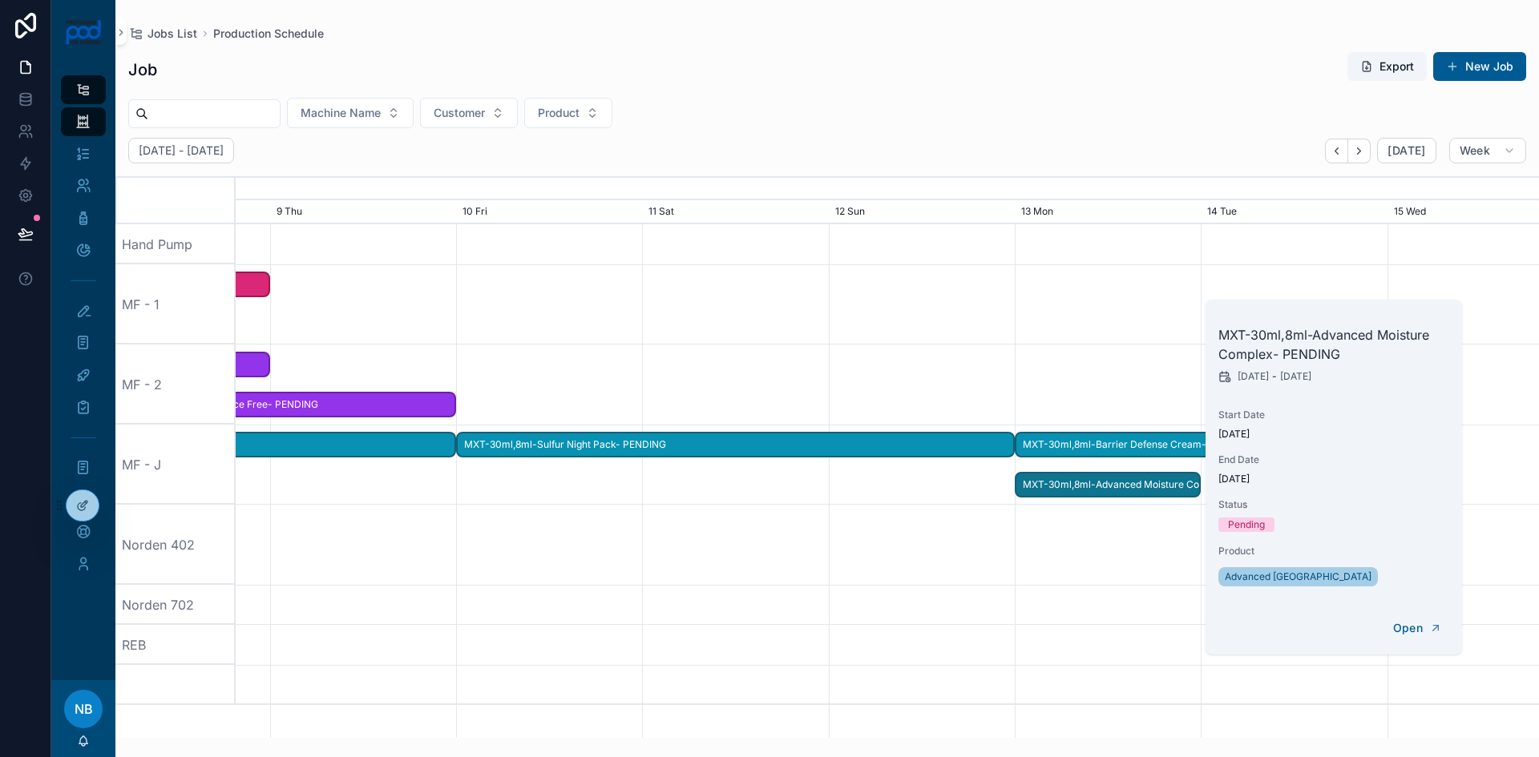
click at [875, 446] on span "MXT-30ml,8ml-Sulfur Night Pack- PENDING" at bounding box center [735, 445] width 555 height 26
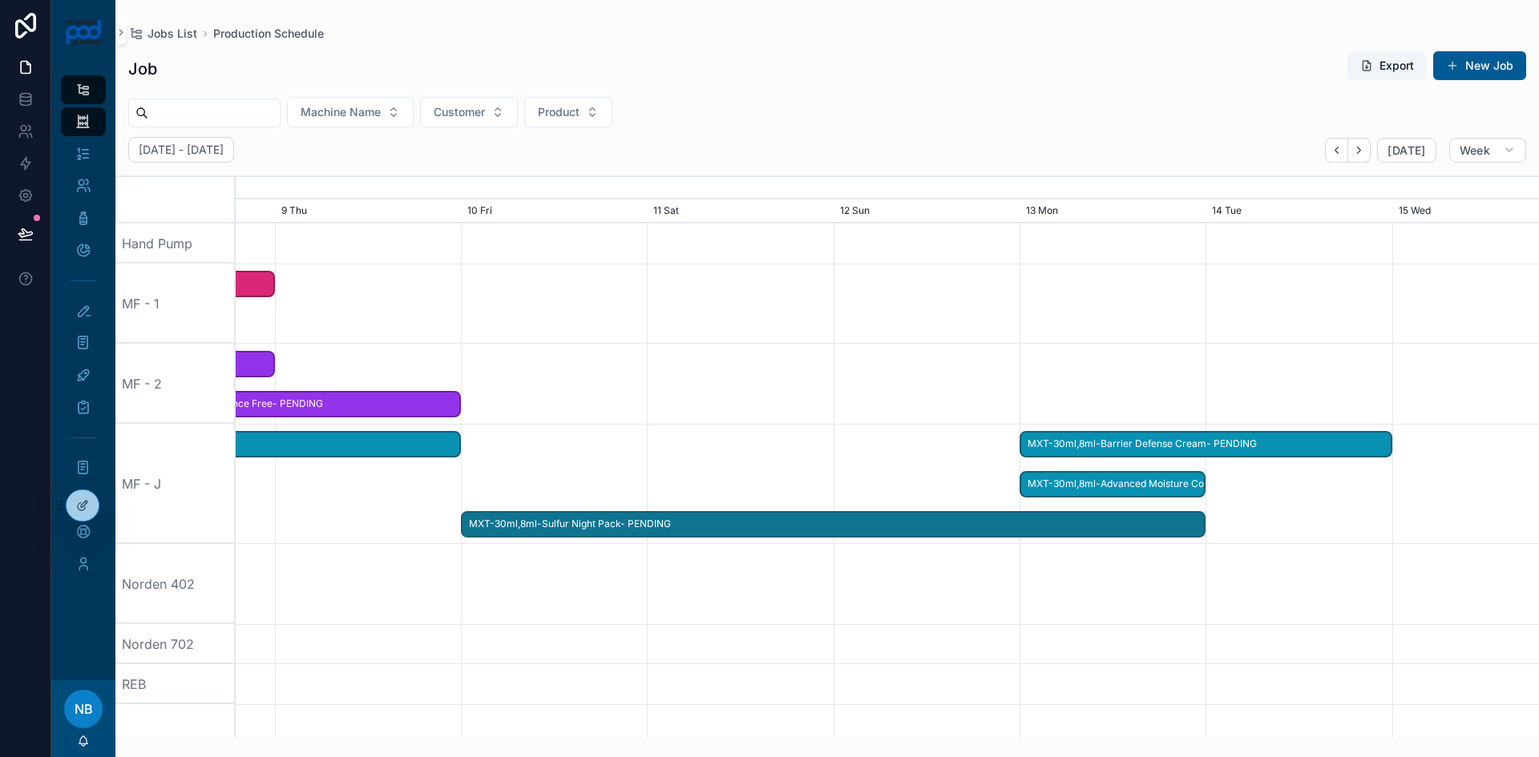
drag, startPoint x: 1029, startPoint y: 447, endPoint x: 1202, endPoint y: 457, distance: 173.4
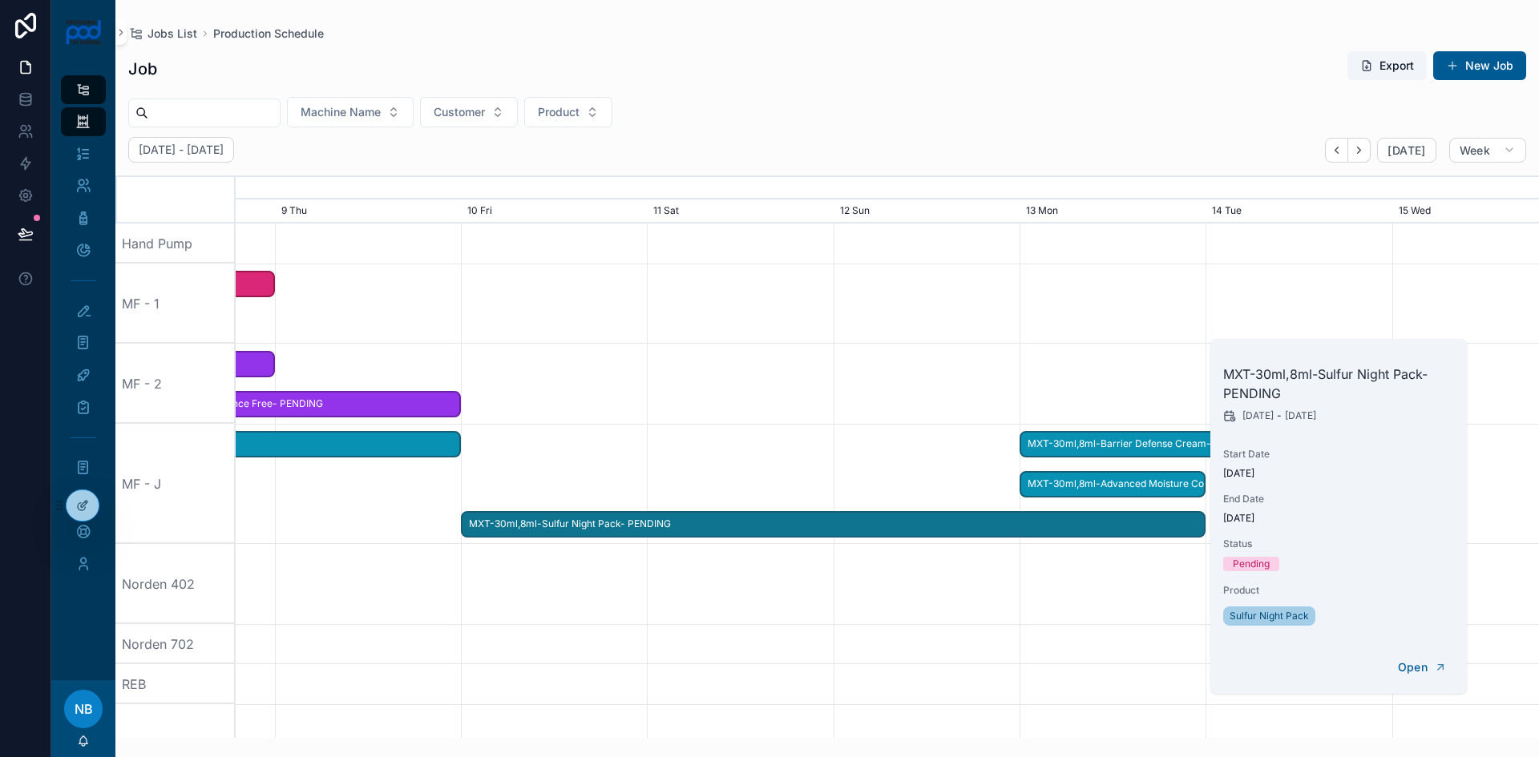
click at [1184, 487] on span "MXT-30ml,8ml-Advanced Moisture Complex- PENDING" at bounding box center [1112, 484] width 183 height 26
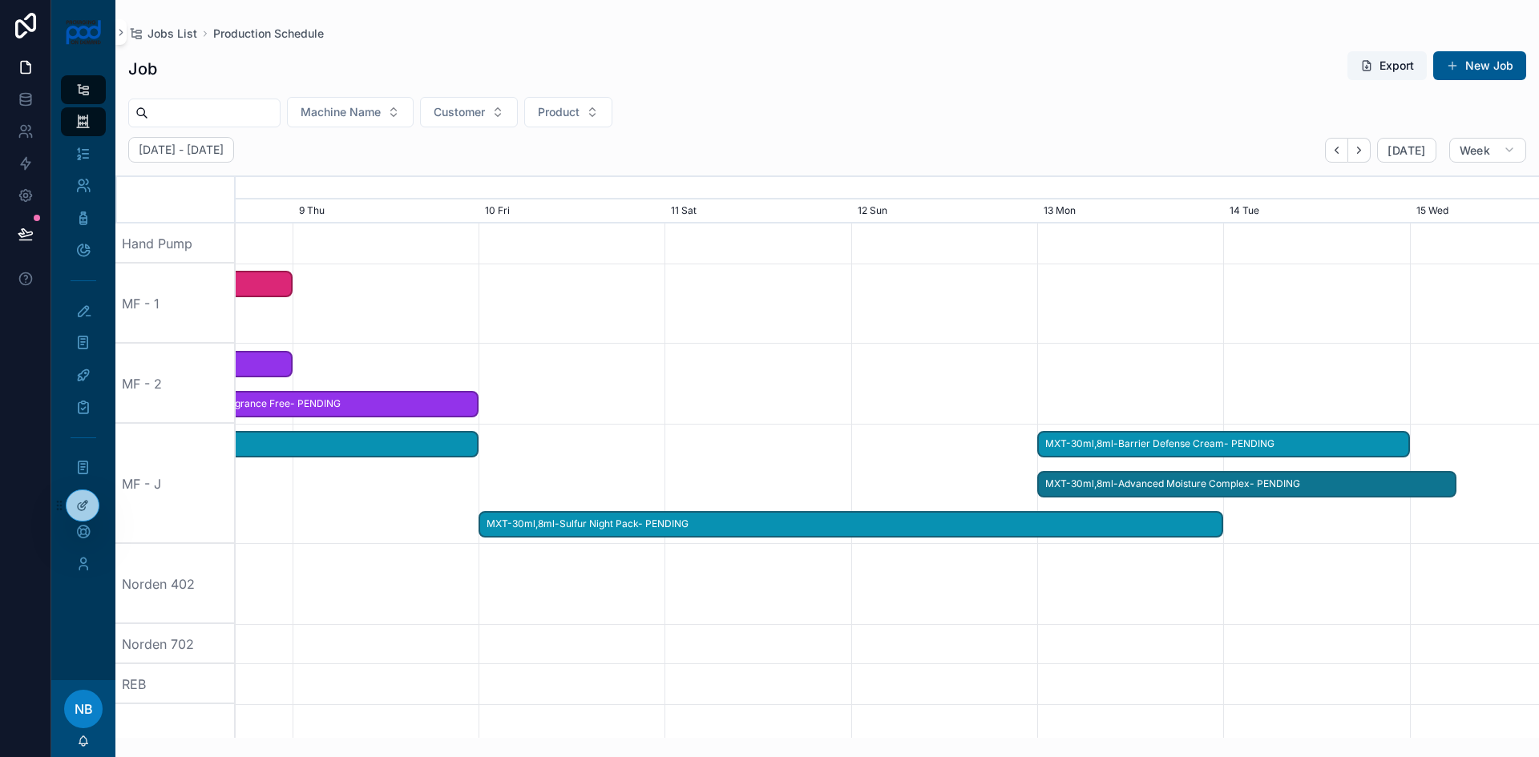
drag, startPoint x: 1200, startPoint y: 487, endPoint x: 1445, endPoint y: 498, distance: 245.4
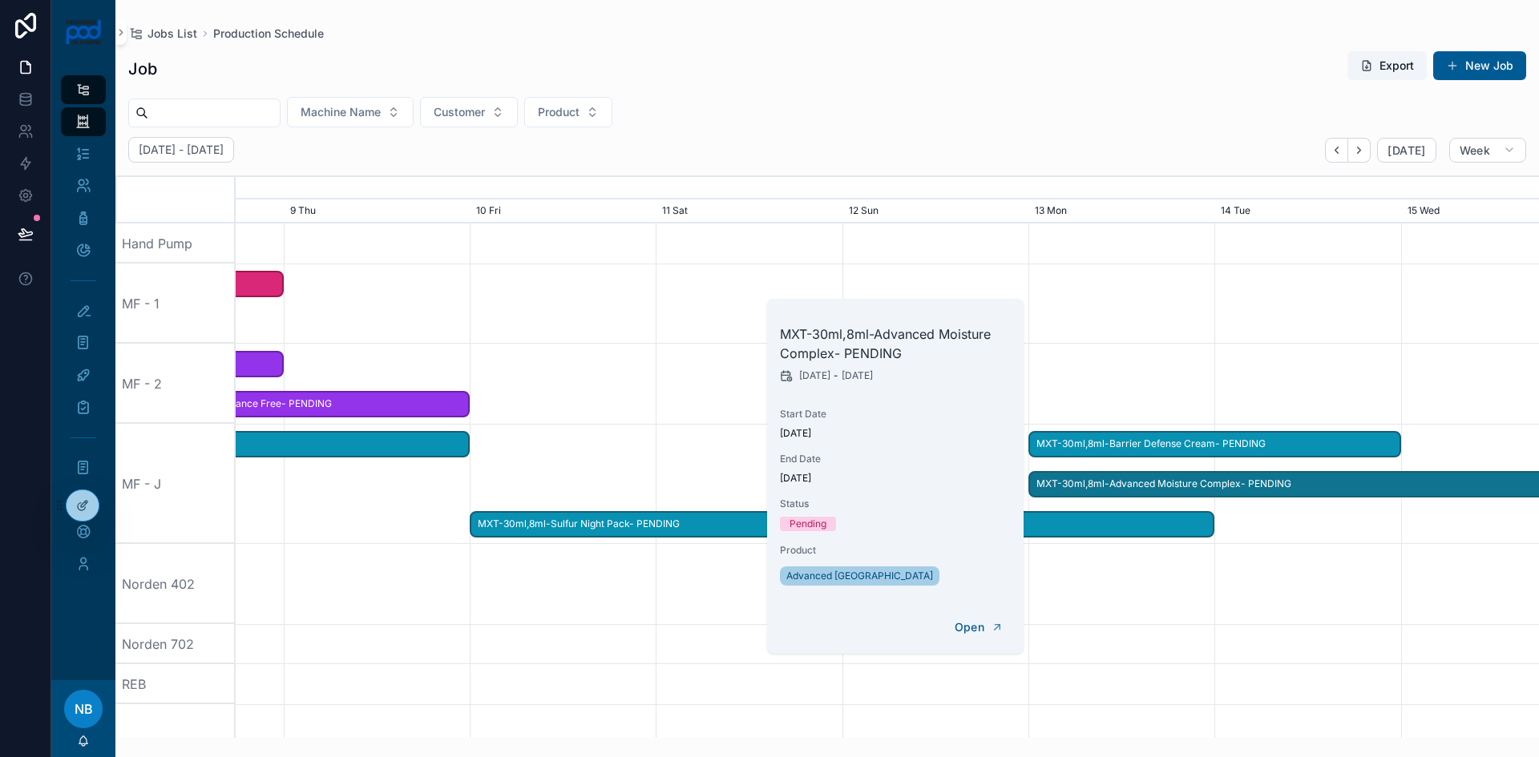
click at [1316, 446] on span "MXT-30ml,8ml-Barrier Defense Cream- PENDING" at bounding box center [1214, 444] width 369 height 26
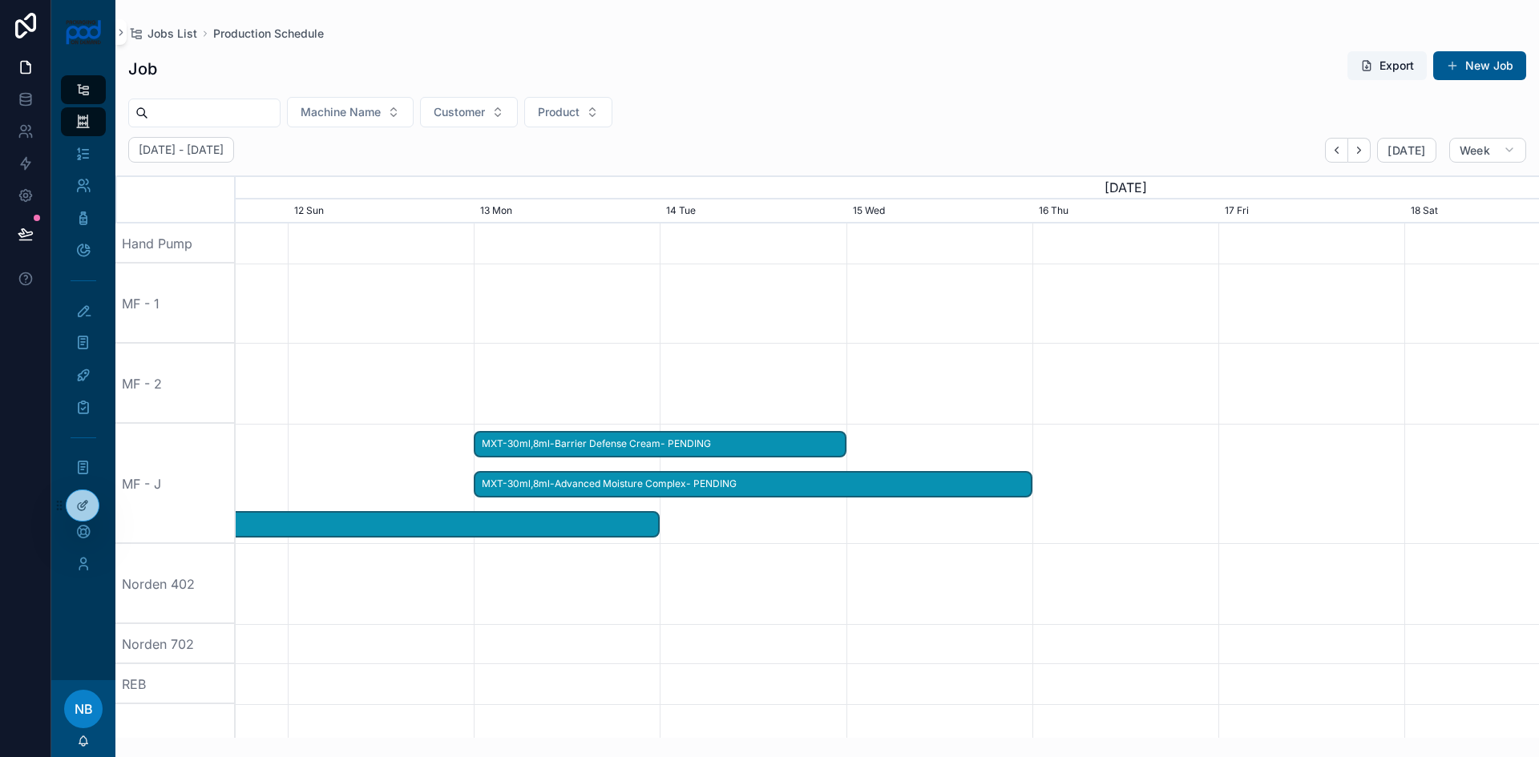
drag, startPoint x: 1409, startPoint y: 374, endPoint x: 692, endPoint y: 360, distance: 717.4
click at [692, 355] on div "scrollable content" at bounding box center [357, 384] width 5212 height 80
click at [689, 448] on span "MXT-30ml,8ml-Barrier Defense Cream- PENDING" at bounding box center [658, 444] width 369 height 26
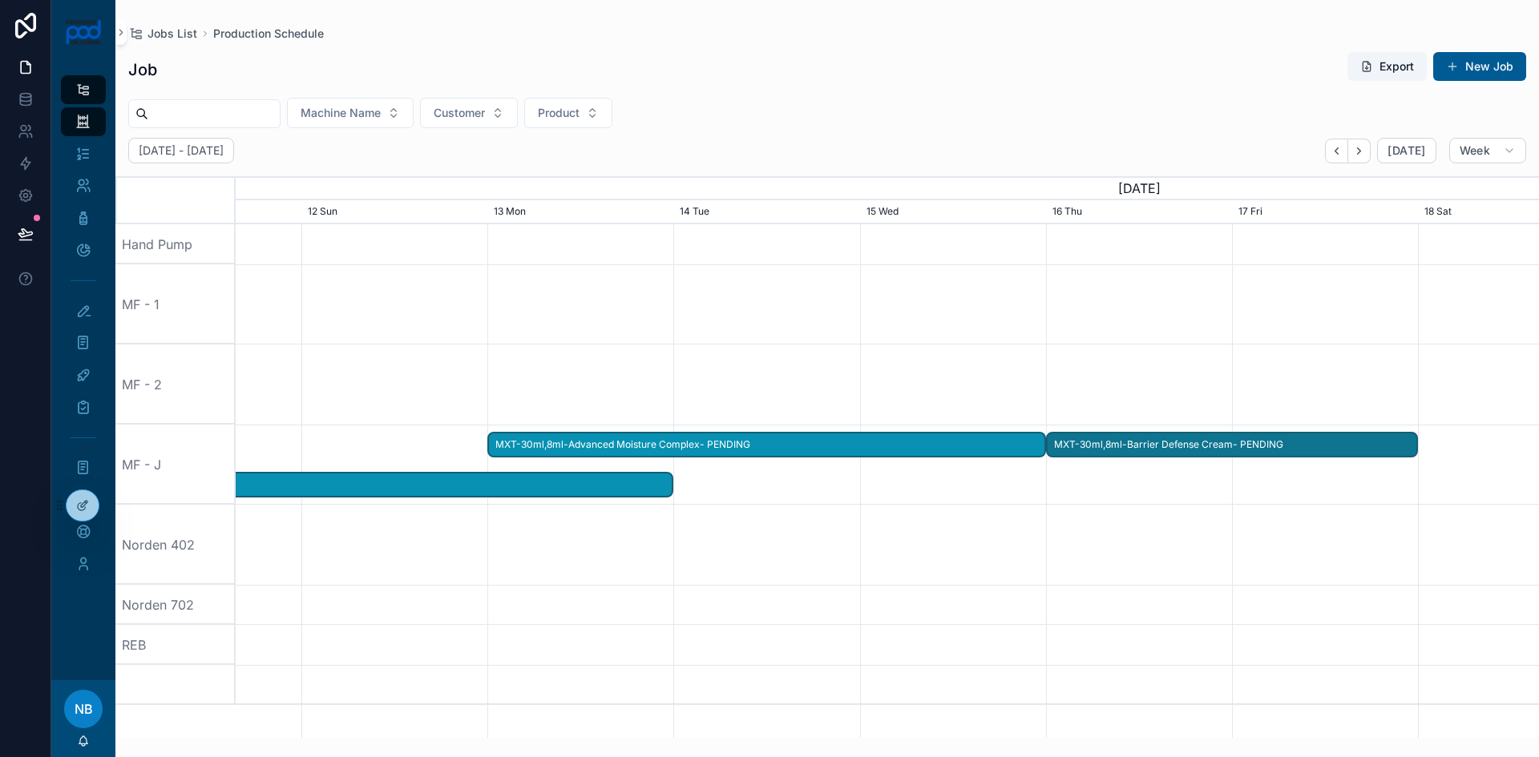
drag, startPoint x: 691, startPoint y: 447, endPoint x: 1266, endPoint y: 458, distance: 575.5
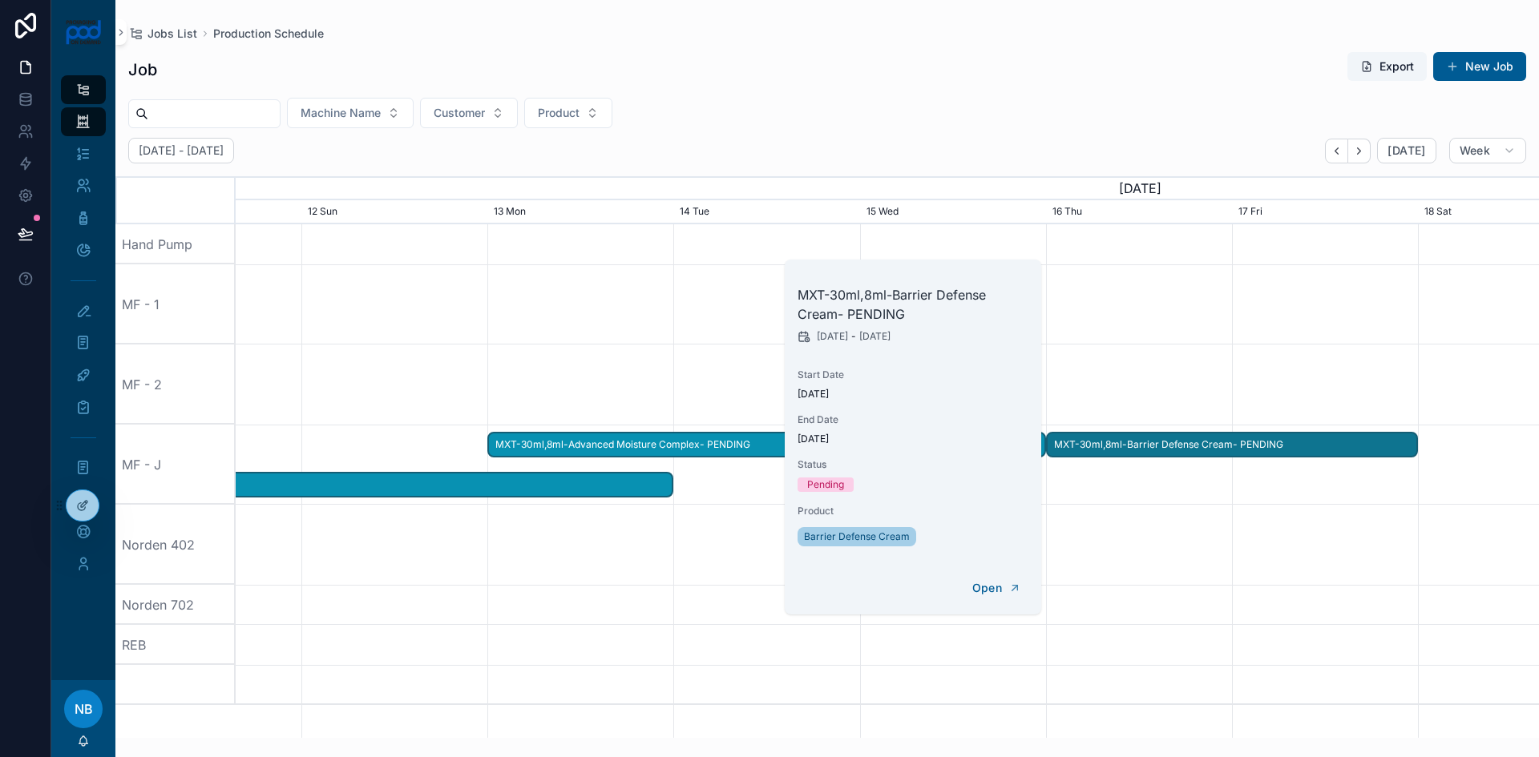
click at [1203, 446] on span "MXT-30ml,8ml-Barrier Defense Cream- PENDING" at bounding box center [1231, 445] width 369 height 26
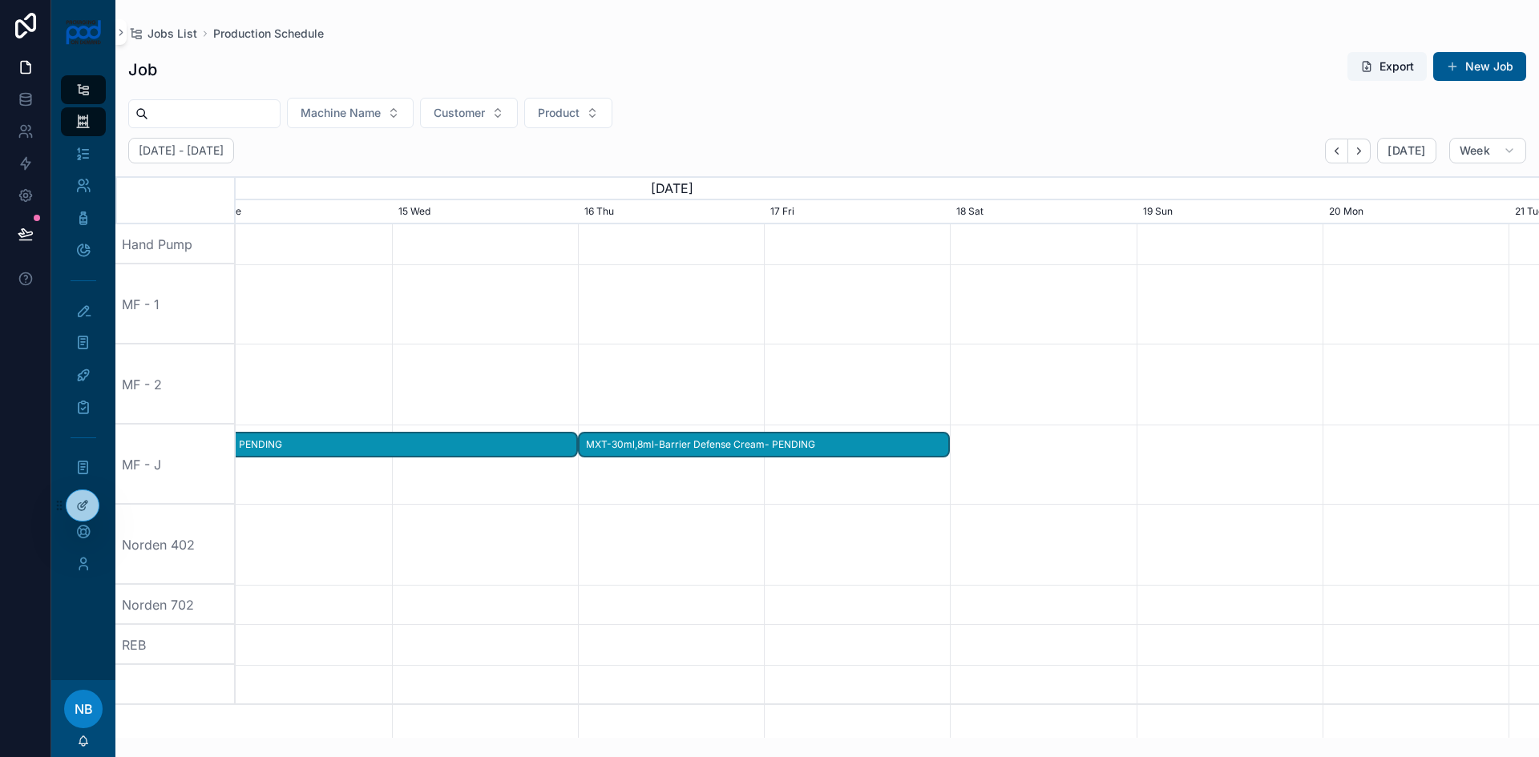
drag, startPoint x: 1490, startPoint y: 513, endPoint x: 1059, endPoint y: 481, distance: 432.3
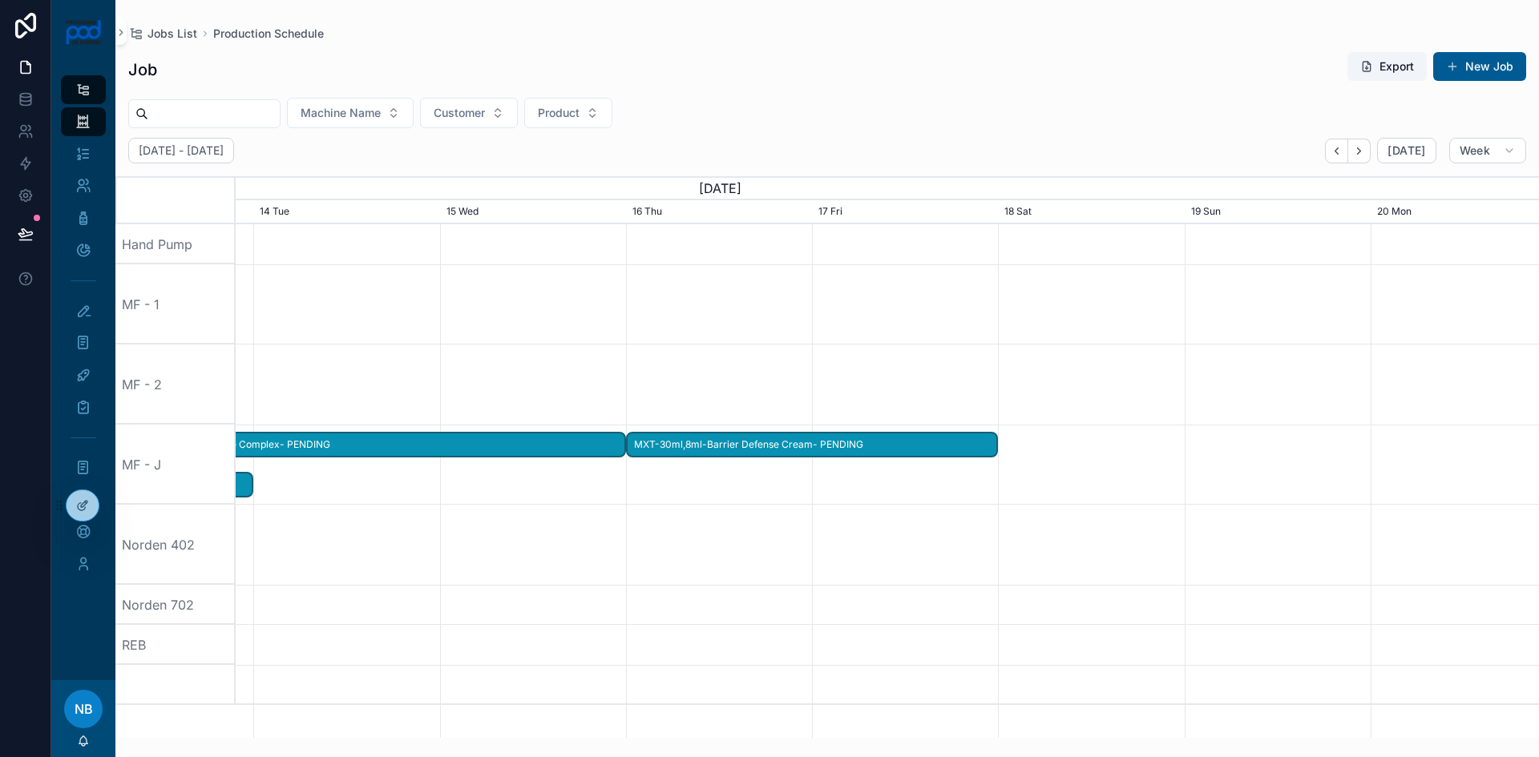
click at [956, 445] on span "MXT-30ml,8ml-Barrier Defense Cream- PENDING" at bounding box center [811, 445] width 369 height 26
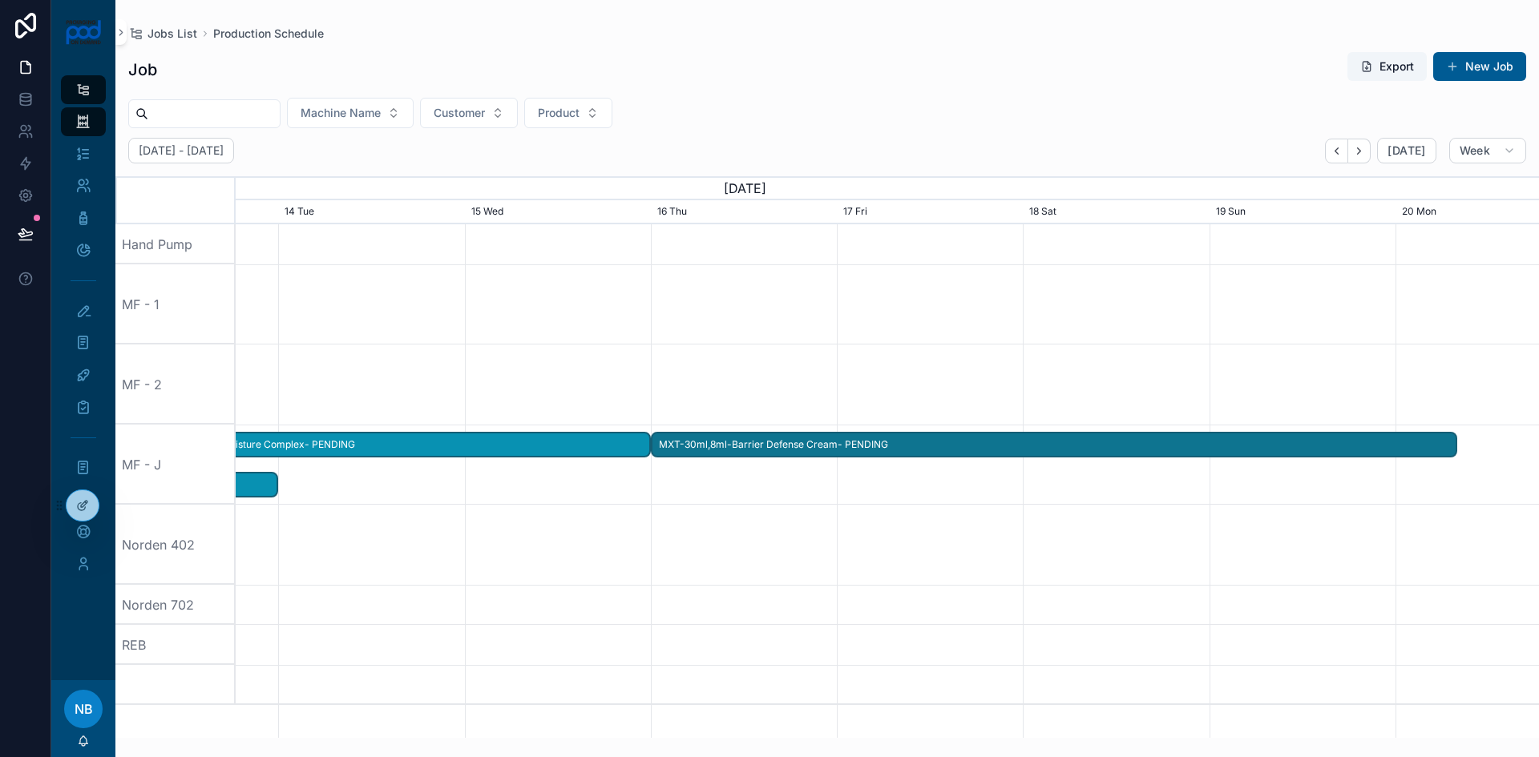
drag, startPoint x: 988, startPoint y: 445, endPoint x: 1472, endPoint y: 473, distance: 484.8
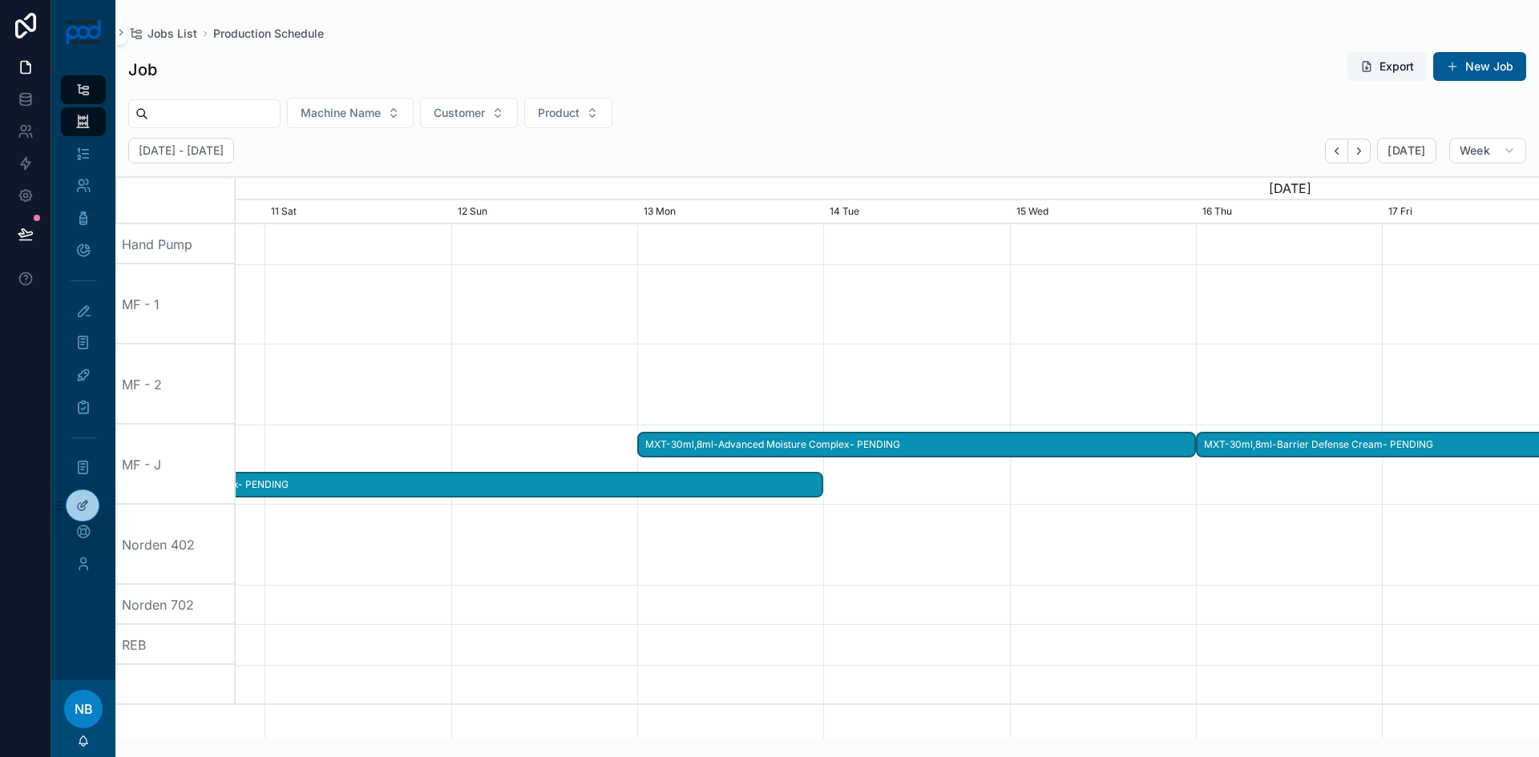
drag, startPoint x: 993, startPoint y: 506, endPoint x: 1538, endPoint y: 551, distance: 546.8
click at [1538, 551] on div "scrollable content" at bounding box center [1119, 545] width 5212 height 80
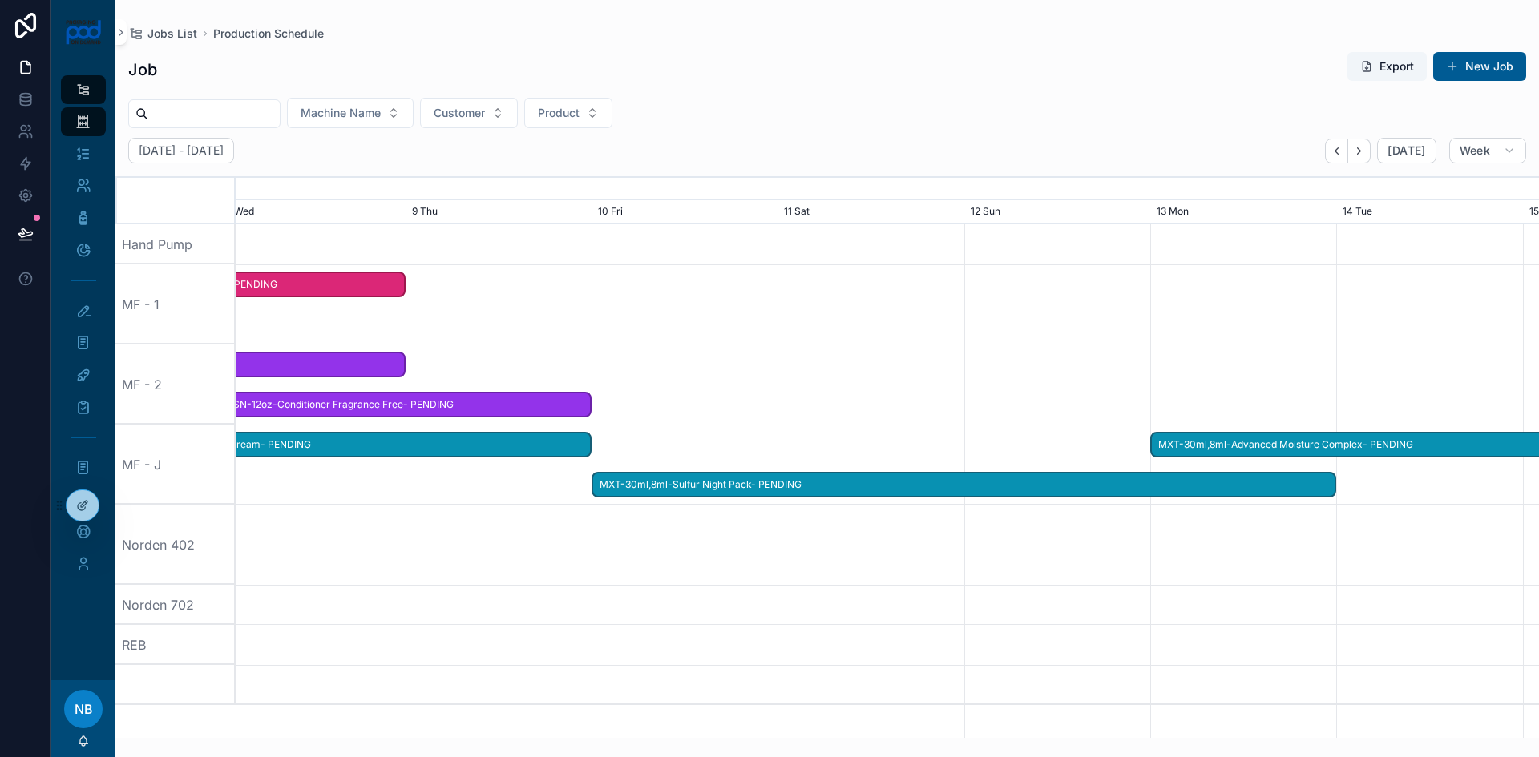
drag, startPoint x: 1021, startPoint y: 531, endPoint x: 1534, endPoint y: 543, distance: 513.0
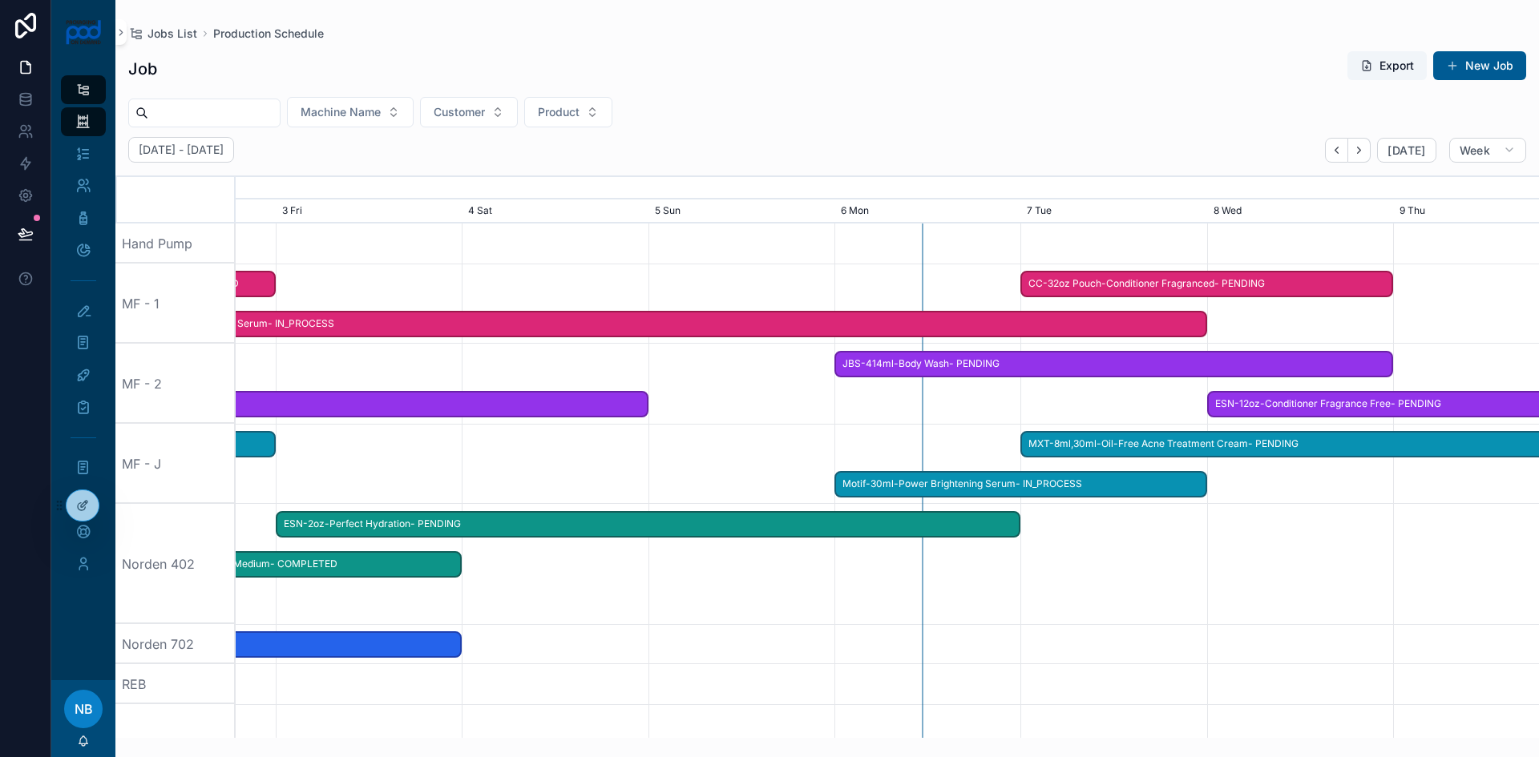
drag, startPoint x: 1452, startPoint y: 566, endPoint x: 1294, endPoint y: 547, distance: 159.0
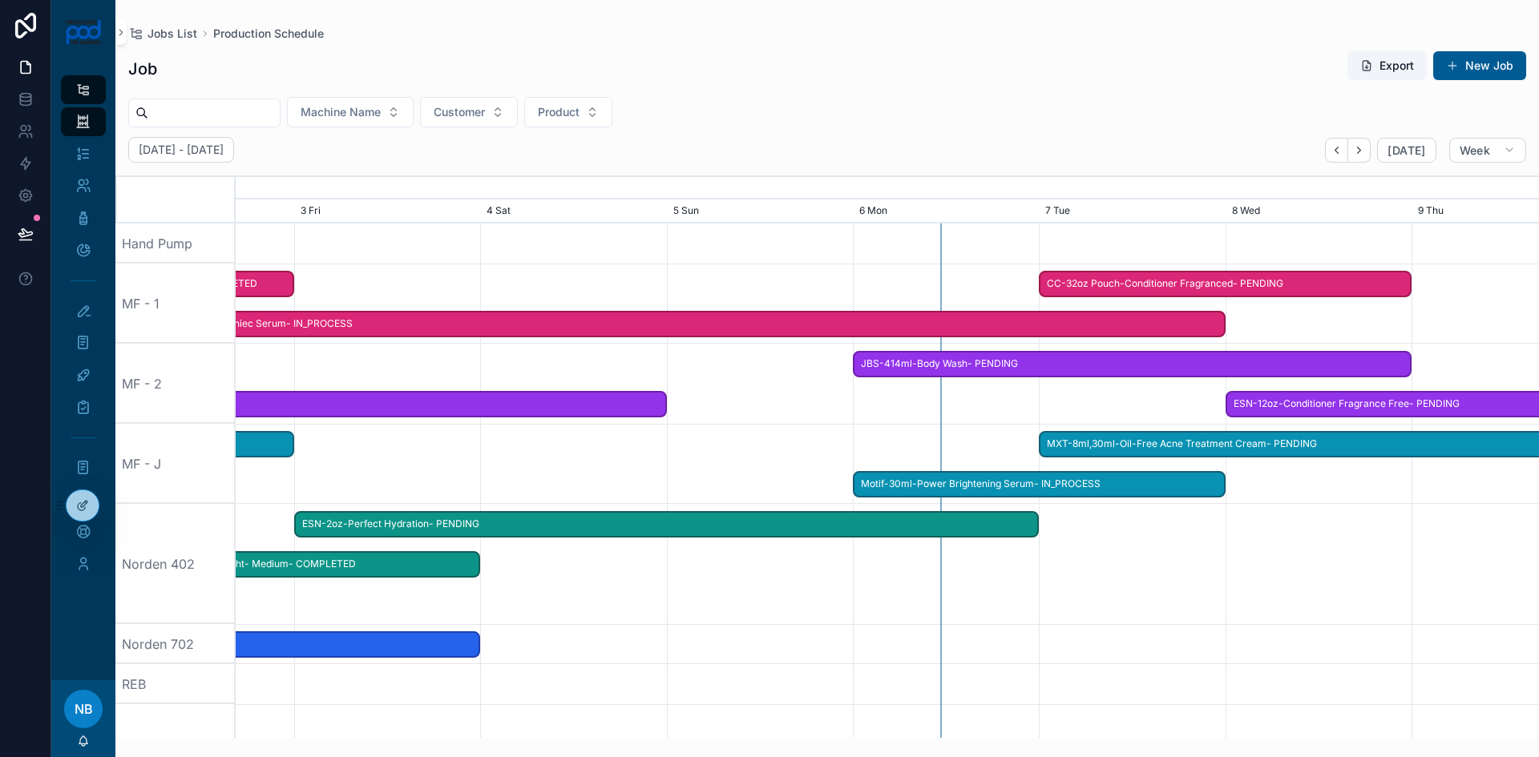
drag, startPoint x: 599, startPoint y: 590, endPoint x: 1045, endPoint y: 602, distance: 446.5
click at [1045, 602] on div "scrollable content" at bounding box center [887, 564] width 5212 height 120
click at [862, 534] on span "ESN-2oz-Perfect Hydration- PENDING" at bounding box center [666, 524] width 741 height 26
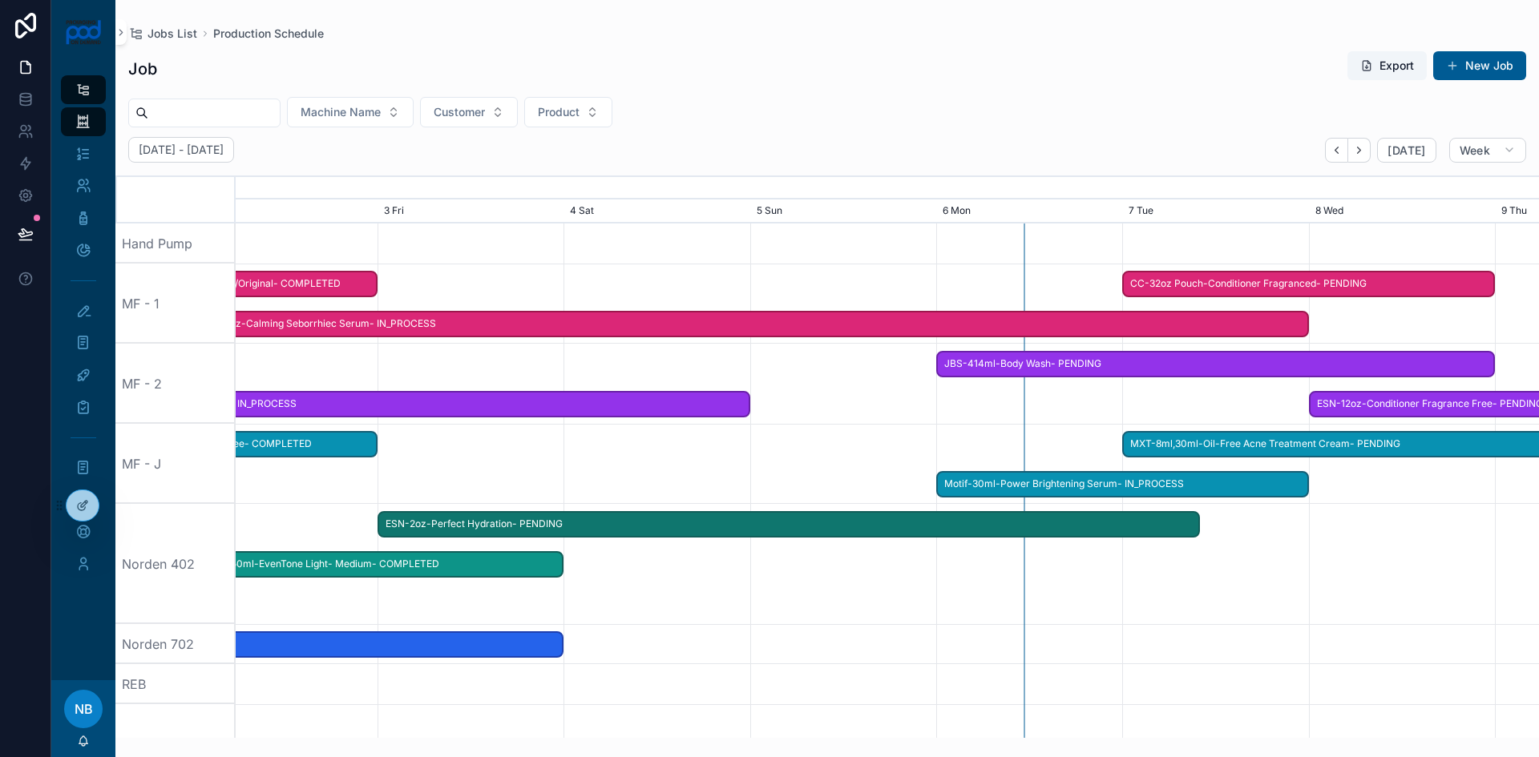
drag, startPoint x: 1033, startPoint y: 529, endPoint x: 1200, endPoint y: 533, distance: 167.5
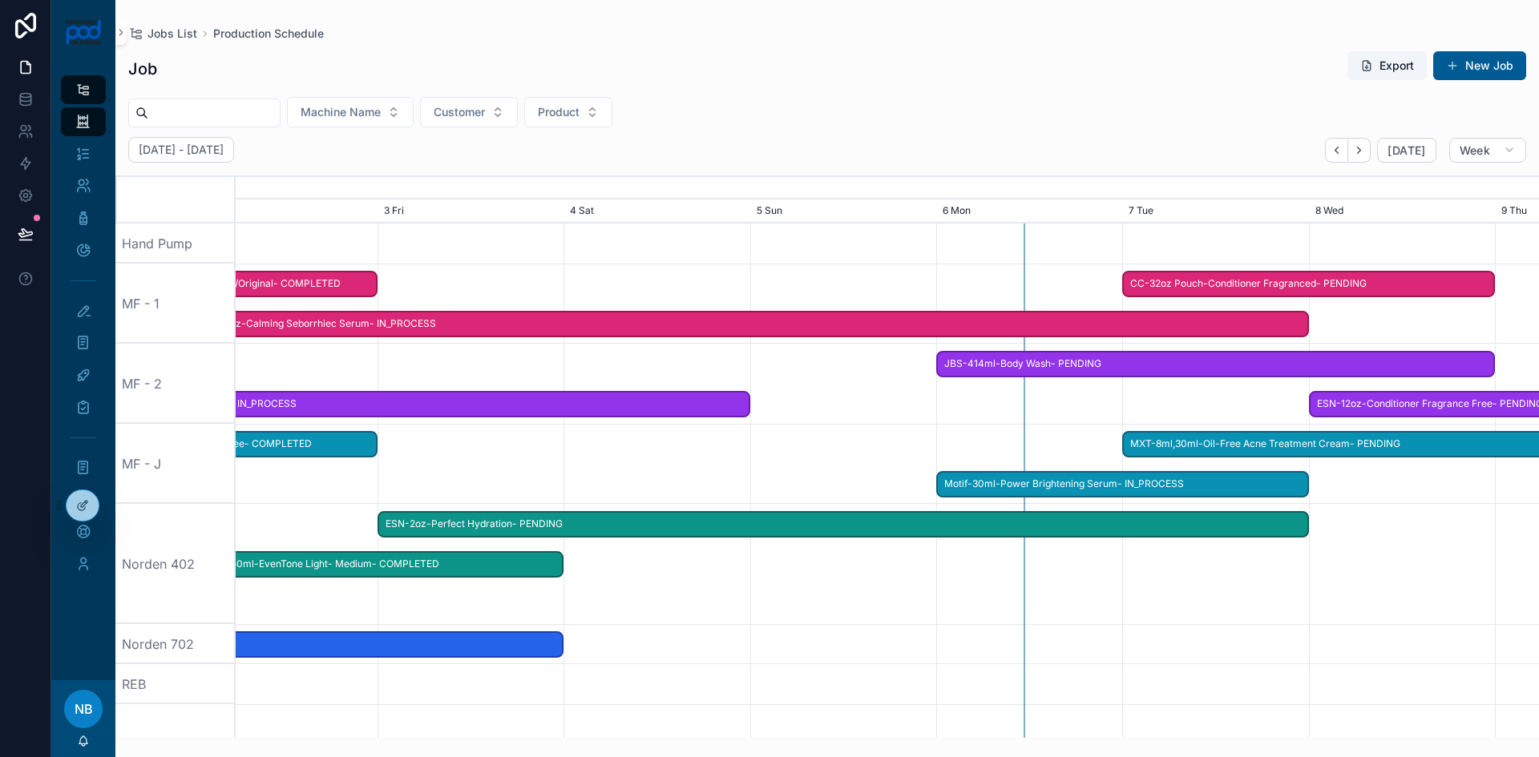
click at [1223, 627] on div "scrollable content" at bounding box center [887, 644] width 5212 height 40
